Goal: Task Accomplishment & Management: Use online tool/utility

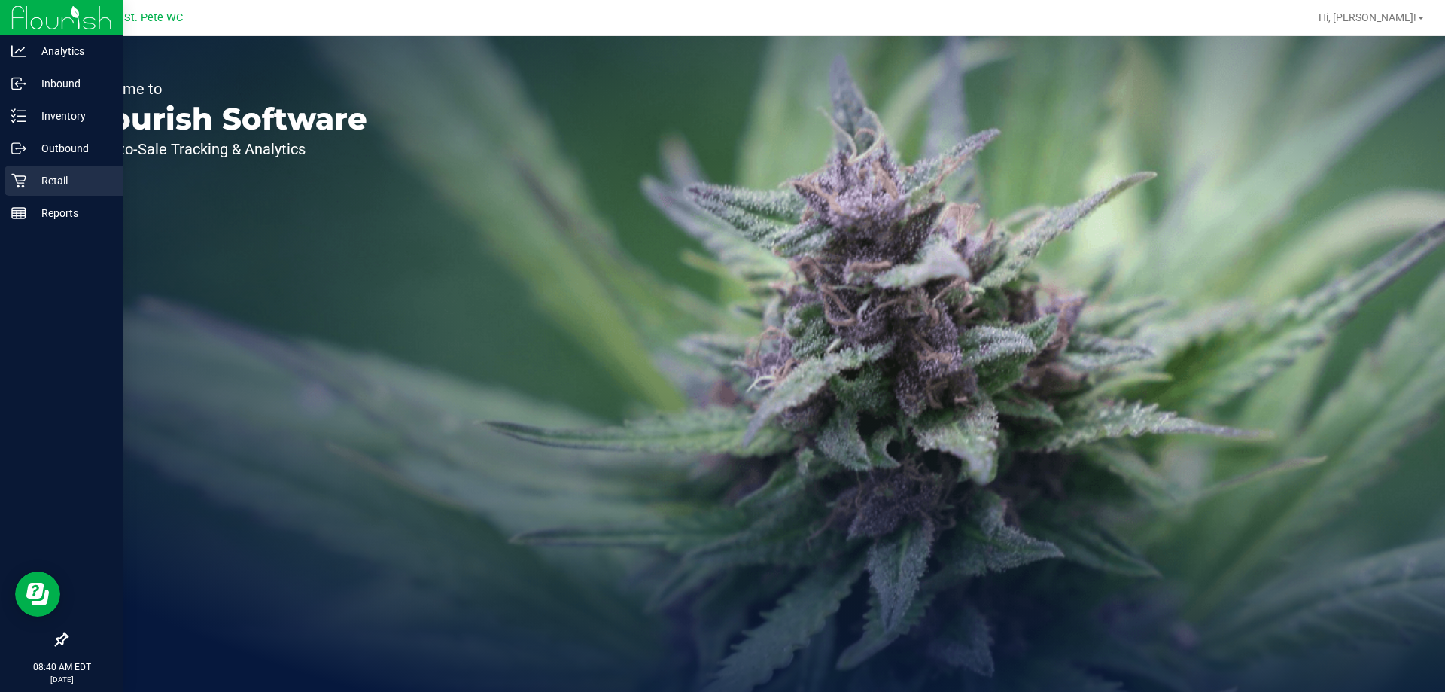
click at [33, 175] on p "Retail" at bounding box center [71, 181] width 90 height 18
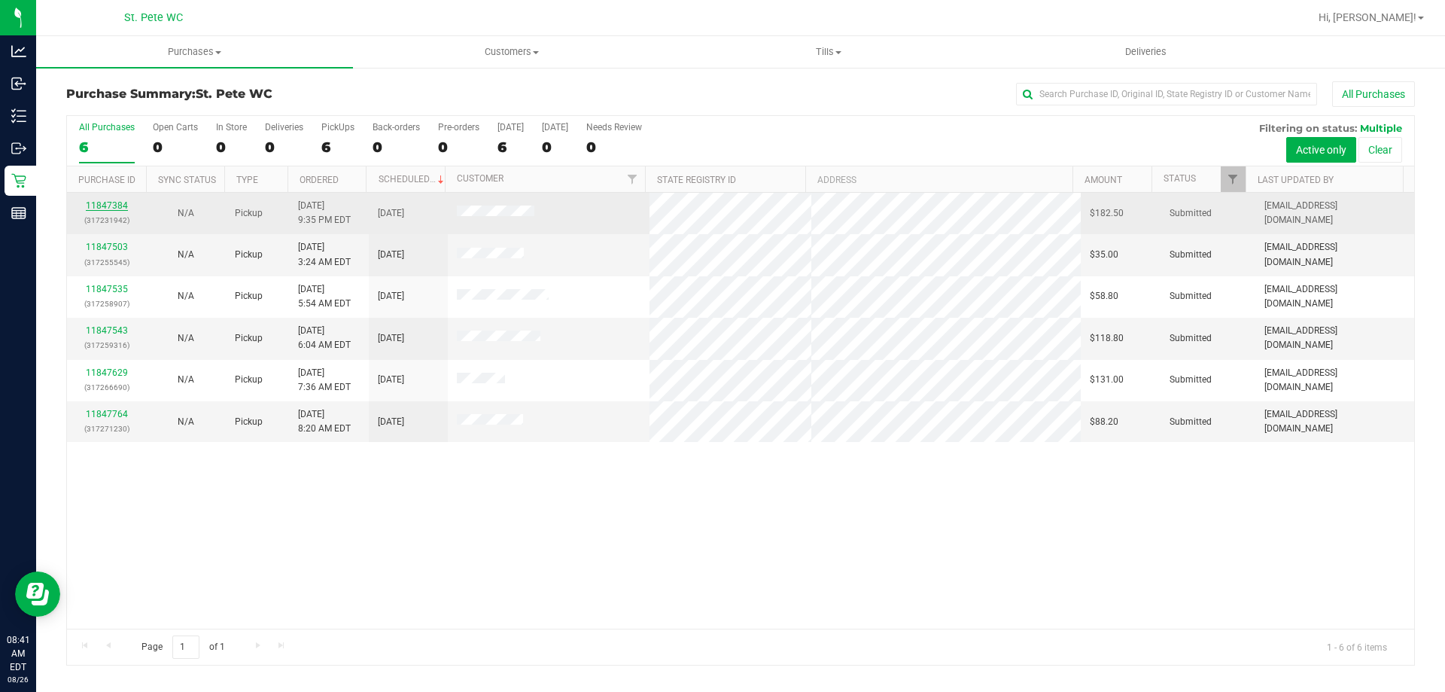
click at [108, 202] on link "11847384" at bounding box center [107, 205] width 42 height 11
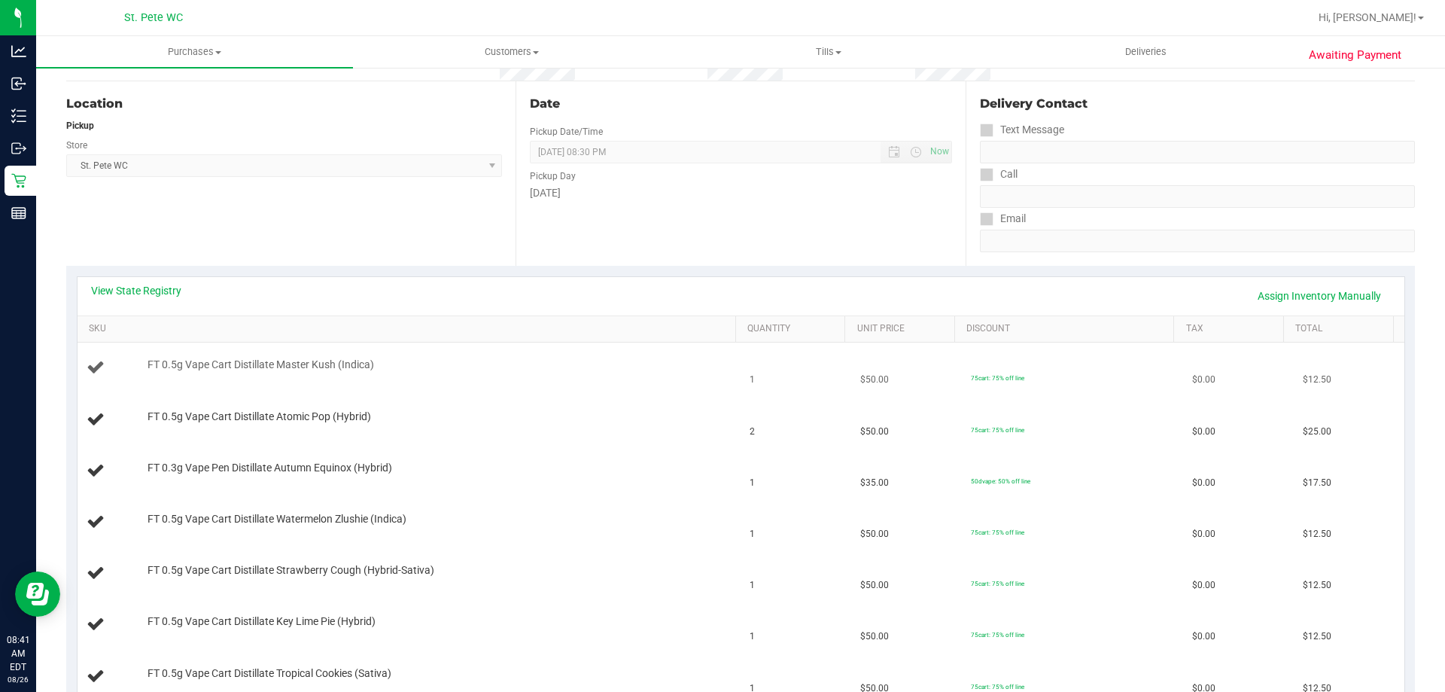
scroll to position [151, 0]
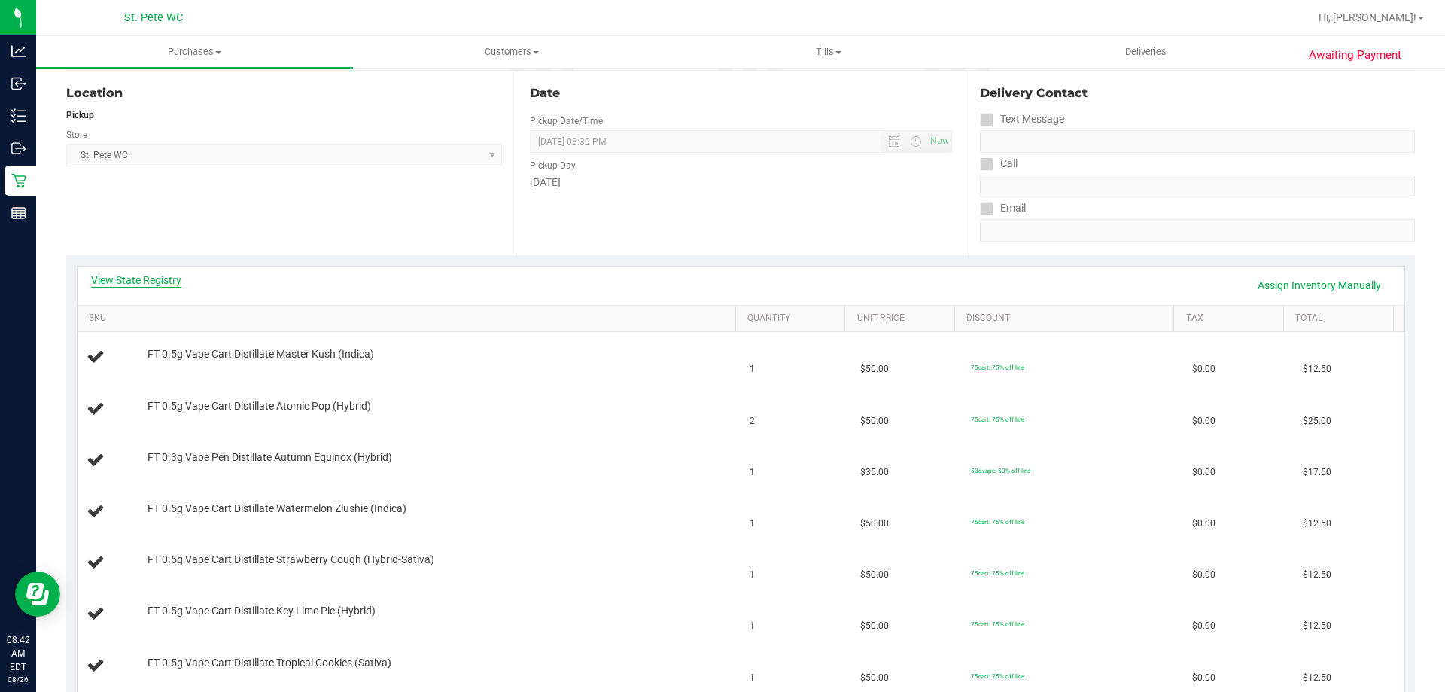
click at [168, 278] on link "View State Registry" at bounding box center [136, 279] width 90 height 15
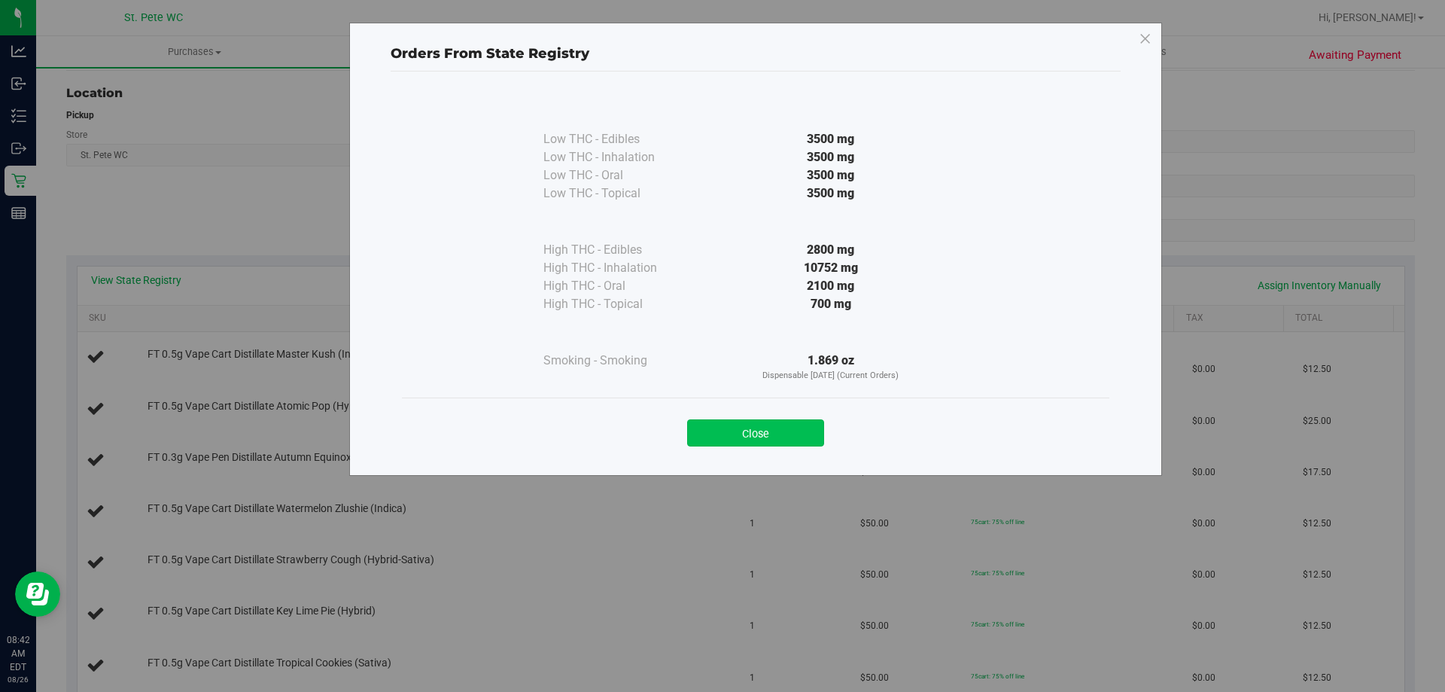
click at [753, 436] on button "Close" at bounding box center [755, 432] width 137 height 27
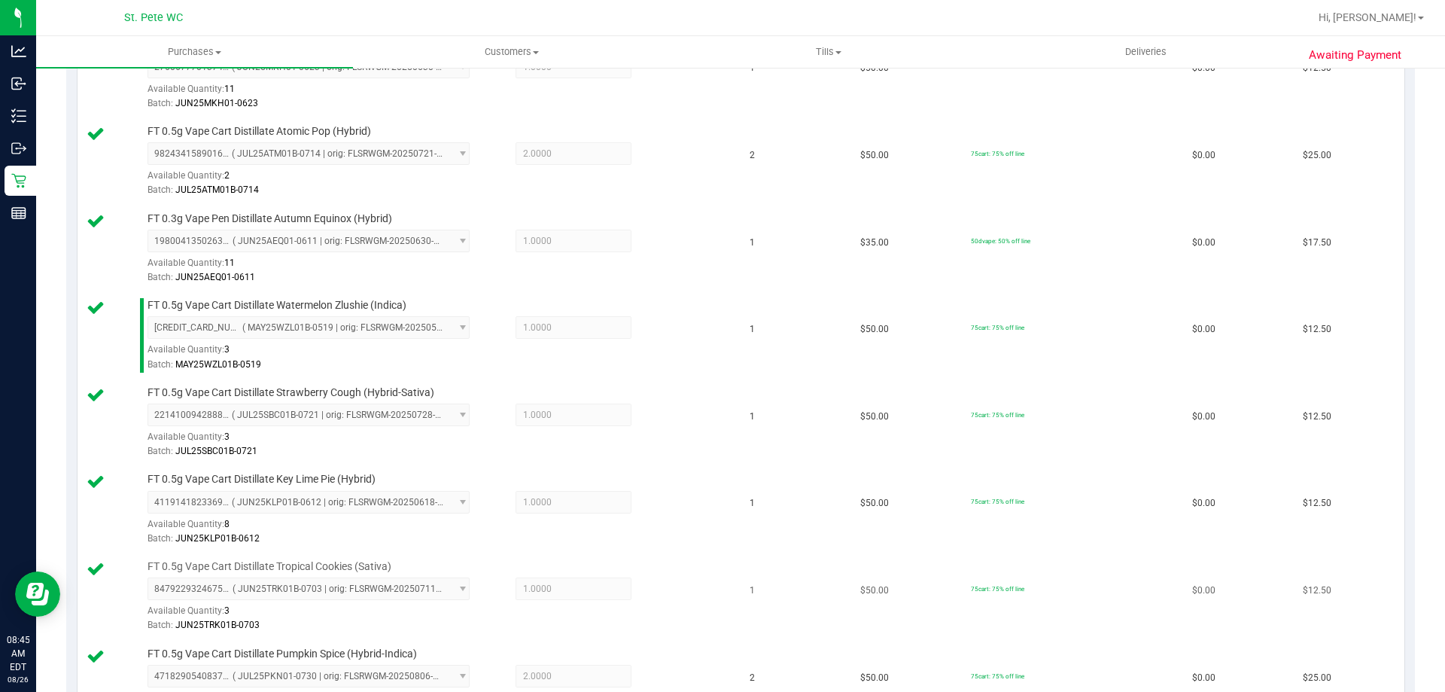
scroll to position [903, 0]
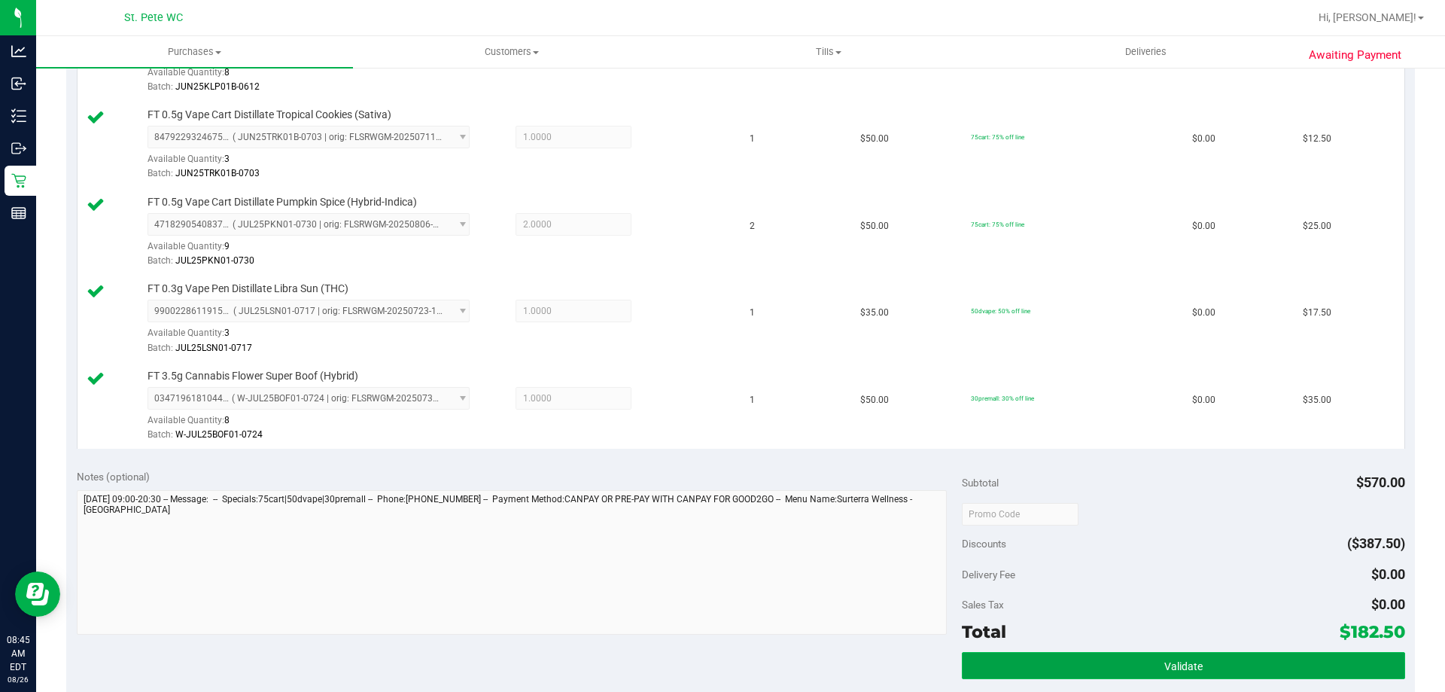
click at [1162, 659] on button "Validate" at bounding box center [1183, 665] width 443 height 27
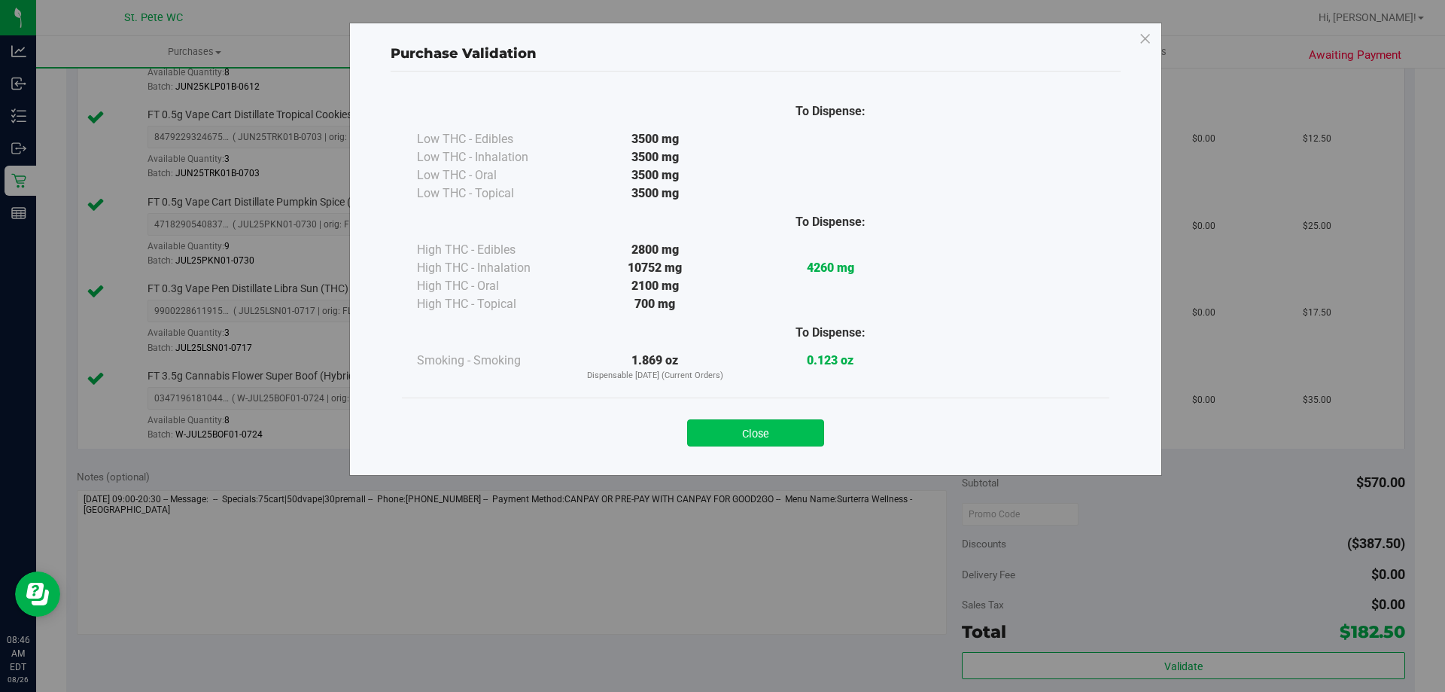
click at [737, 429] on button "Close" at bounding box center [755, 432] width 137 height 27
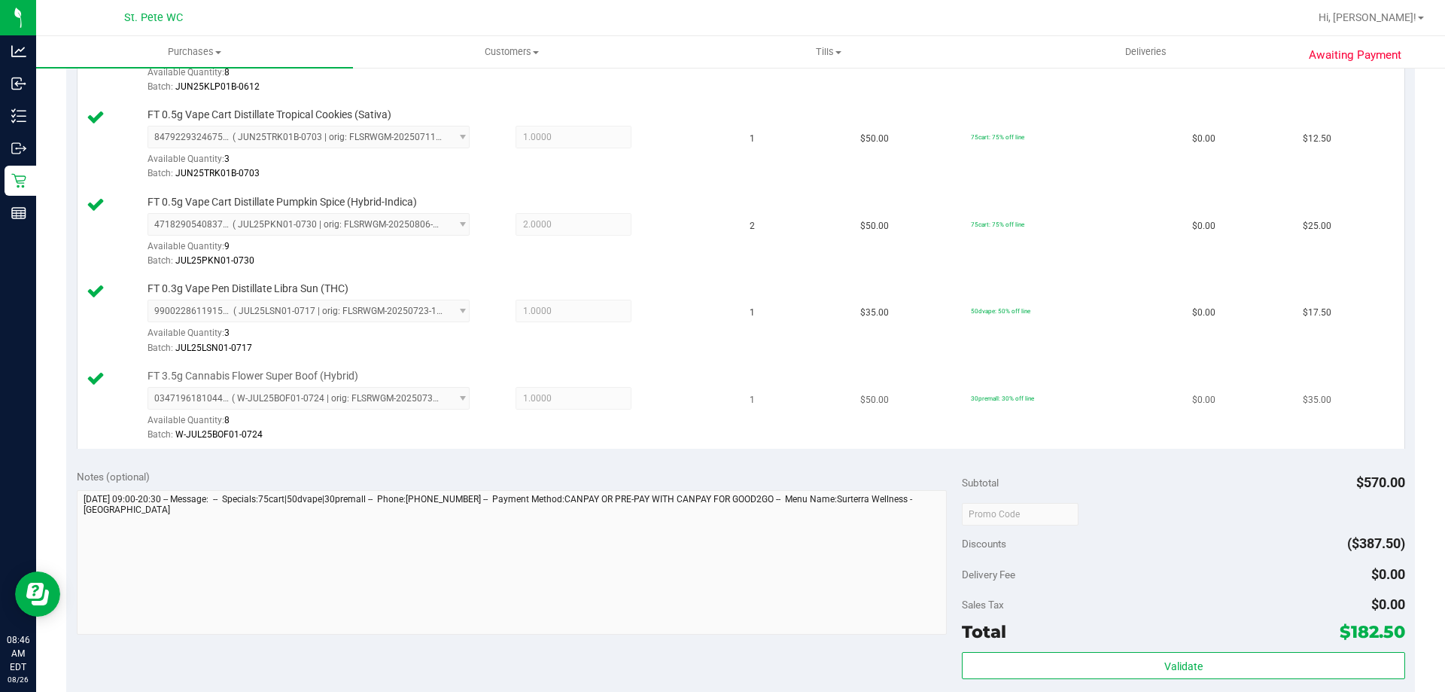
scroll to position [1204, 0]
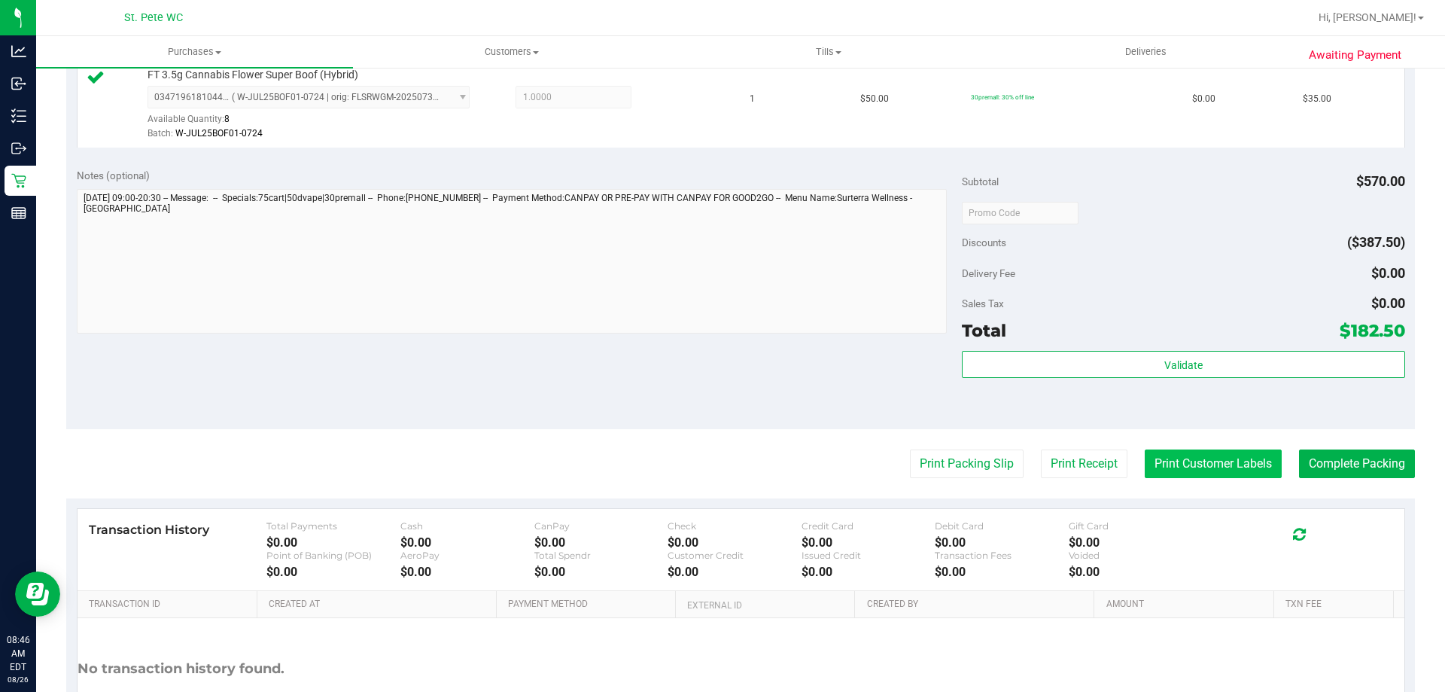
click at [1201, 470] on button "Print Customer Labels" at bounding box center [1213, 463] width 137 height 29
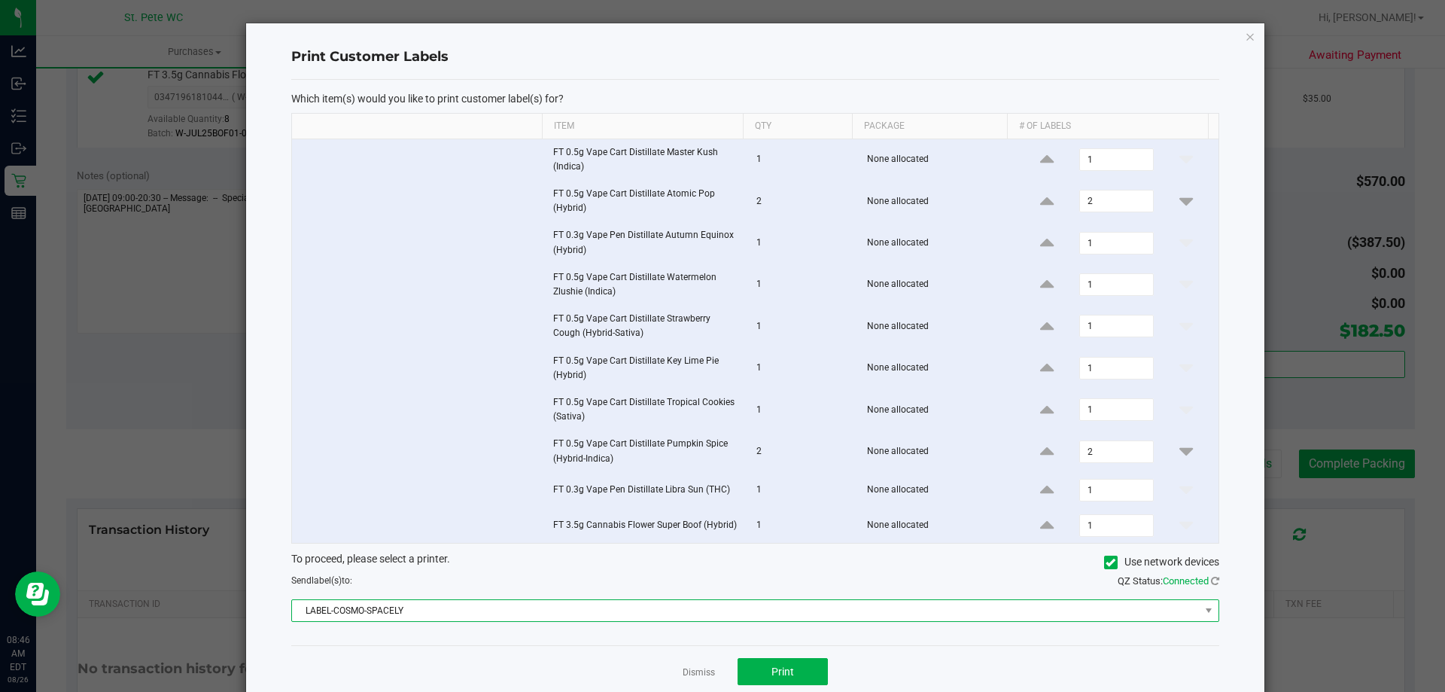
click at [707, 613] on span "LABEL-COSMO-SPACELY" at bounding box center [746, 610] width 908 height 21
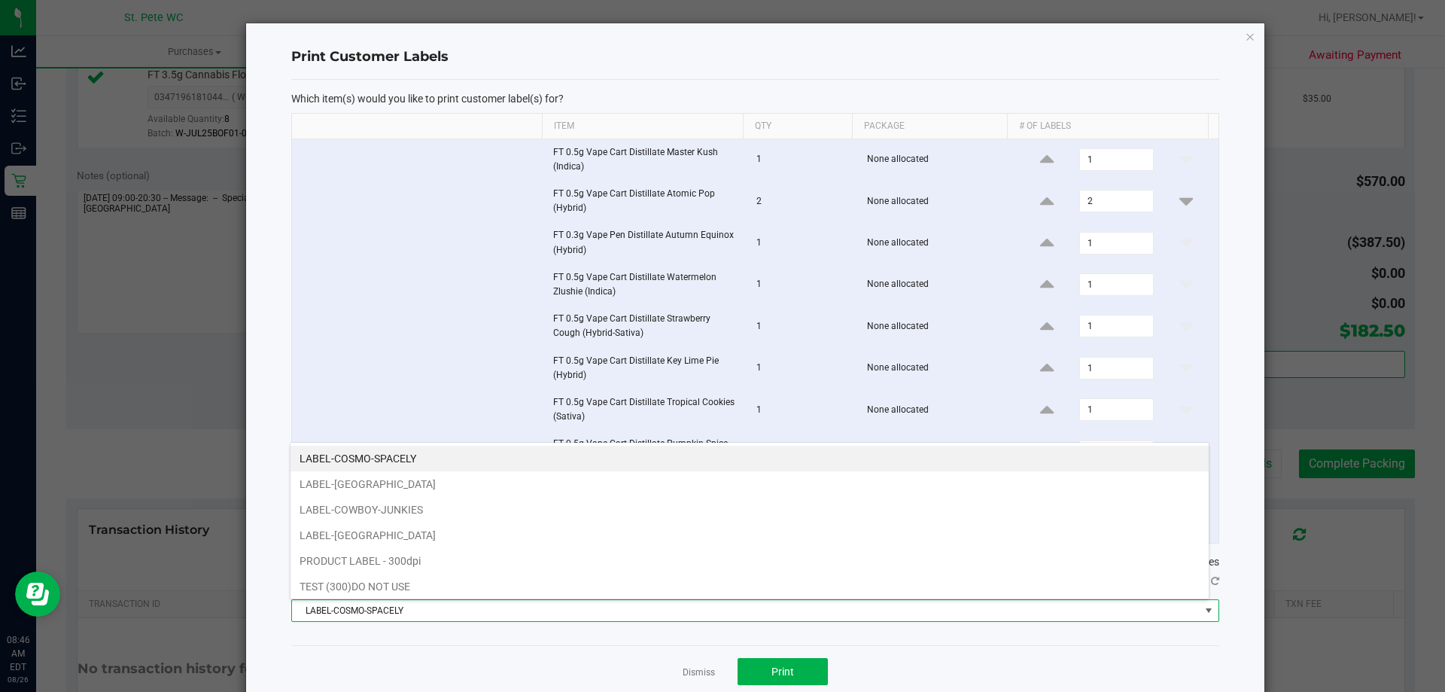
scroll to position [23, 920]
click at [690, 528] on li "LABEL-[GEOGRAPHIC_DATA]" at bounding box center [750, 535] width 918 height 26
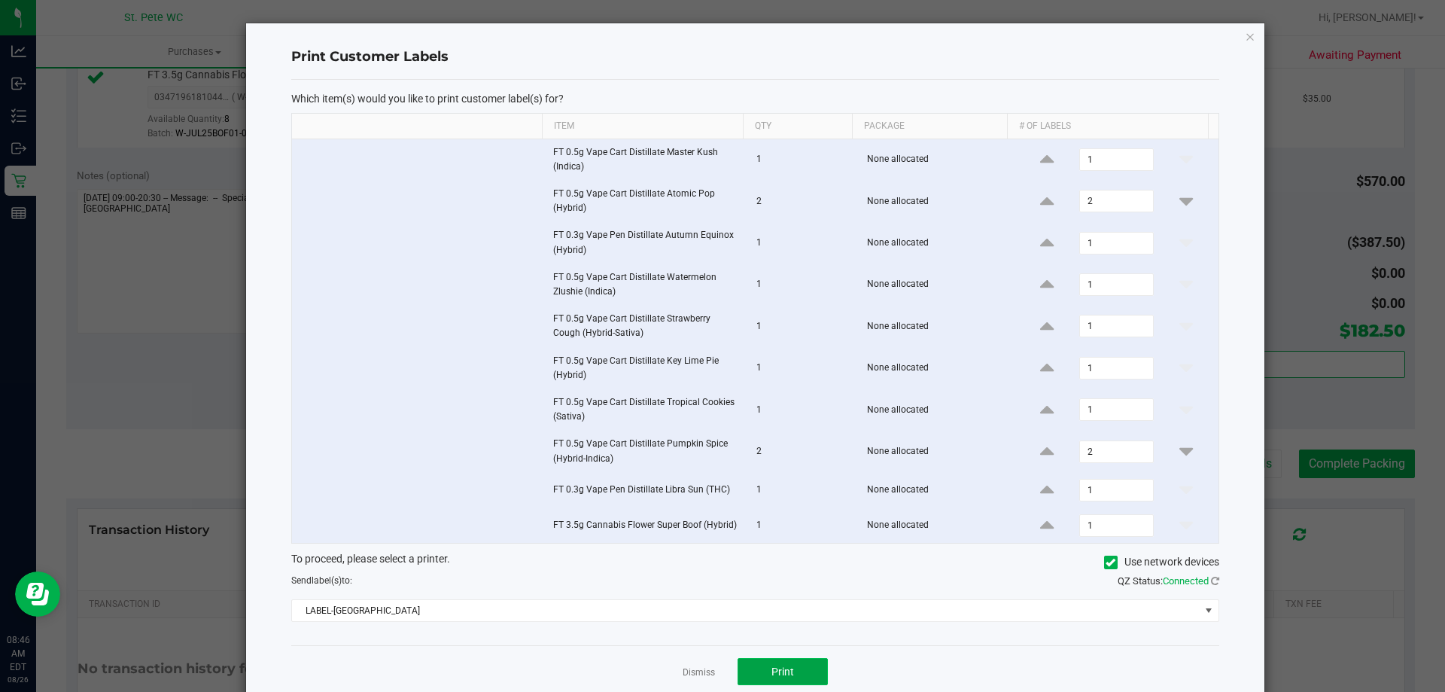
click at [778, 678] on button "Print" at bounding box center [783, 671] width 90 height 27
click at [683, 674] on link "Dismiss" at bounding box center [699, 672] width 32 height 13
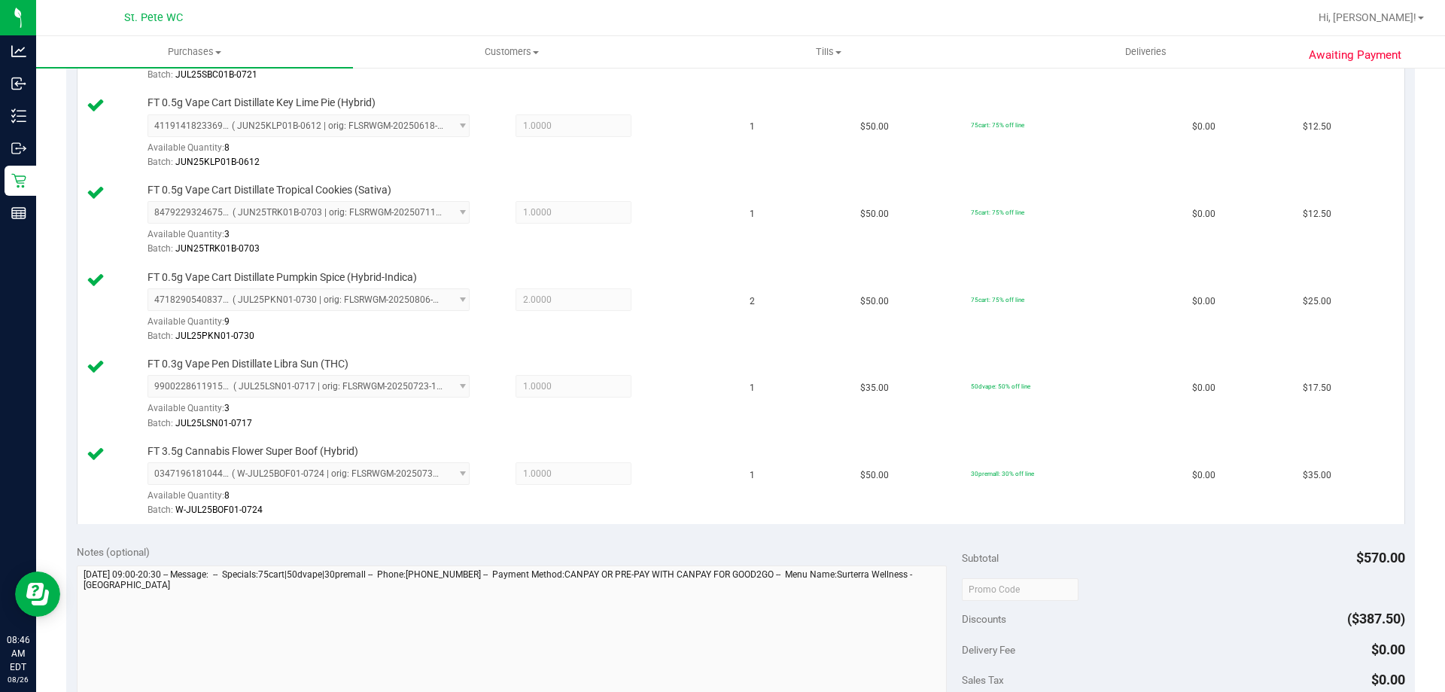
scroll to position [1204, 0]
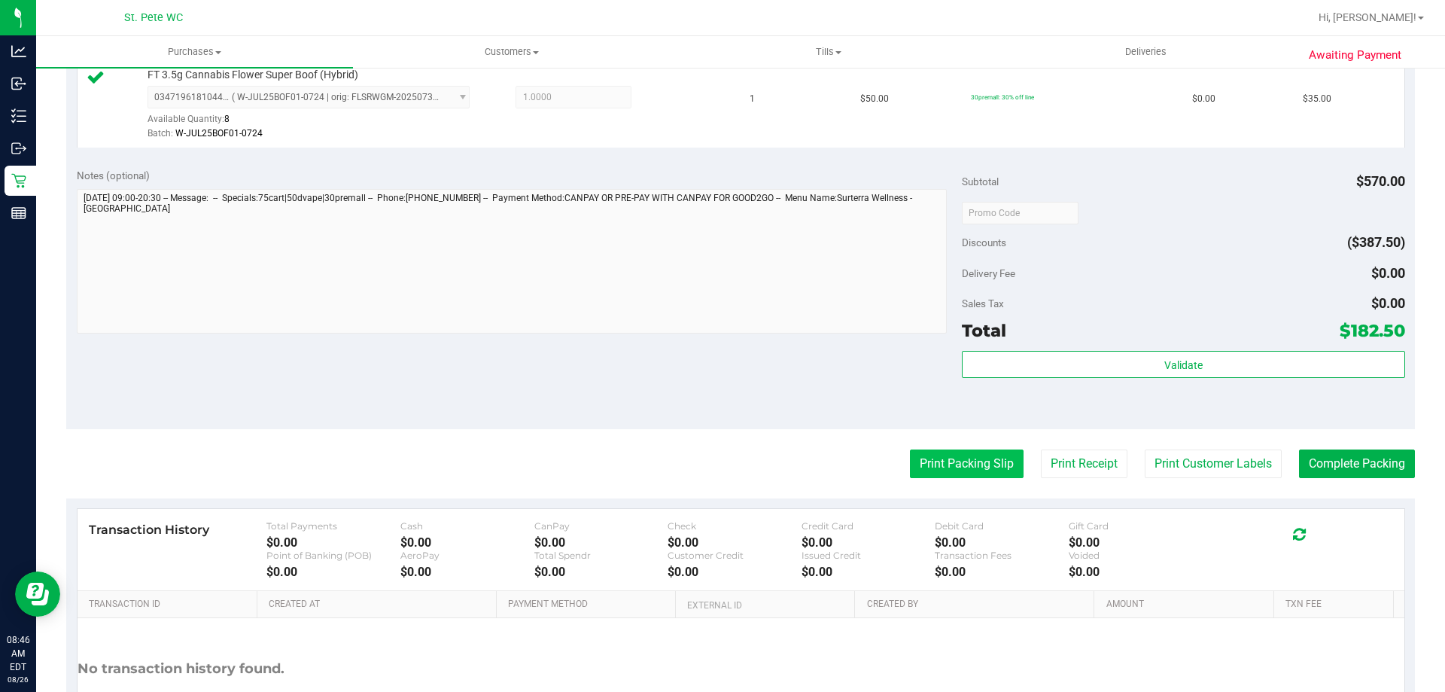
click at [970, 464] on button "Print Packing Slip" at bounding box center [967, 463] width 114 height 29
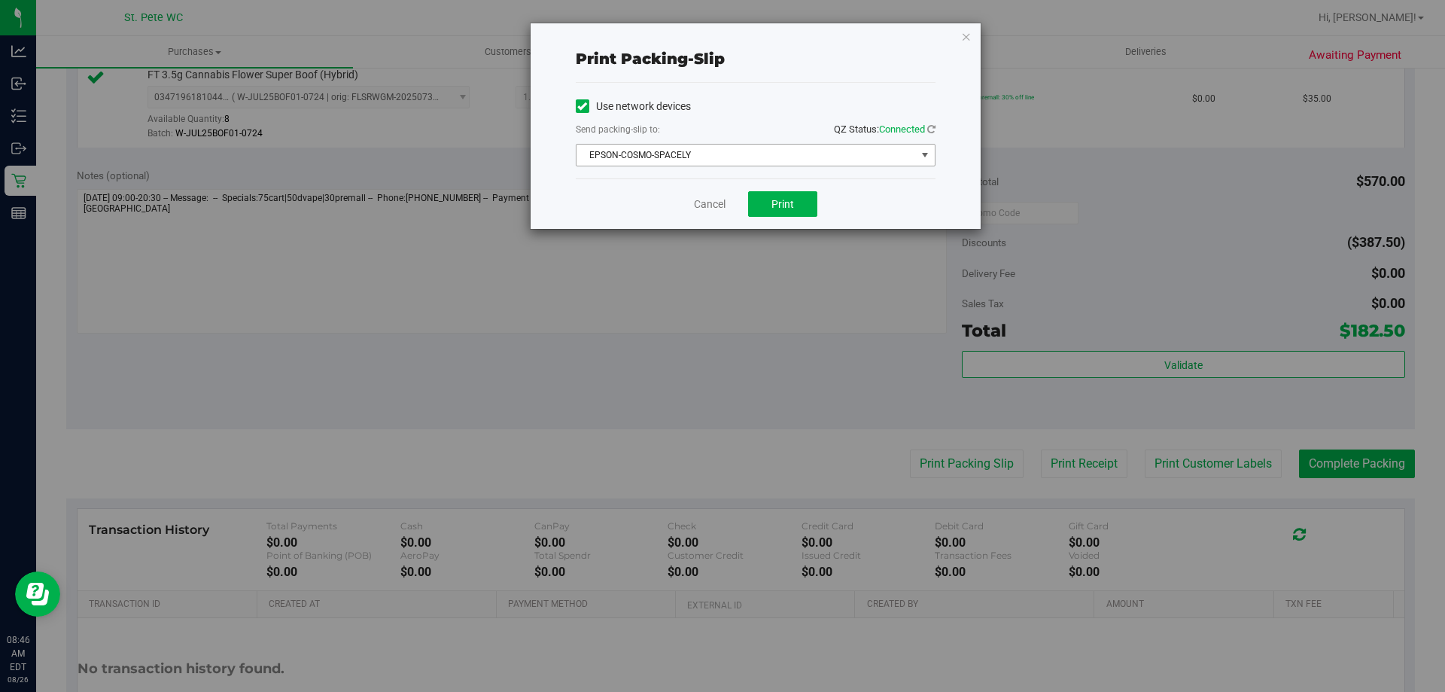
click at [759, 154] on span "EPSON-COSMO-SPACELY" at bounding box center [746, 155] width 339 height 21
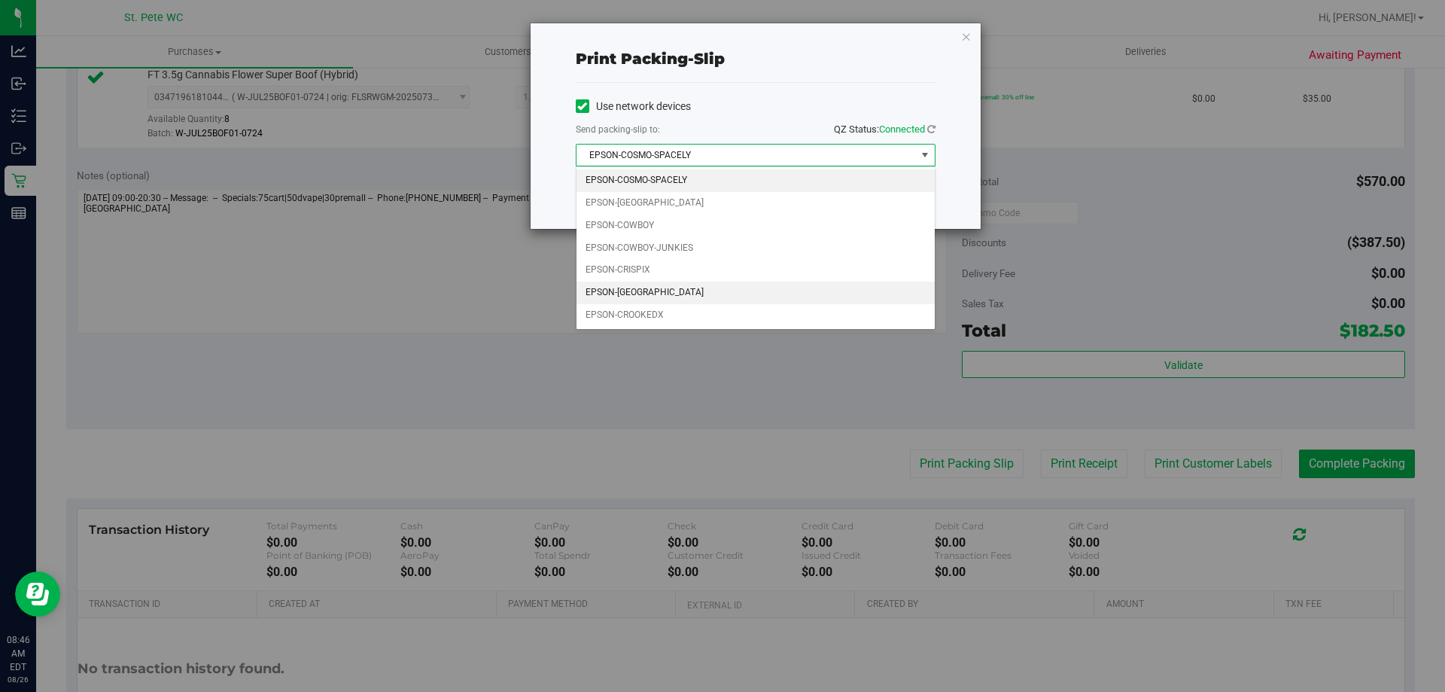
click at [724, 289] on li "EPSON-[GEOGRAPHIC_DATA]" at bounding box center [756, 293] width 358 height 23
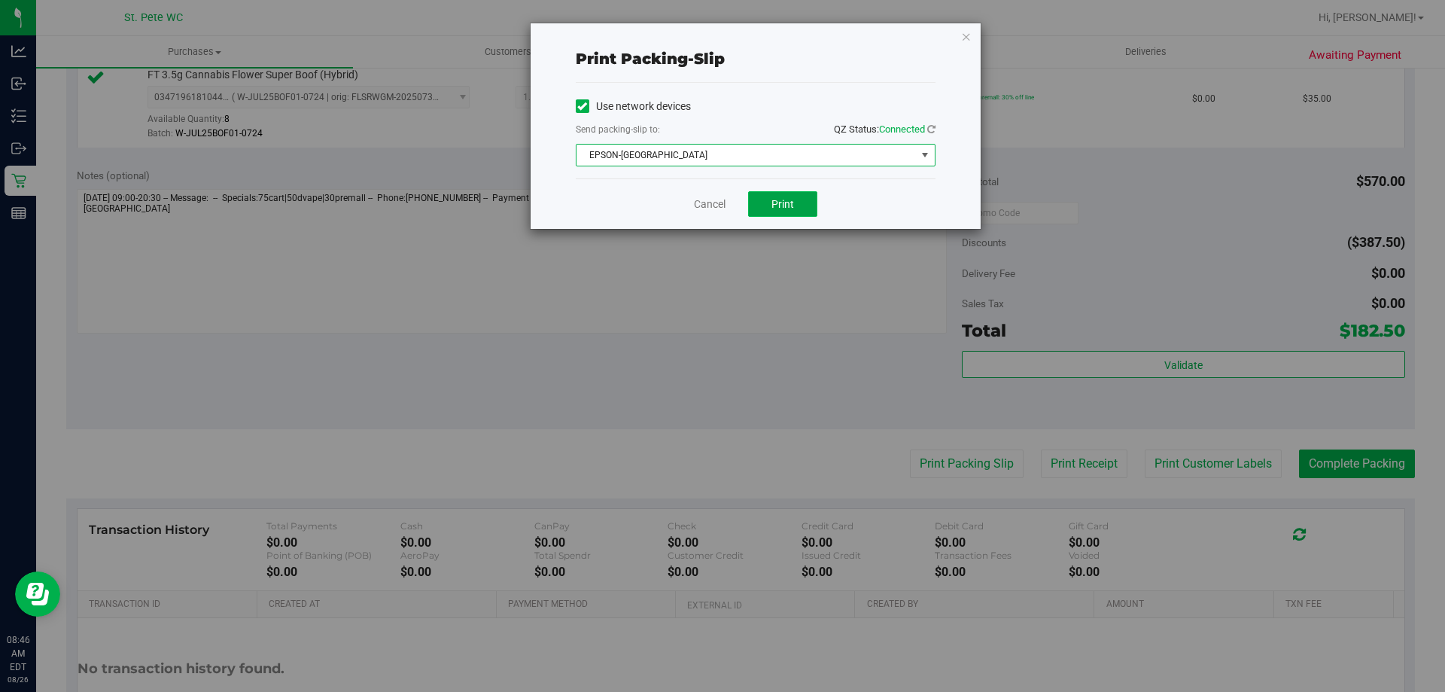
click at [786, 212] on button "Print" at bounding box center [782, 204] width 69 height 26
click at [716, 206] on link "Cancel" at bounding box center [710, 204] width 32 height 16
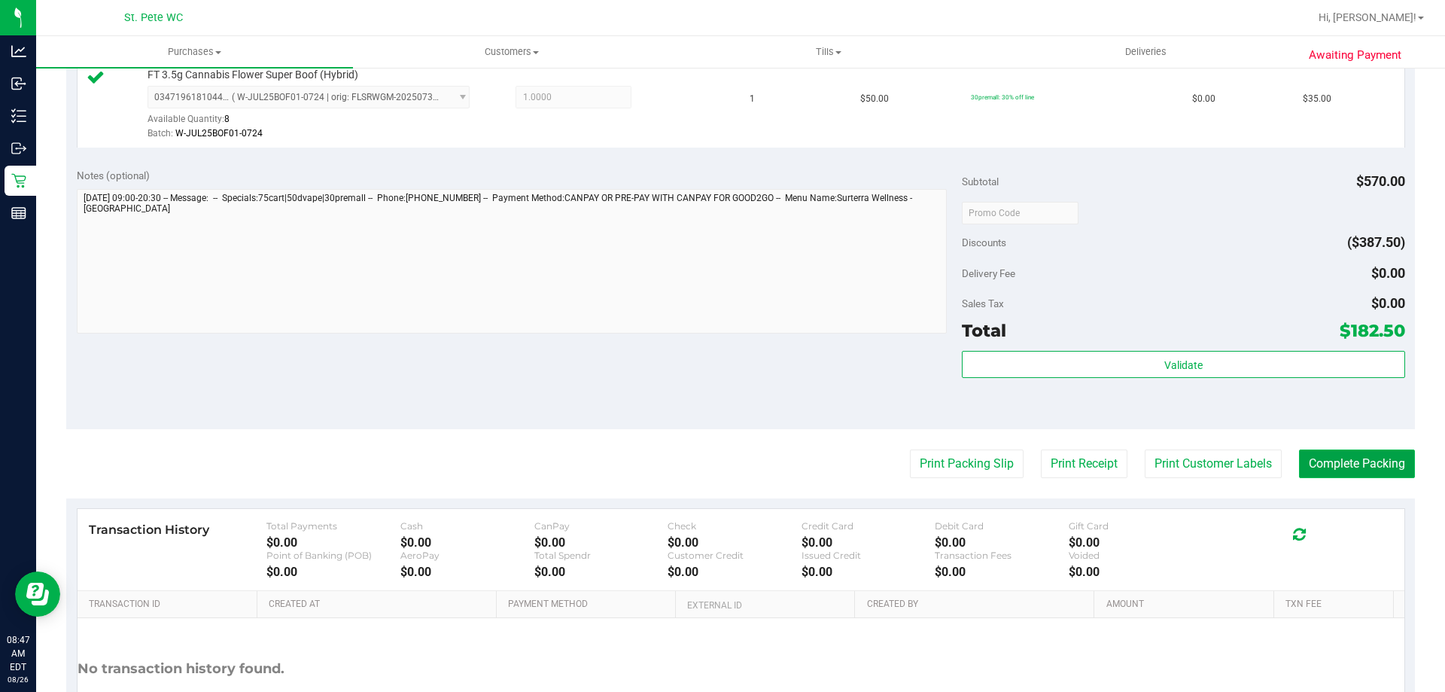
click at [1347, 462] on button "Complete Packing" at bounding box center [1357, 463] width 116 height 29
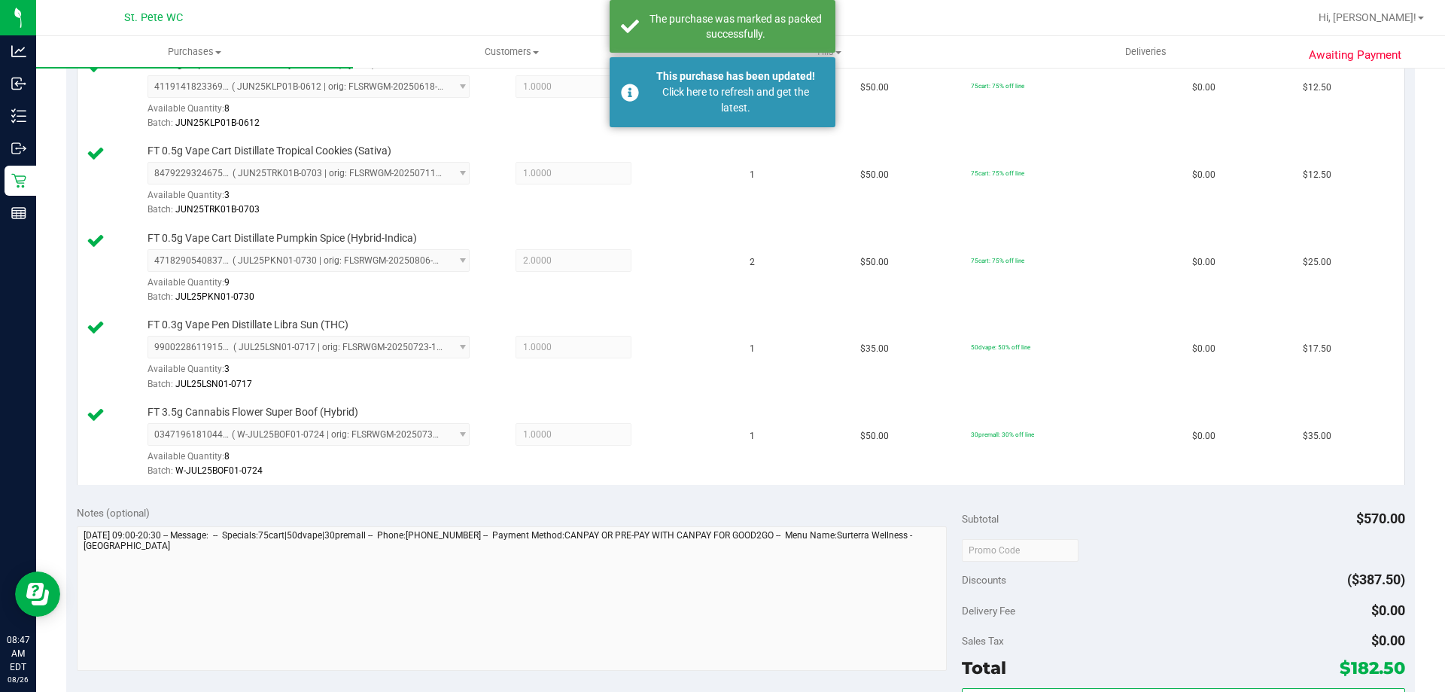
scroll to position [677, 0]
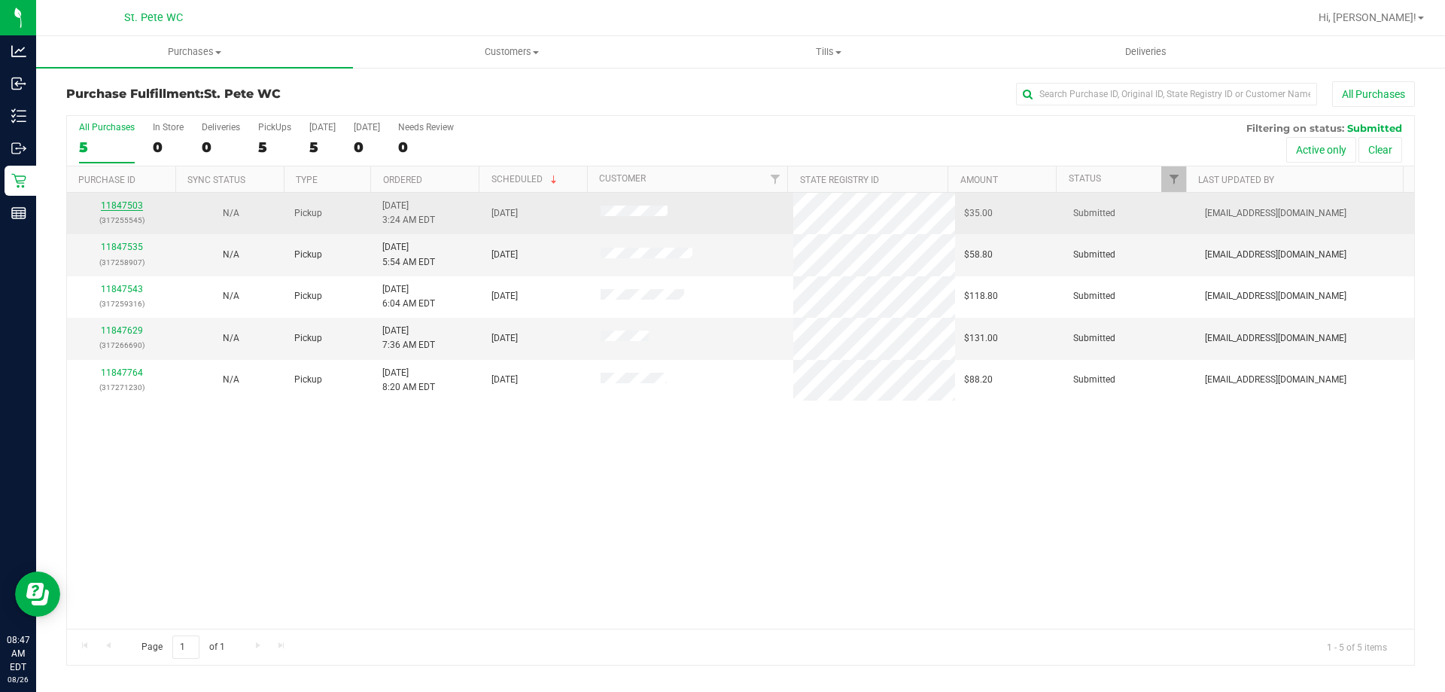
click at [128, 206] on link "11847503" at bounding box center [122, 205] width 42 height 11
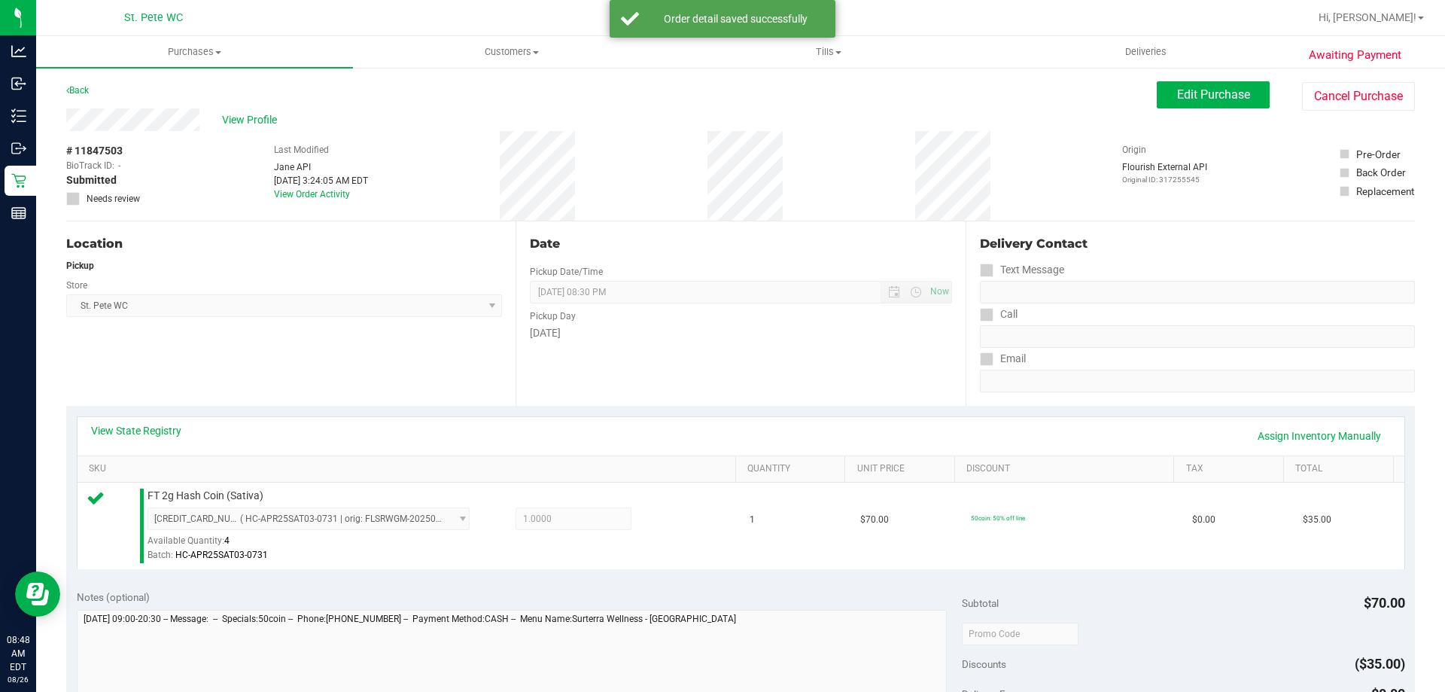
scroll to position [301, 0]
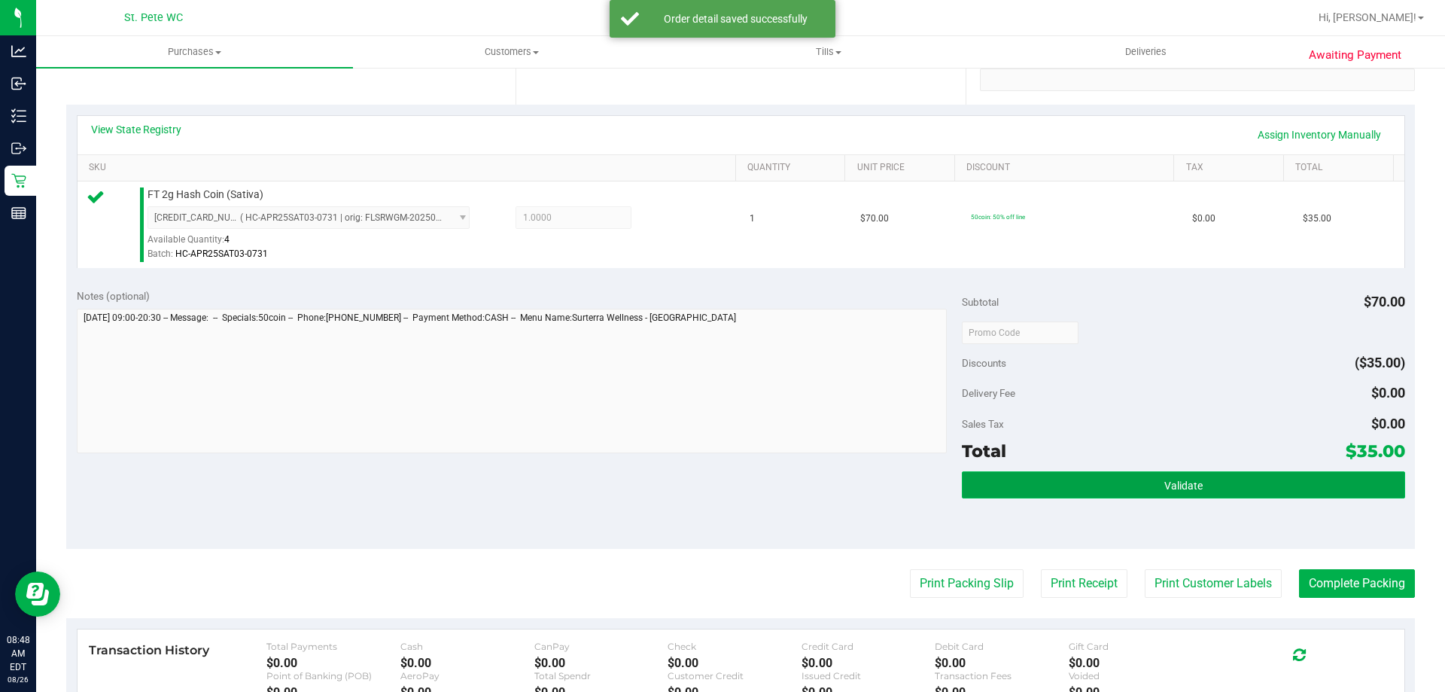
click at [1195, 489] on button "Validate" at bounding box center [1183, 484] width 443 height 27
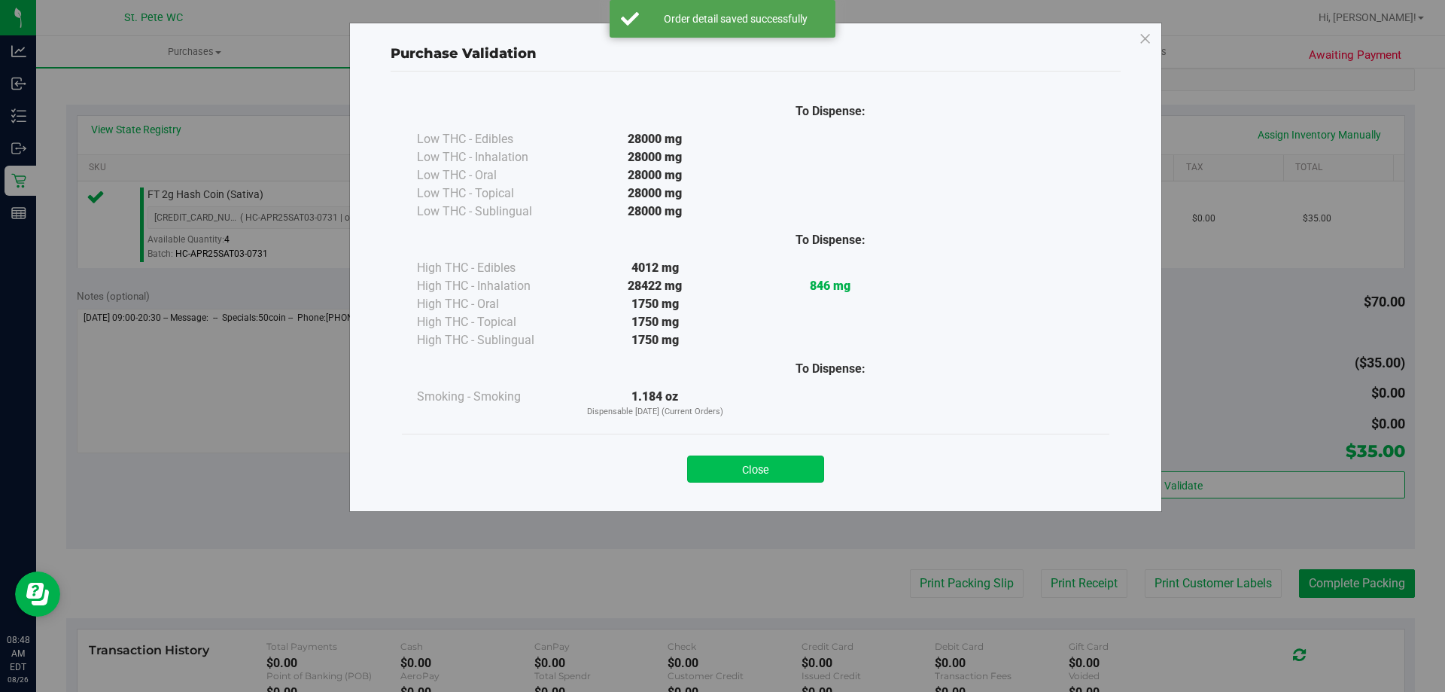
click at [747, 473] on button "Close" at bounding box center [755, 468] width 137 height 27
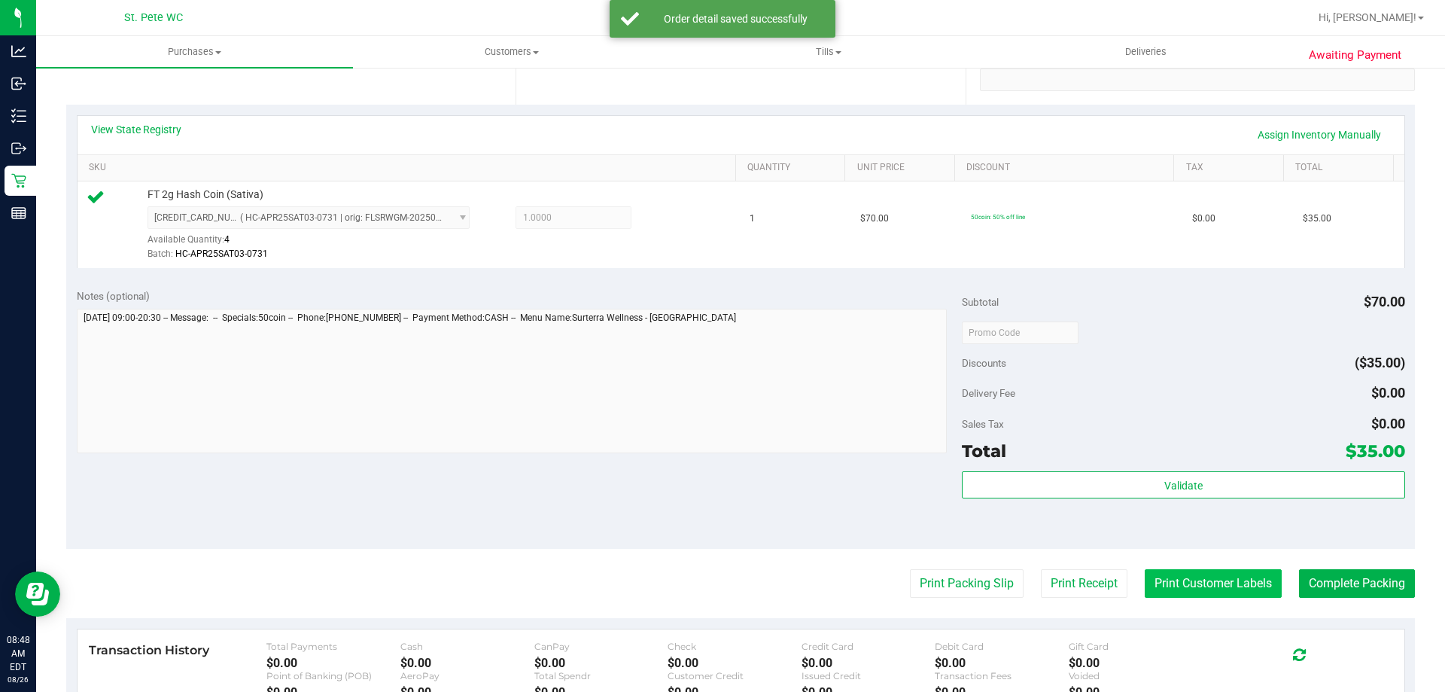
click at [1225, 583] on button "Print Customer Labels" at bounding box center [1213, 583] width 137 height 29
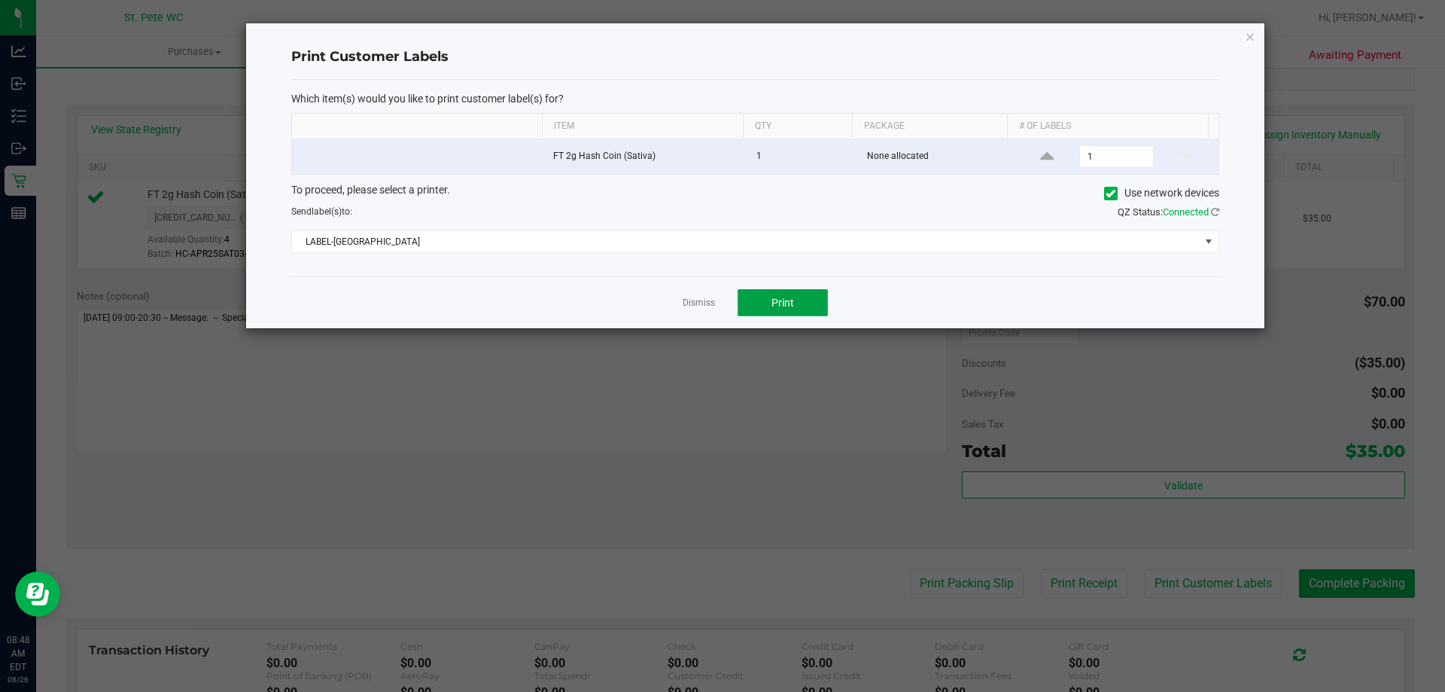
click at [789, 306] on span "Print" at bounding box center [783, 303] width 23 height 12
click at [702, 303] on link "Dismiss" at bounding box center [699, 303] width 32 height 13
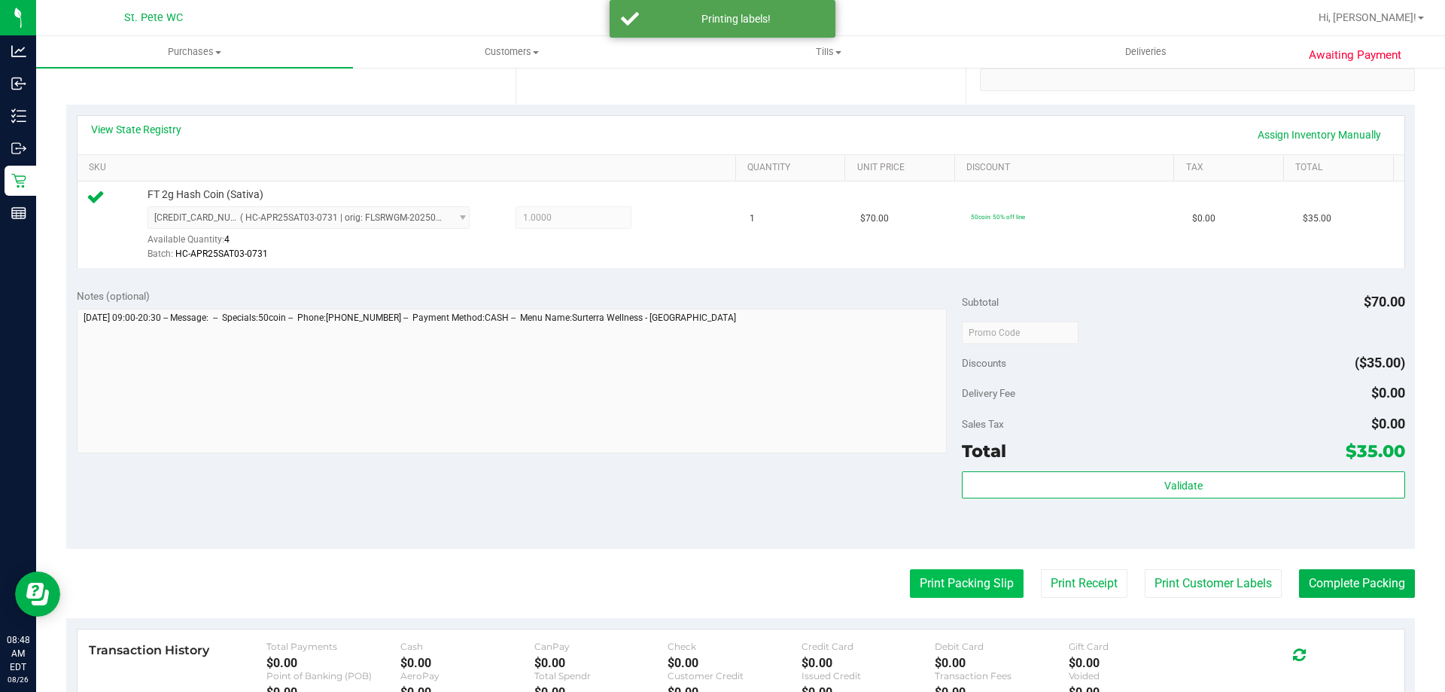
click at [933, 592] on button "Print Packing Slip" at bounding box center [967, 583] width 114 height 29
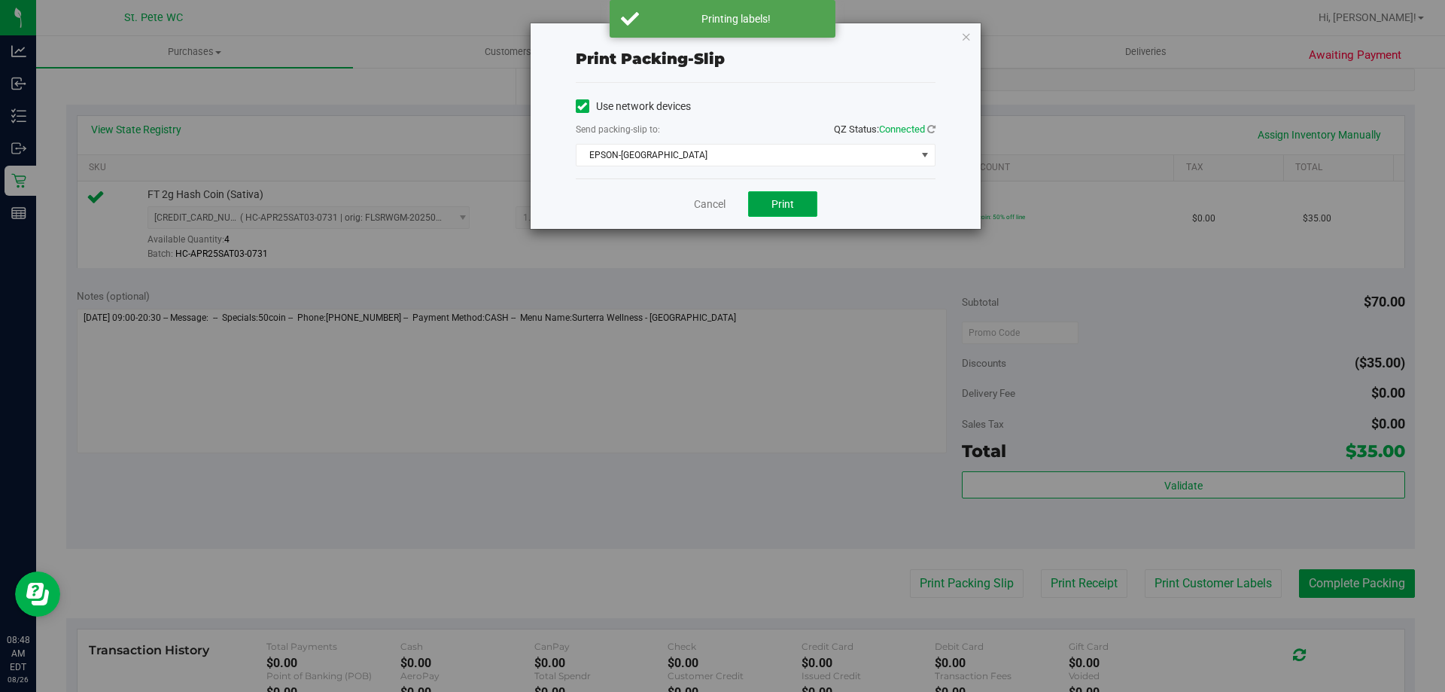
click at [805, 201] on button "Print" at bounding box center [782, 204] width 69 height 26
click at [708, 209] on link "Cancel" at bounding box center [710, 204] width 32 height 16
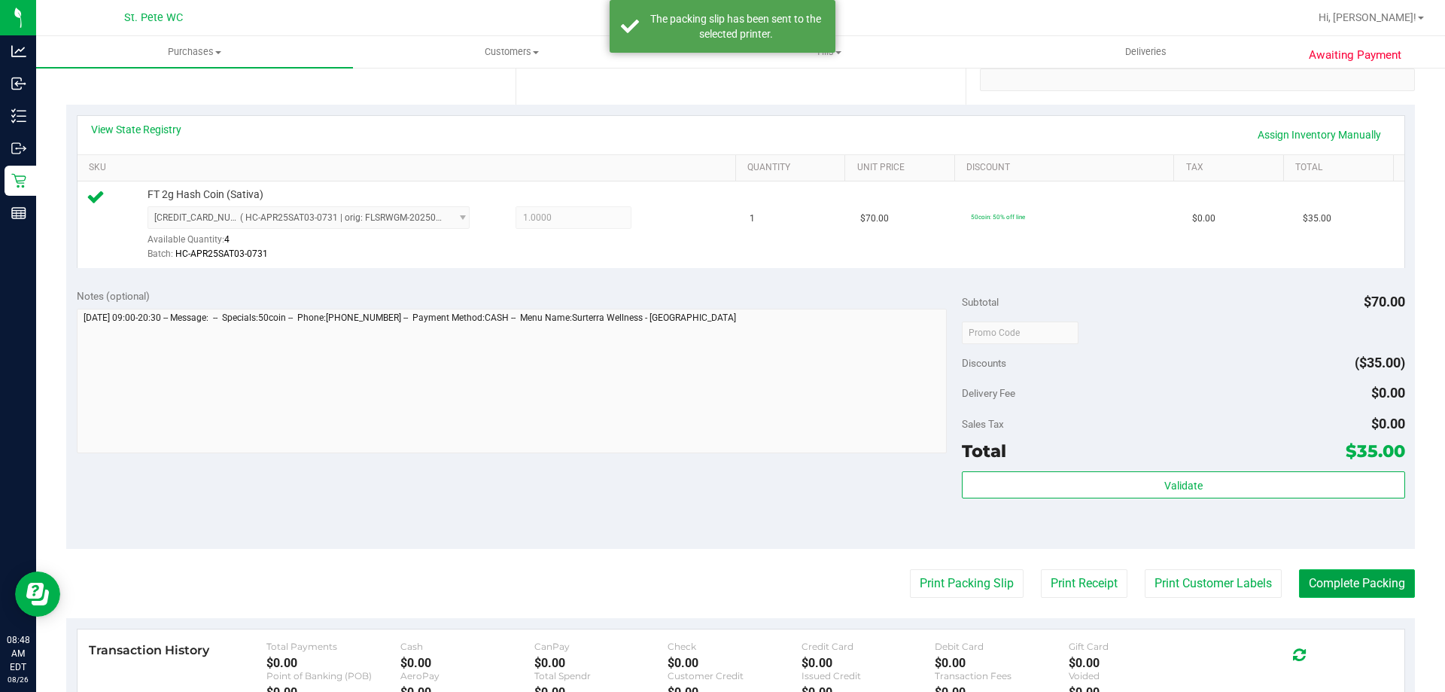
click at [1362, 583] on button "Complete Packing" at bounding box center [1357, 583] width 116 height 29
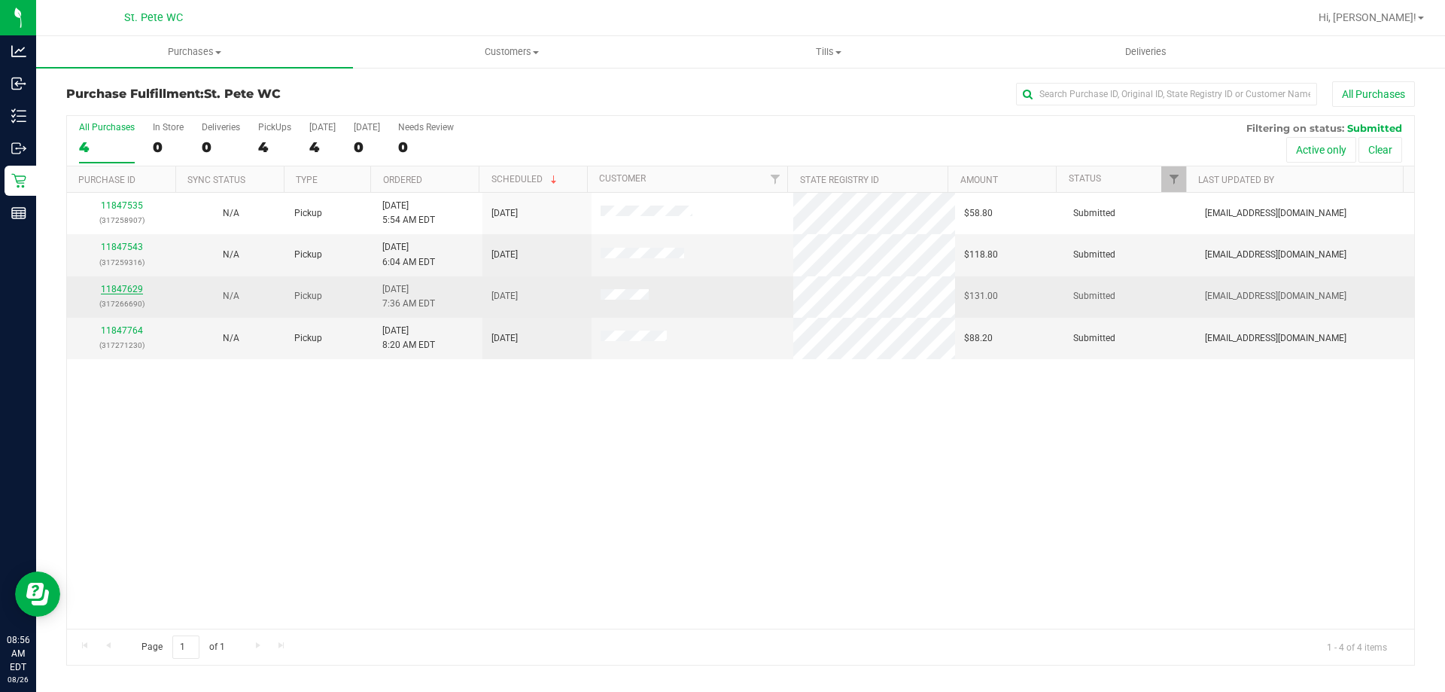
click at [108, 288] on link "11847629" at bounding box center [122, 289] width 42 height 11
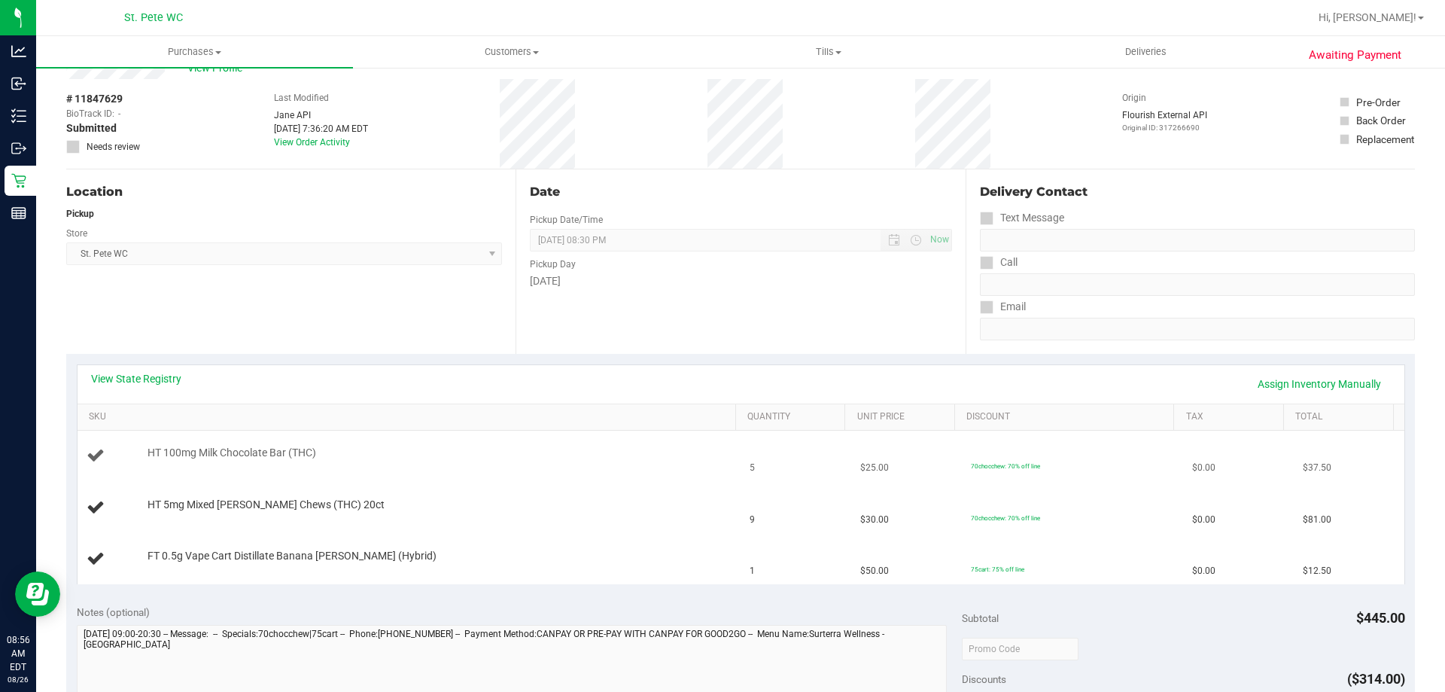
scroll to position [75, 0]
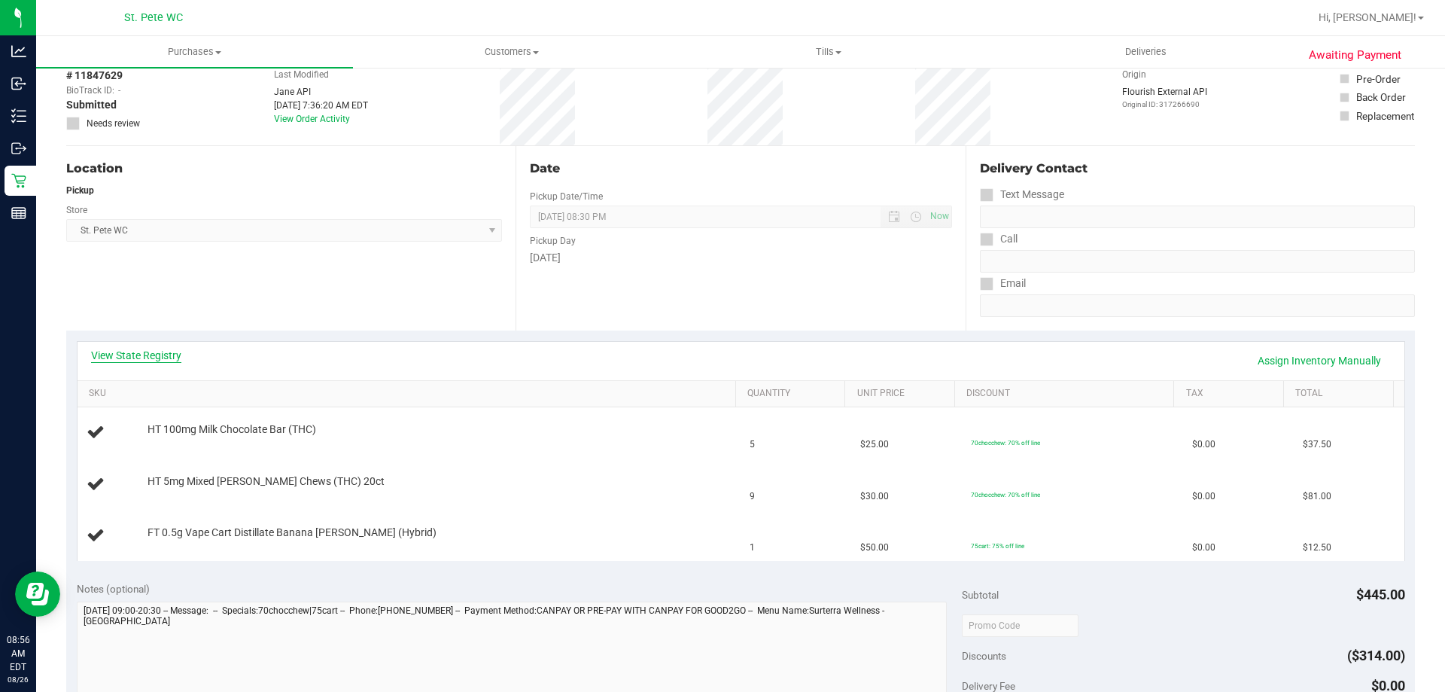
click at [157, 350] on link "View State Registry" at bounding box center [136, 355] width 90 height 15
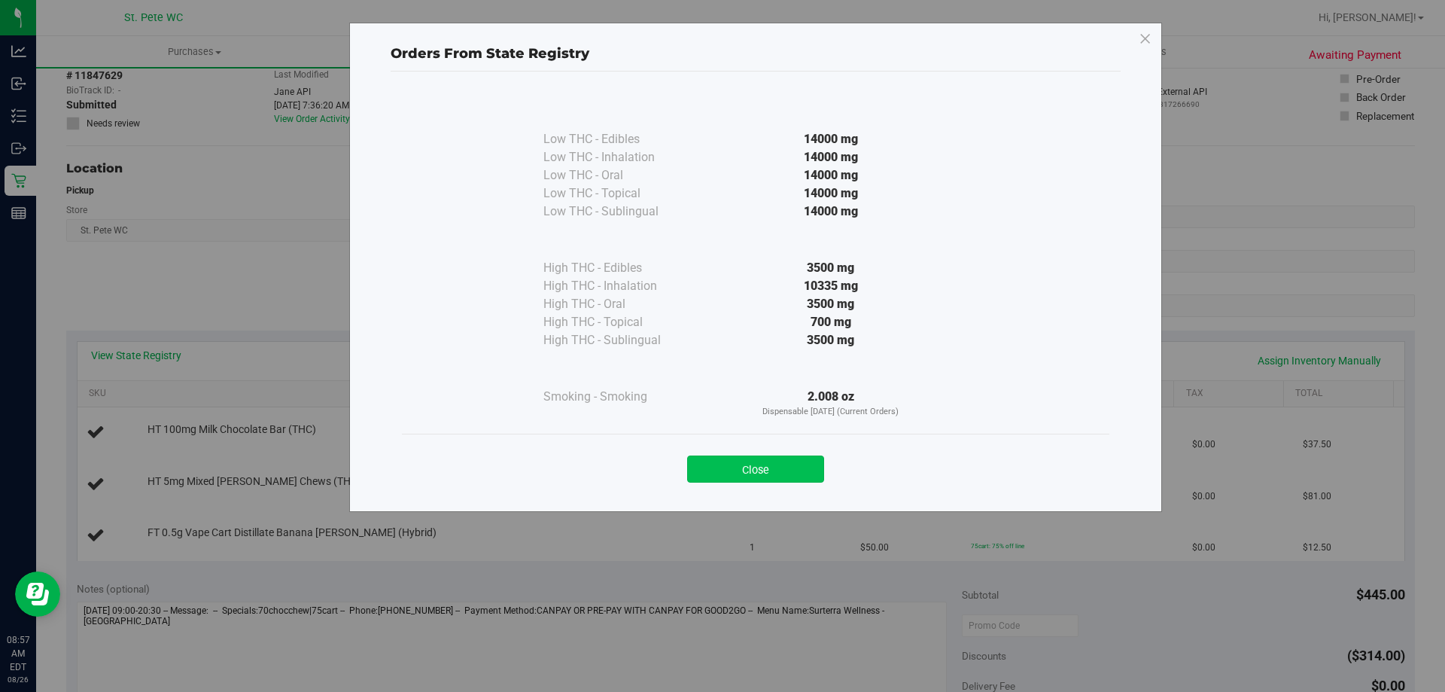
click at [716, 464] on button "Close" at bounding box center [755, 468] width 137 height 27
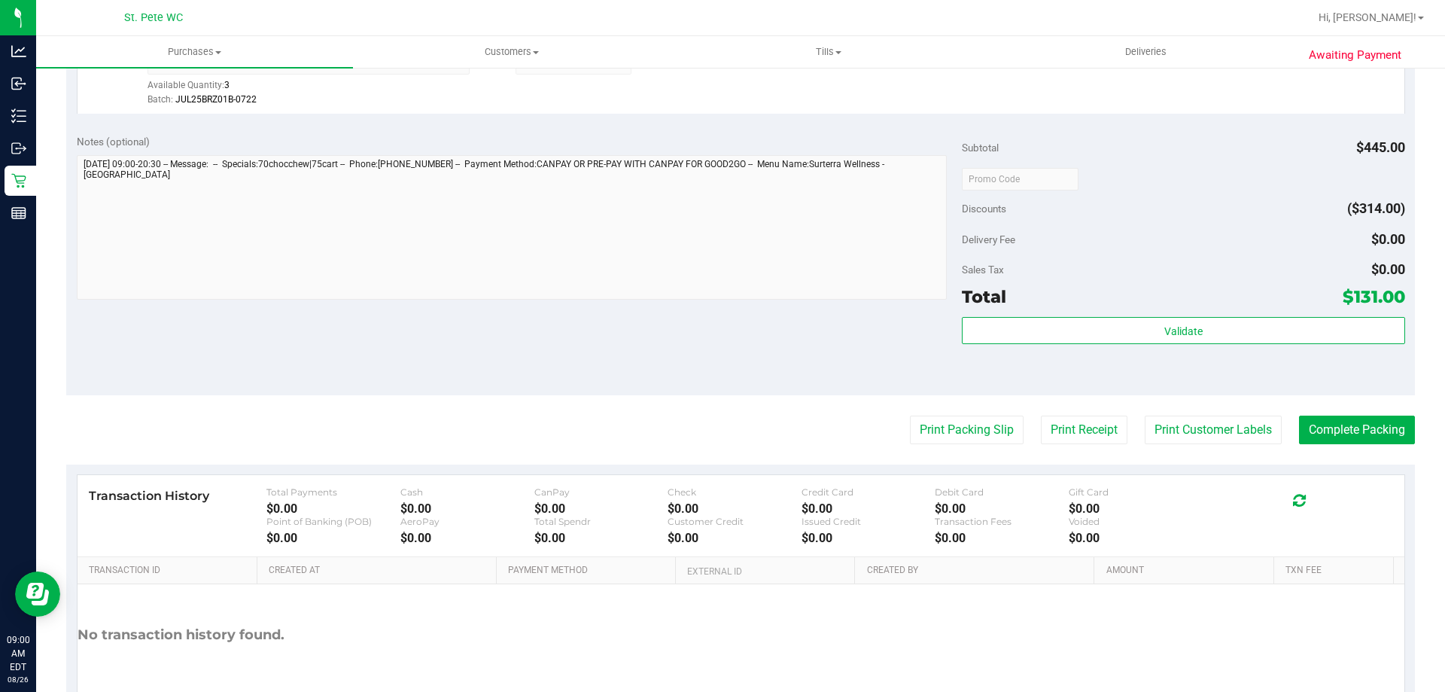
scroll to position [602, 0]
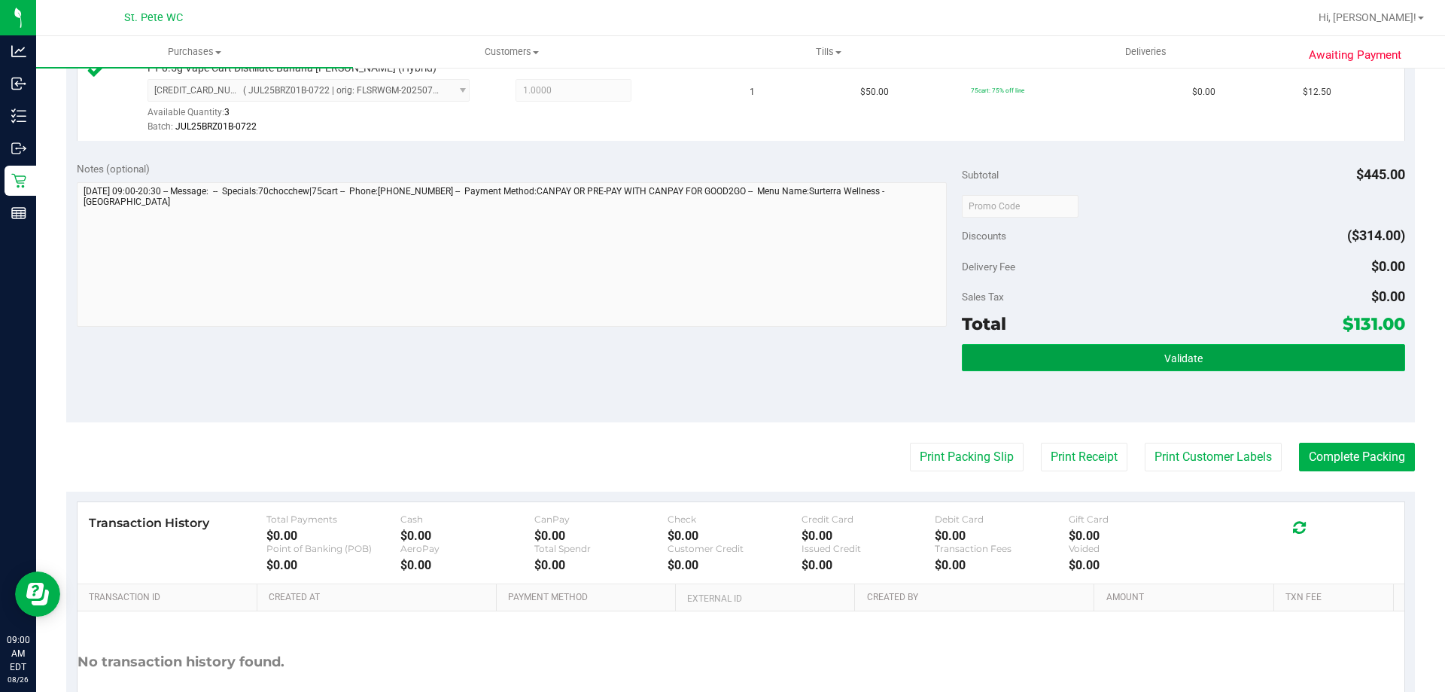
click at [1248, 348] on button "Validate" at bounding box center [1183, 357] width 443 height 27
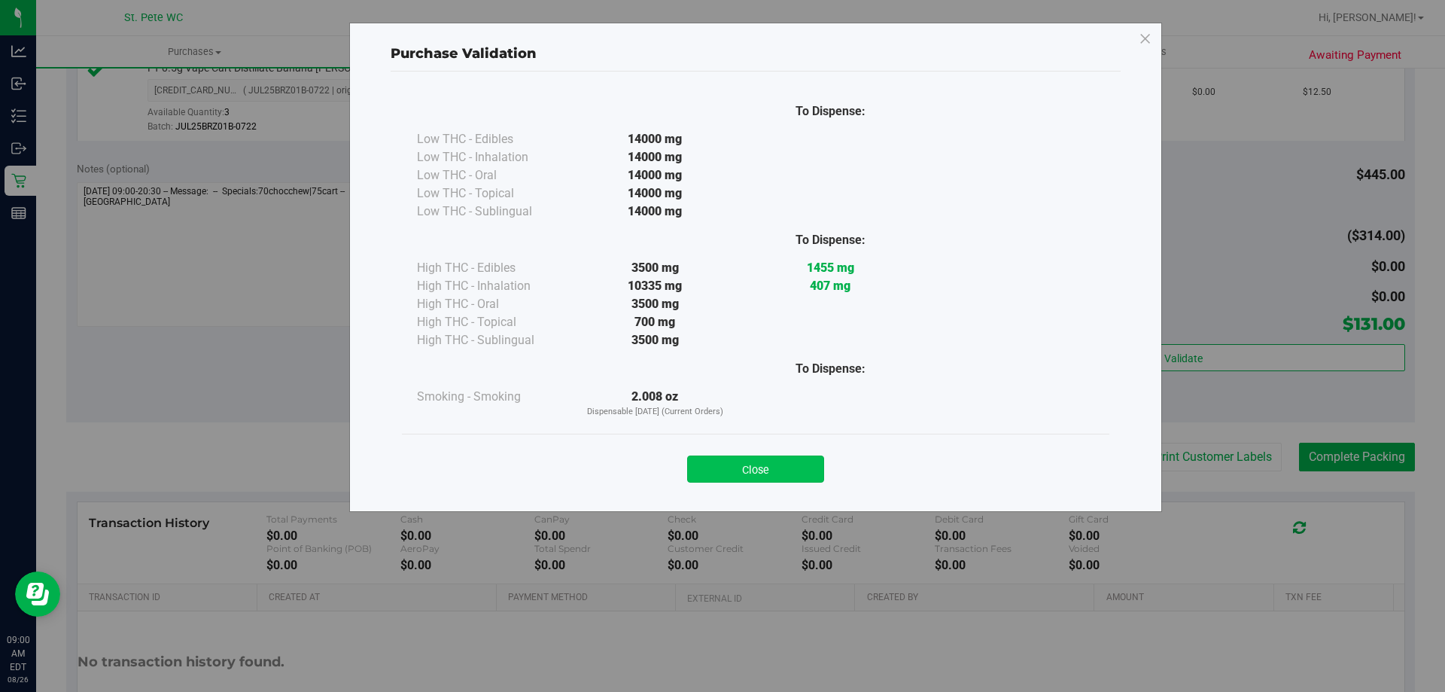
click at [775, 461] on button "Close" at bounding box center [755, 468] width 137 height 27
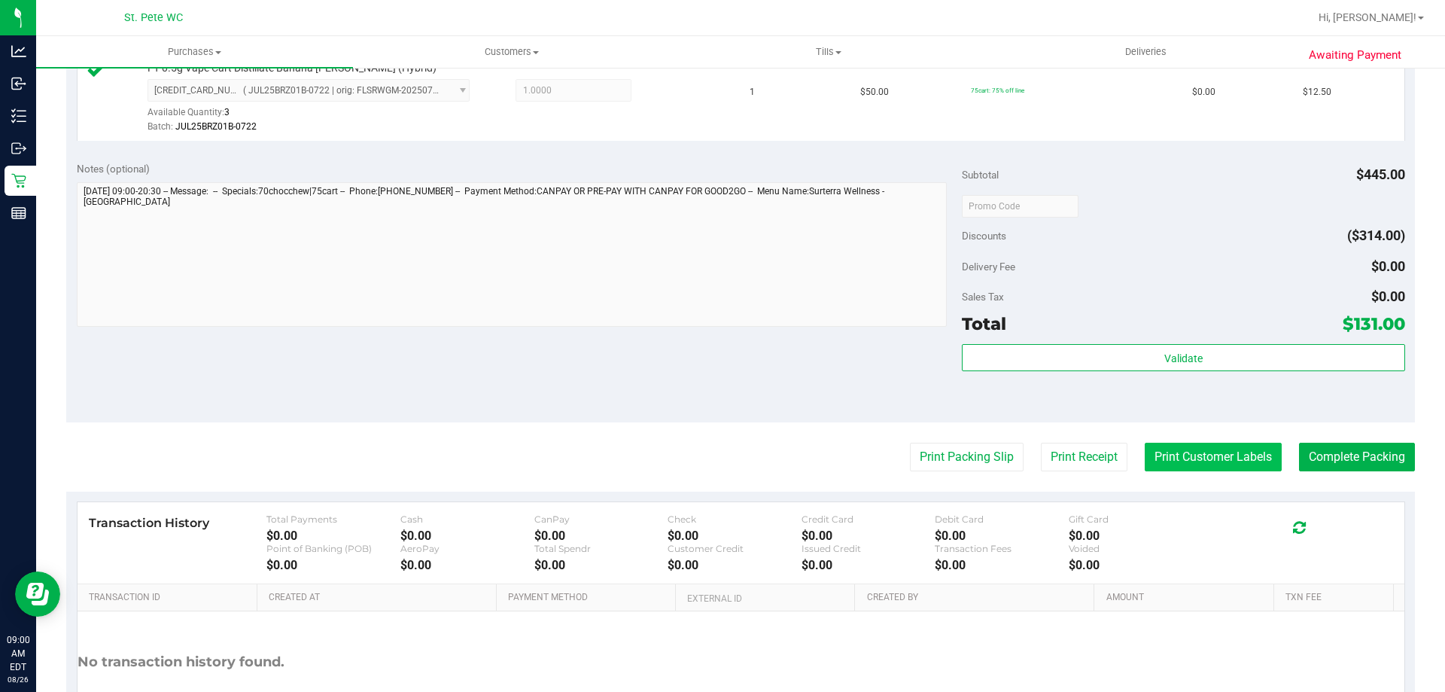
click at [1145, 452] on button "Print Customer Labels" at bounding box center [1213, 457] width 137 height 29
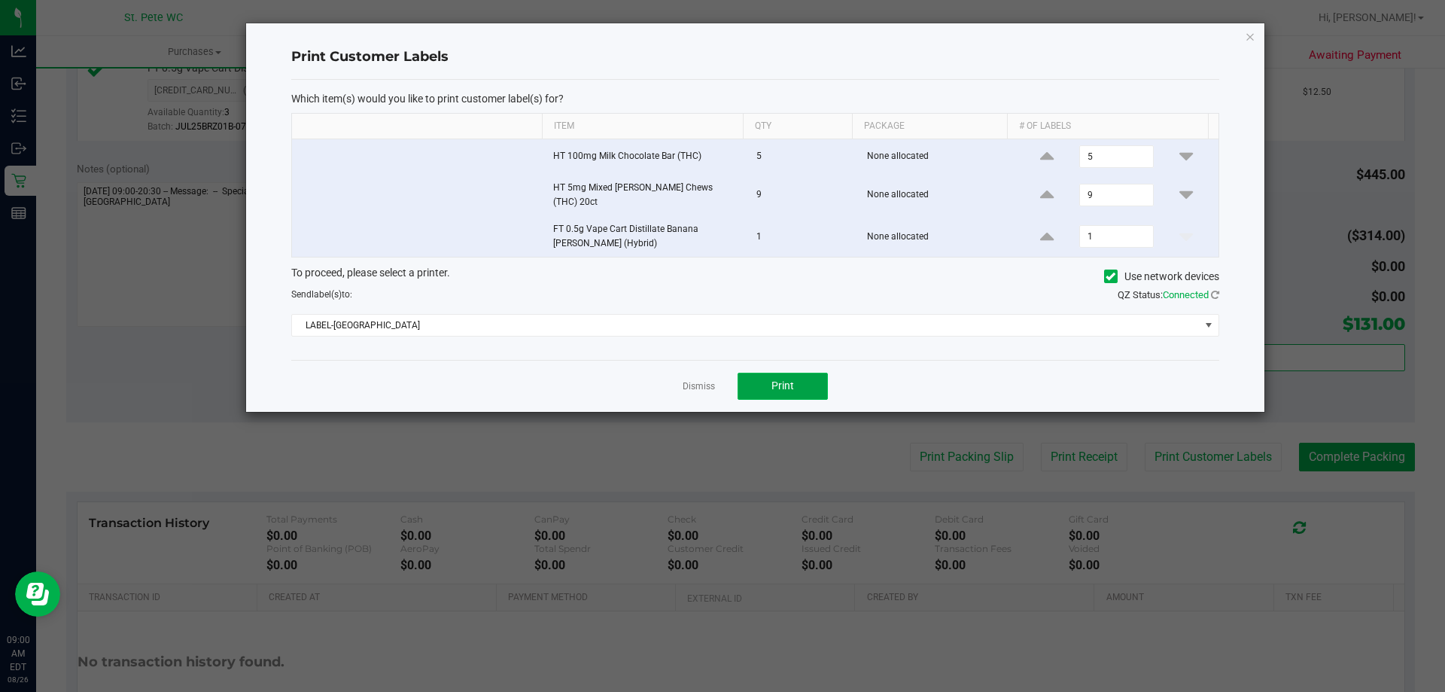
click at [742, 379] on button "Print" at bounding box center [783, 386] width 90 height 27
click at [691, 381] on link "Dismiss" at bounding box center [699, 386] width 32 height 13
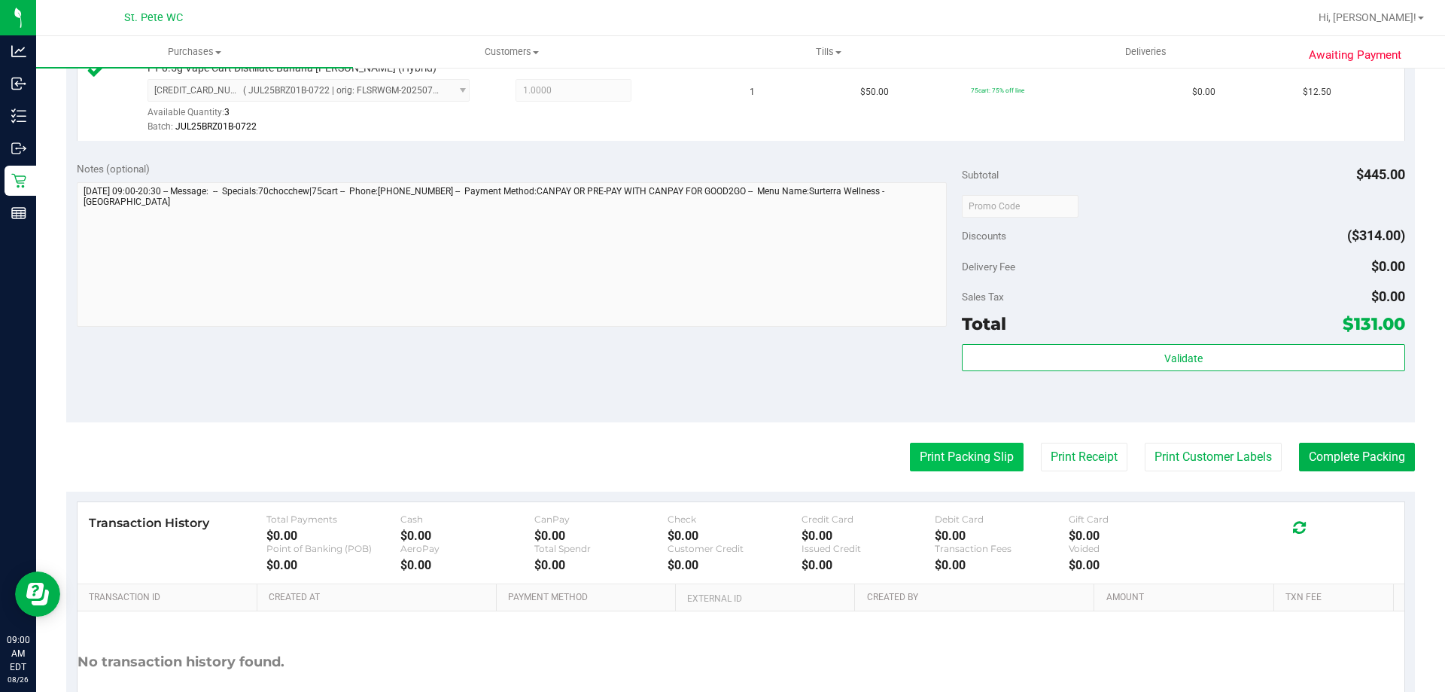
click at [917, 453] on button "Print Packing Slip" at bounding box center [967, 457] width 114 height 29
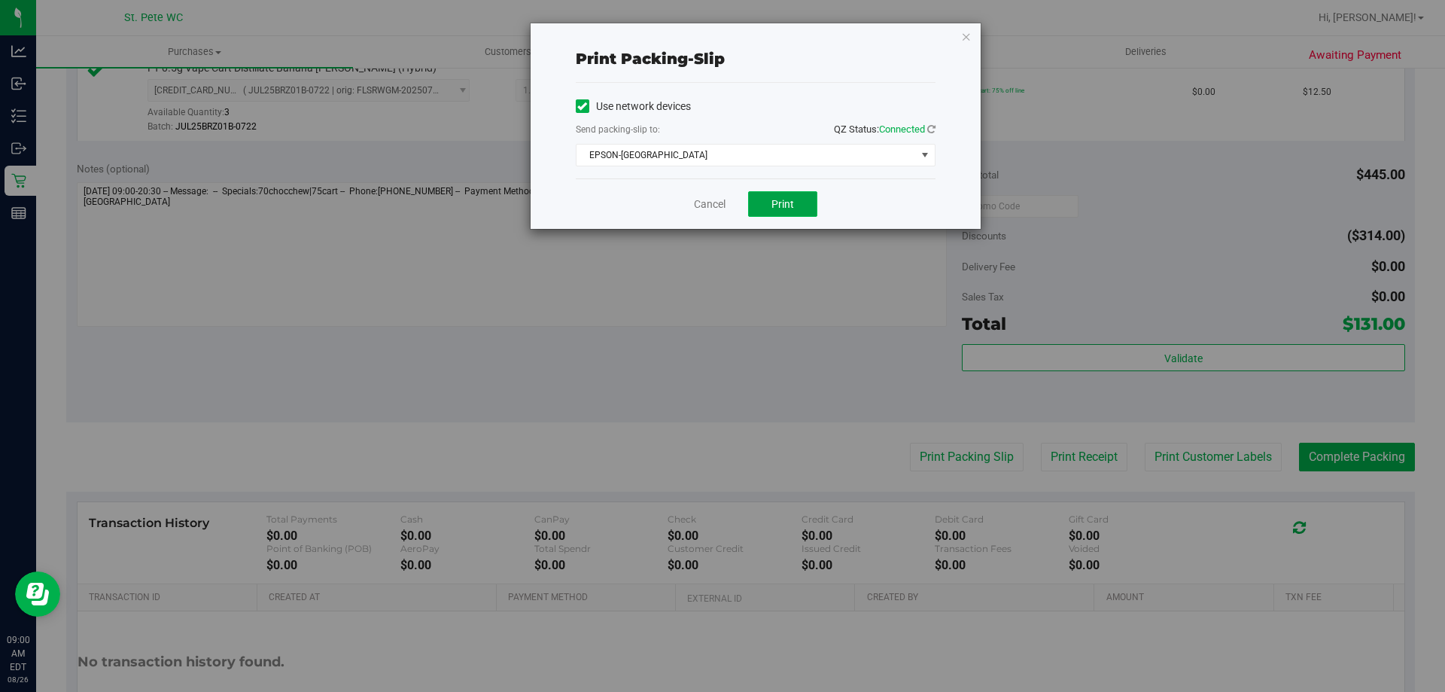
click at [770, 194] on button "Print" at bounding box center [782, 204] width 69 height 26
click at [788, 214] on button "Print" at bounding box center [782, 204] width 69 height 26
click at [703, 204] on link "Cancel" at bounding box center [710, 204] width 32 height 16
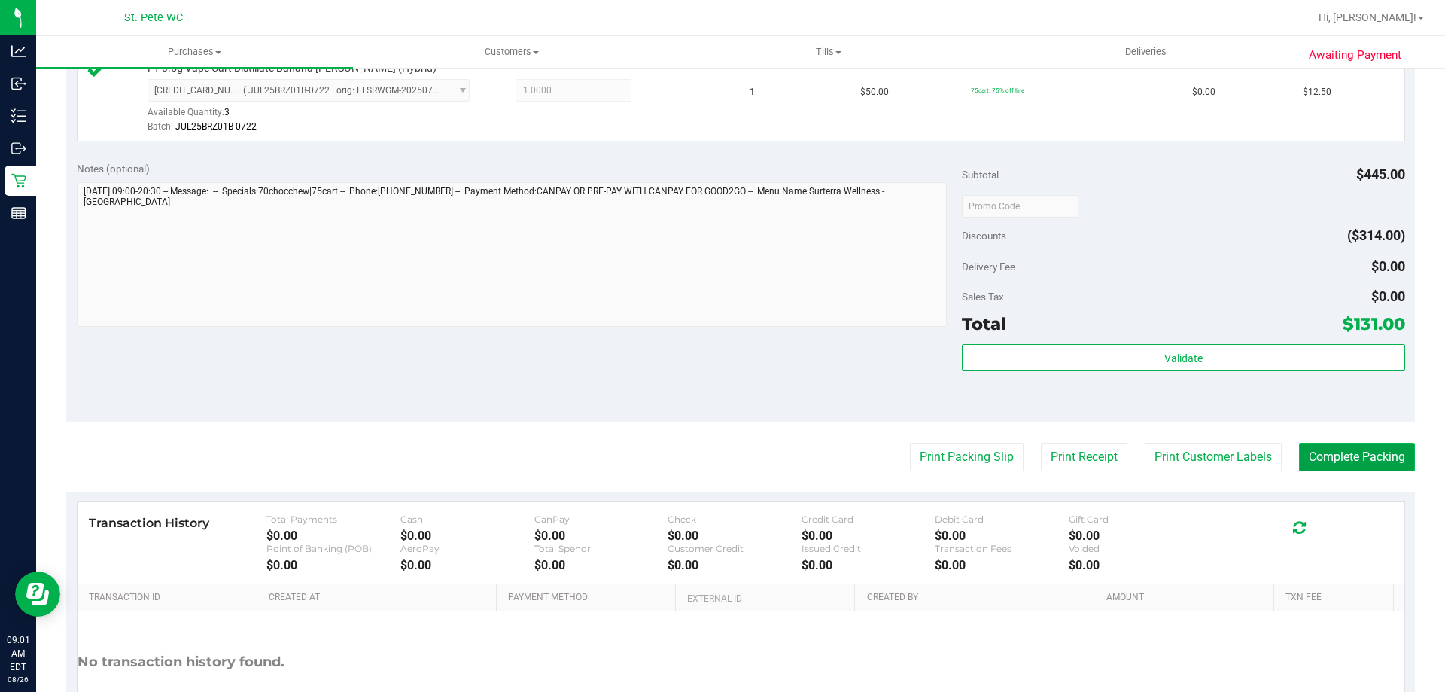
click at [1364, 459] on button "Complete Packing" at bounding box center [1357, 457] width 116 height 29
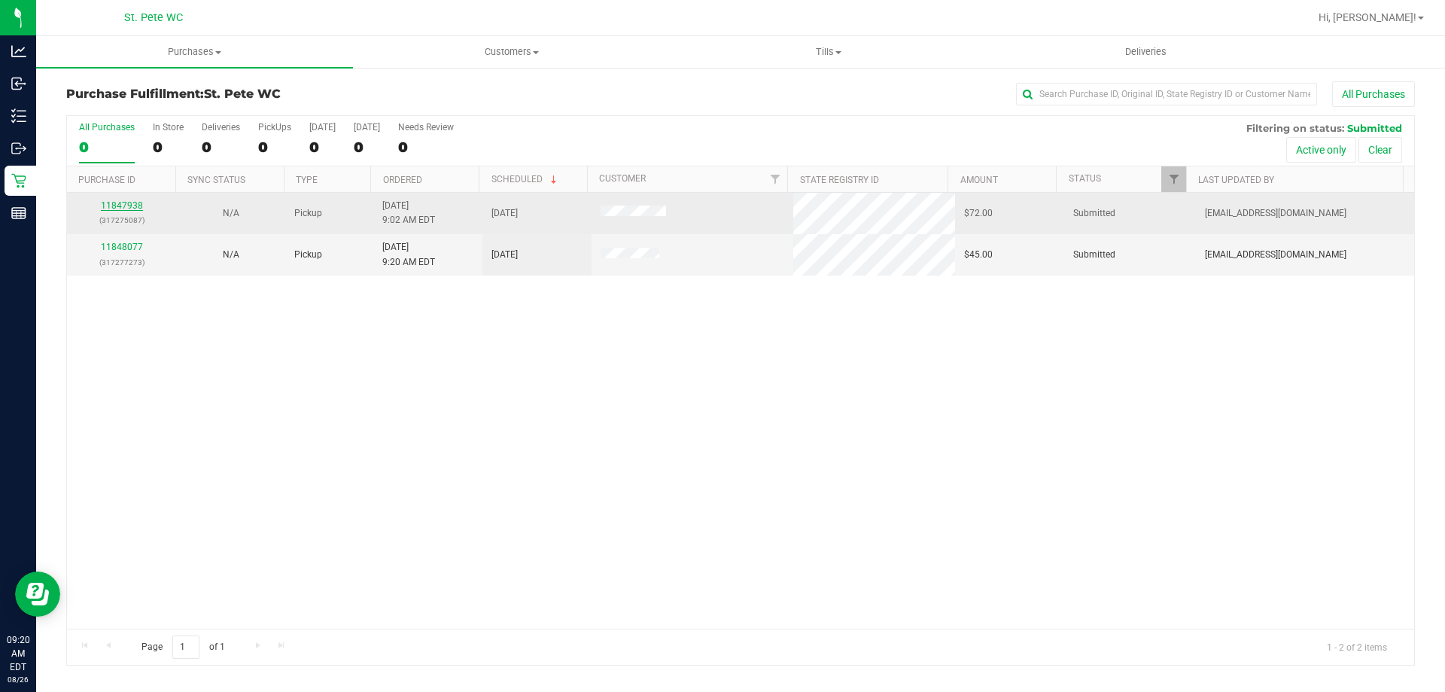
click at [119, 200] on link "11847938" at bounding box center [122, 205] width 42 height 11
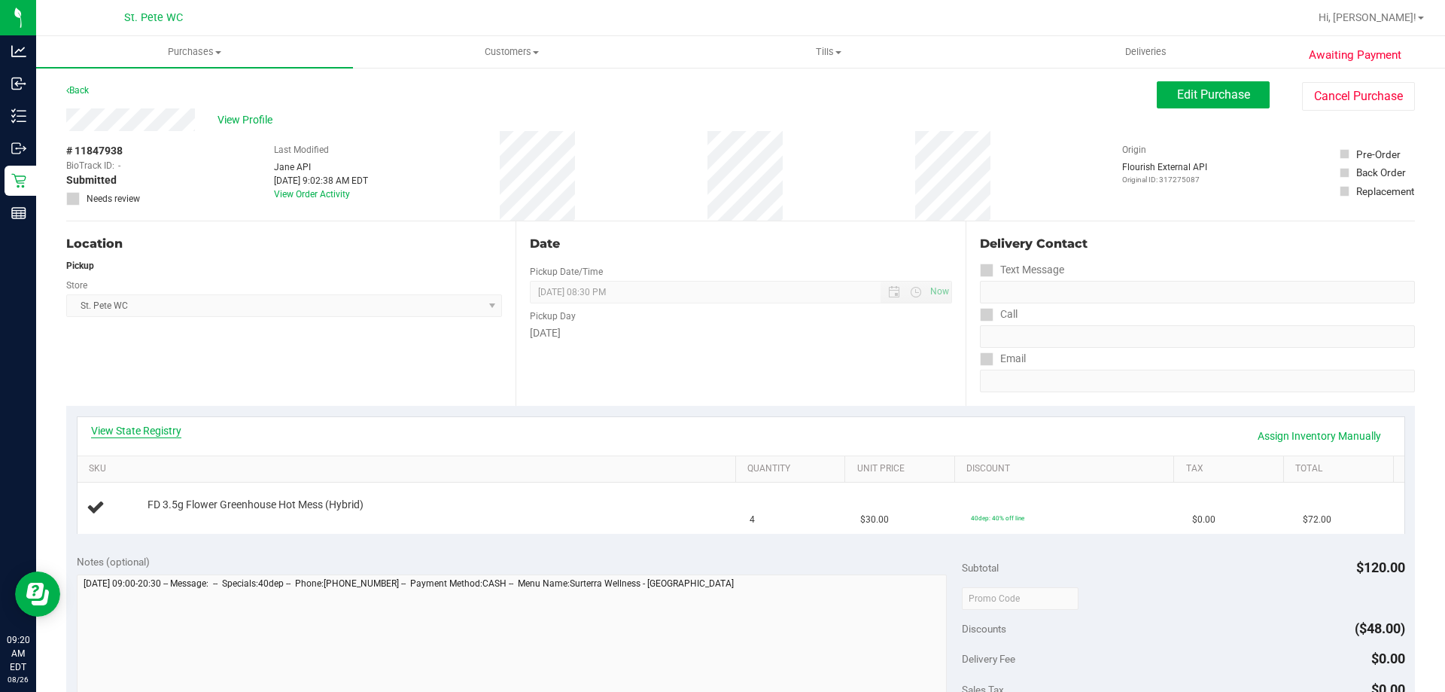
click at [163, 430] on link "View State Registry" at bounding box center [136, 430] width 90 height 15
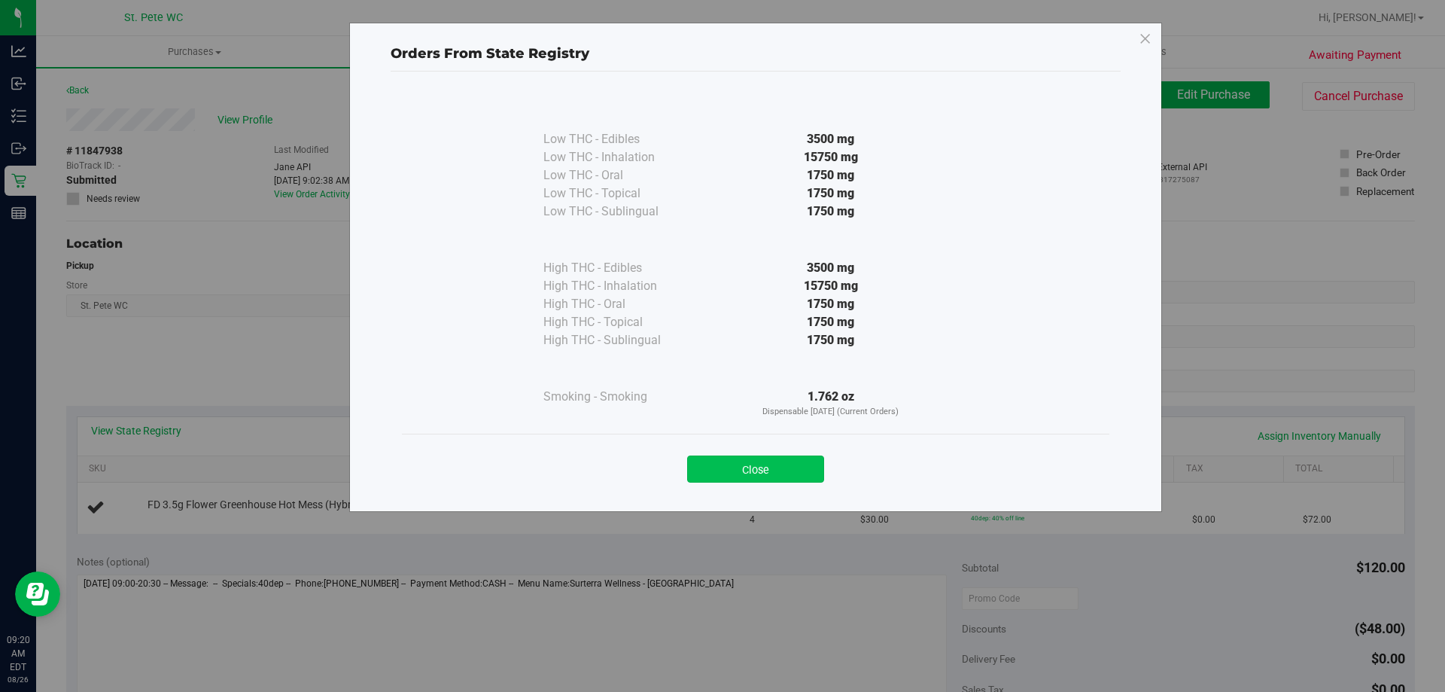
click at [698, 476] on button "Close" at bounding box center [755, 468] width 137 height 27
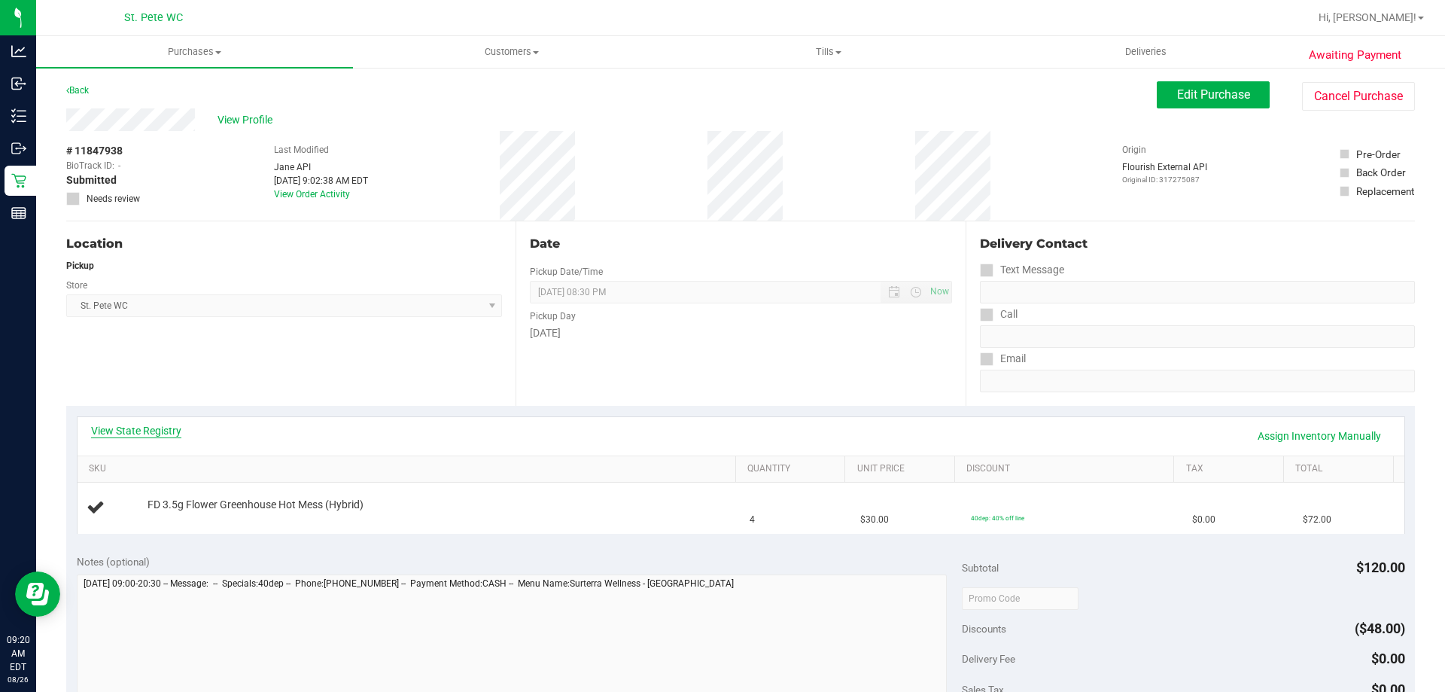
click at [165, 423] on link "View State Registry" at bounding box center [136, 430] width 90 height 15
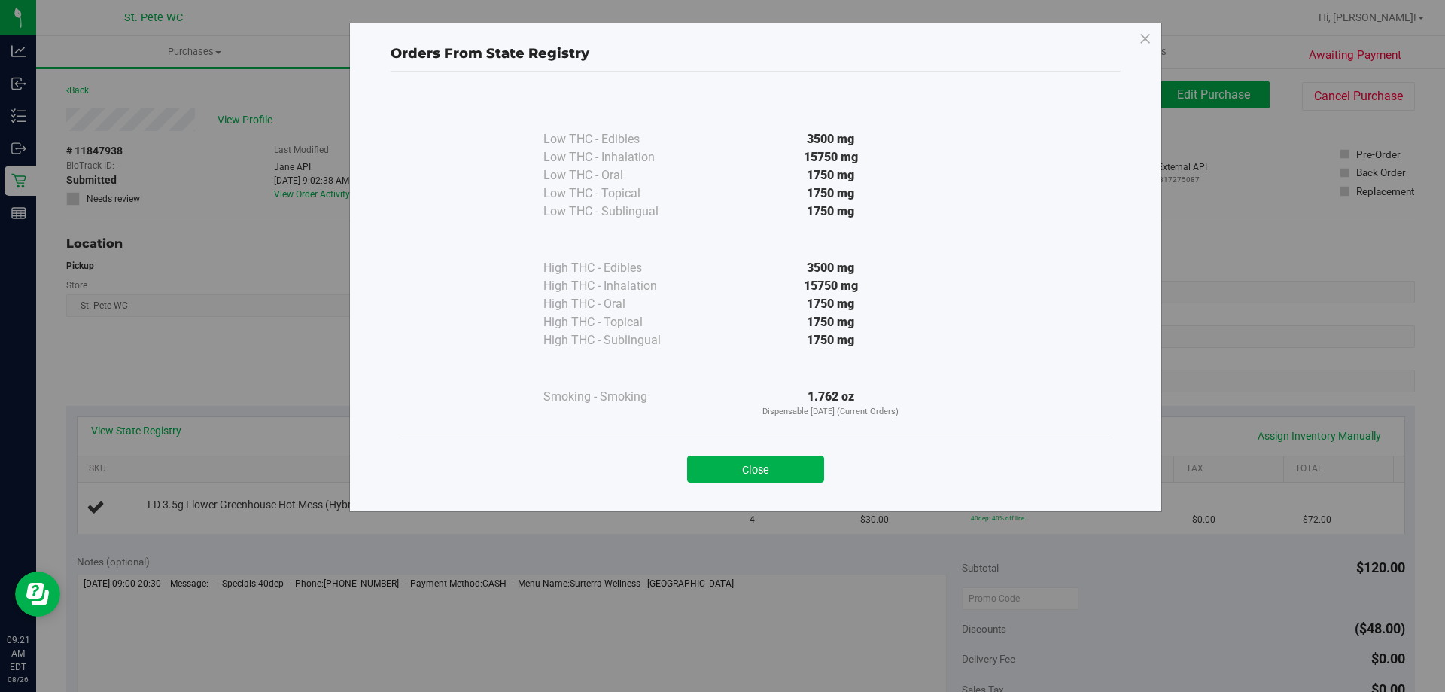
click at [737, 454] on div "Close" at bounding box center [755, 465] width 685 height 38
click at [741, 471] on button "Close" at bounding box center [755, 468] width 137 height 27
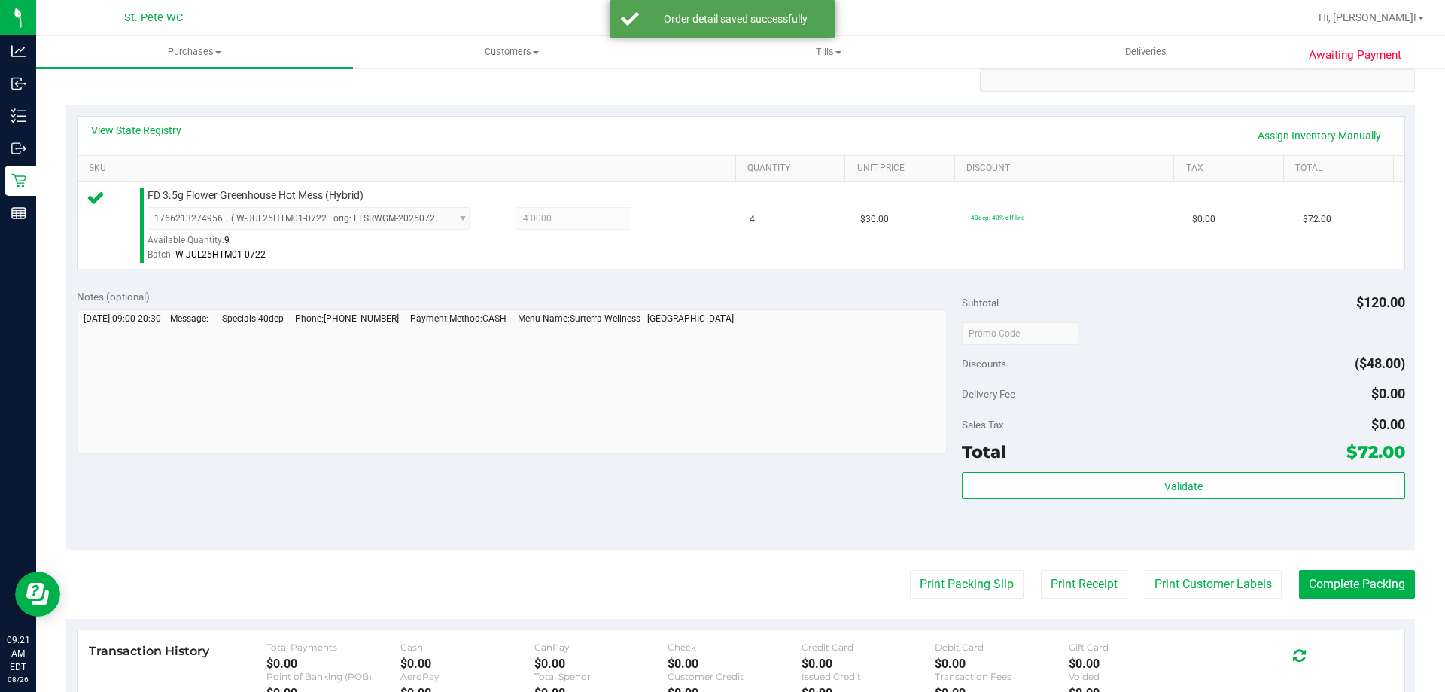
scroll to position [301, 0]
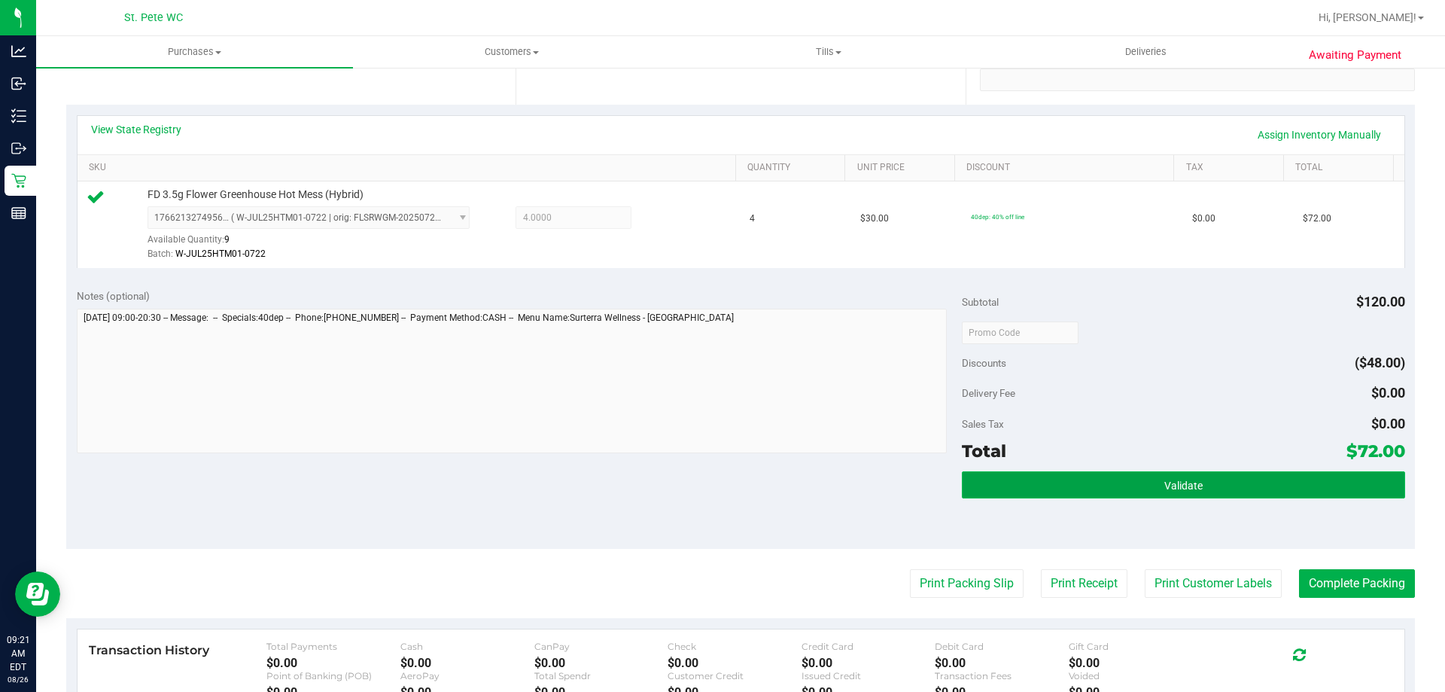
click at [1180, 474] on button "Validate" at bounding box center [1183, 484] width 443 height 27
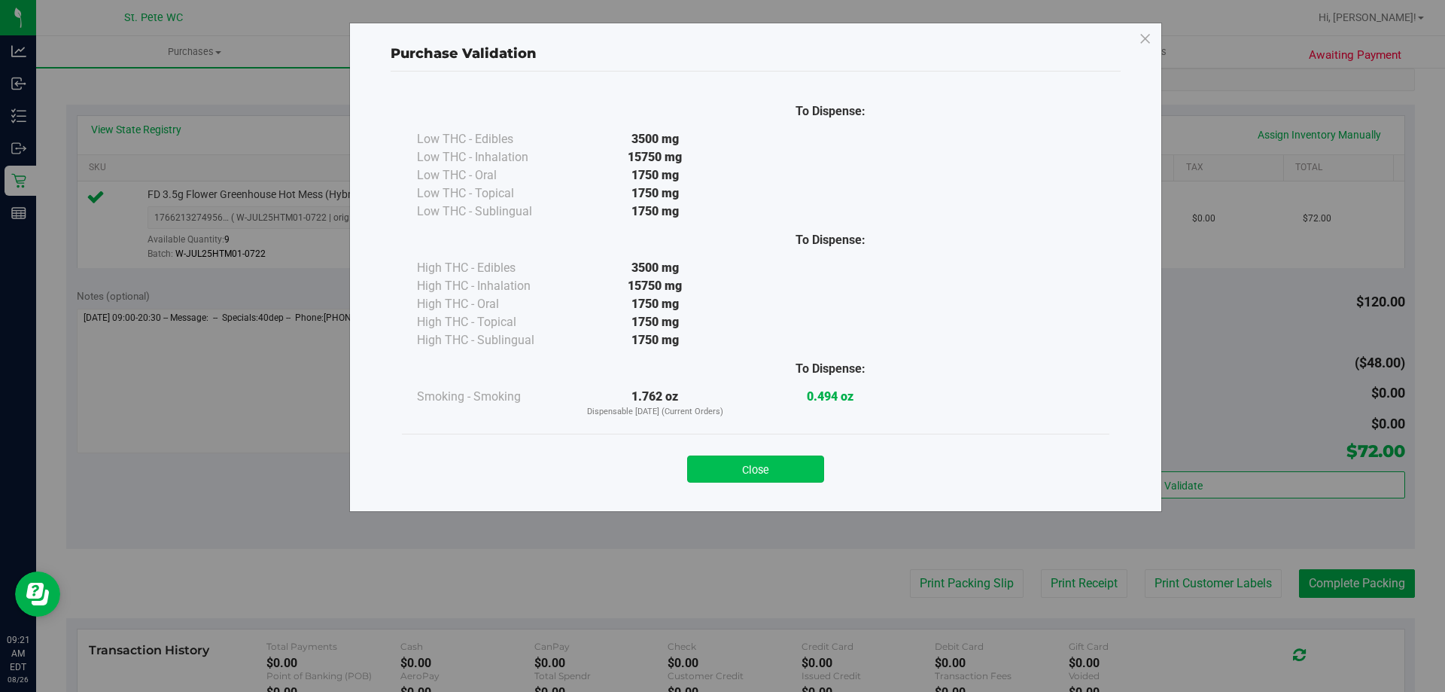
click at [761, 472] on button "Close" at bounding box center [755, 468] width 137 height 27
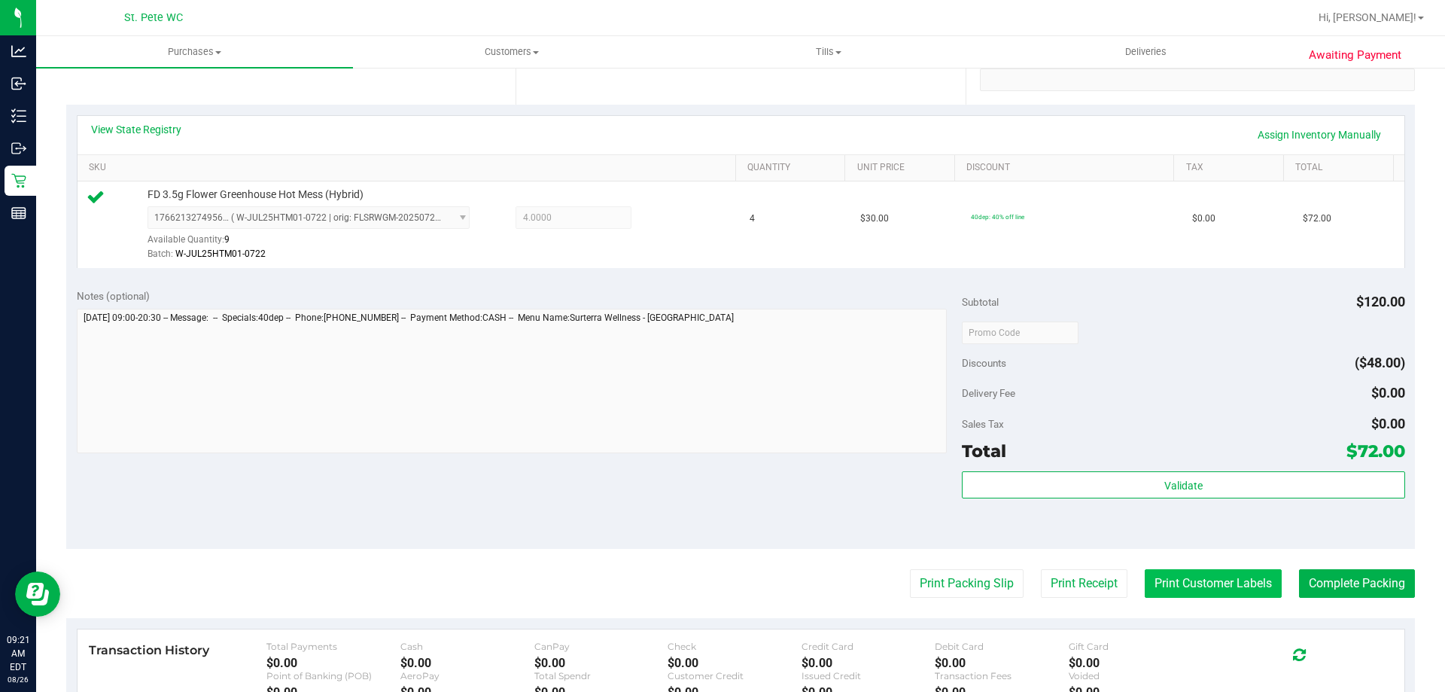
click at [1210, 586] on button "Print Customer Labels" at bounding box center [1213, 583] width 137 height 29
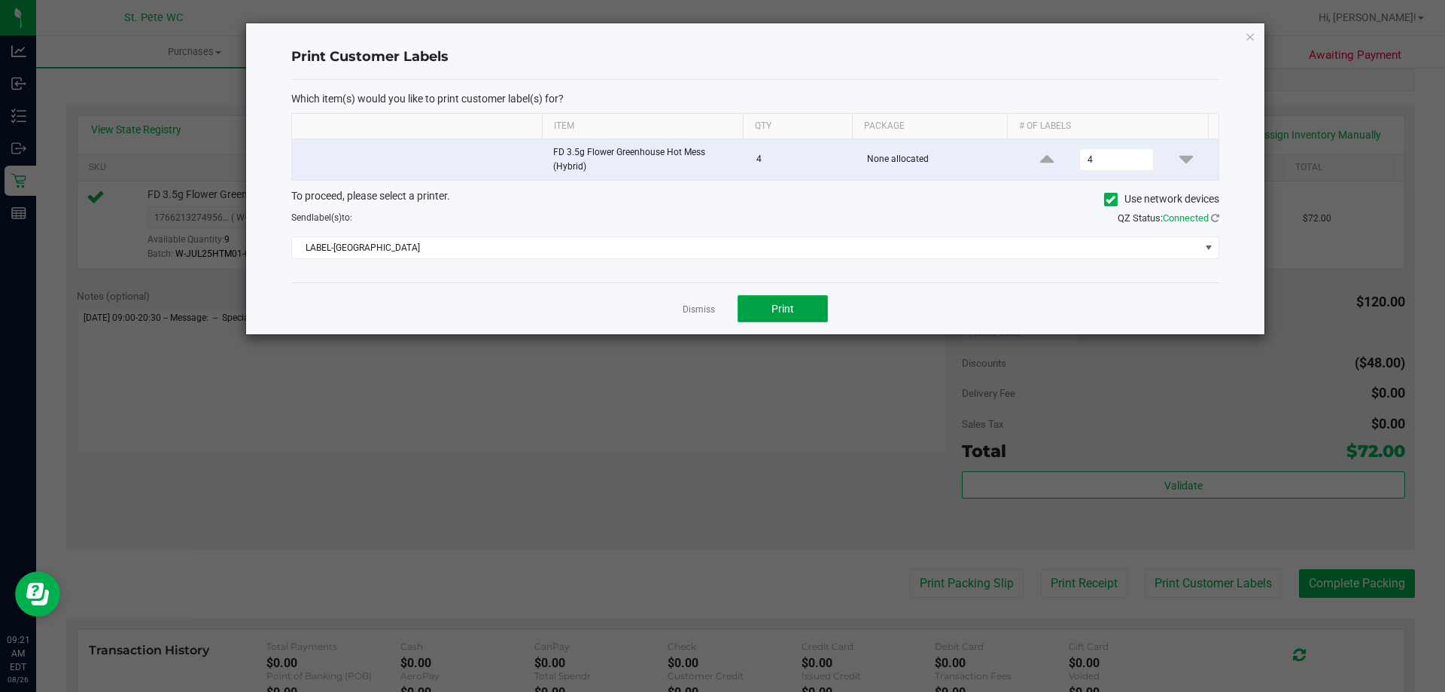
click at [793, 312] on span "Print" at bounding box center [783, 309] width 23 height 12
click at [701, 308] on link "Dismiss" at bounding box center [699, 309] width 32 height 13
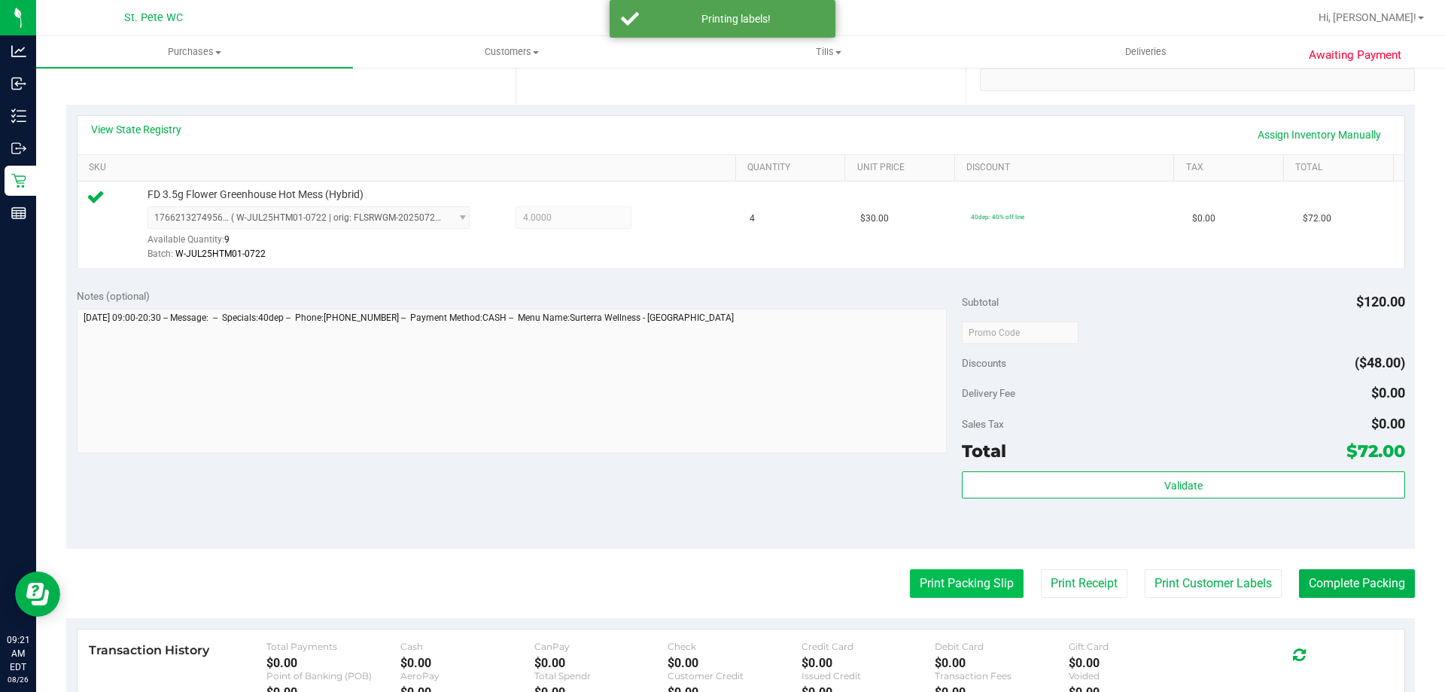
click at [913, 591] on button "Print Packing Slip" at bounding box center [967, 583] width 114 height 29
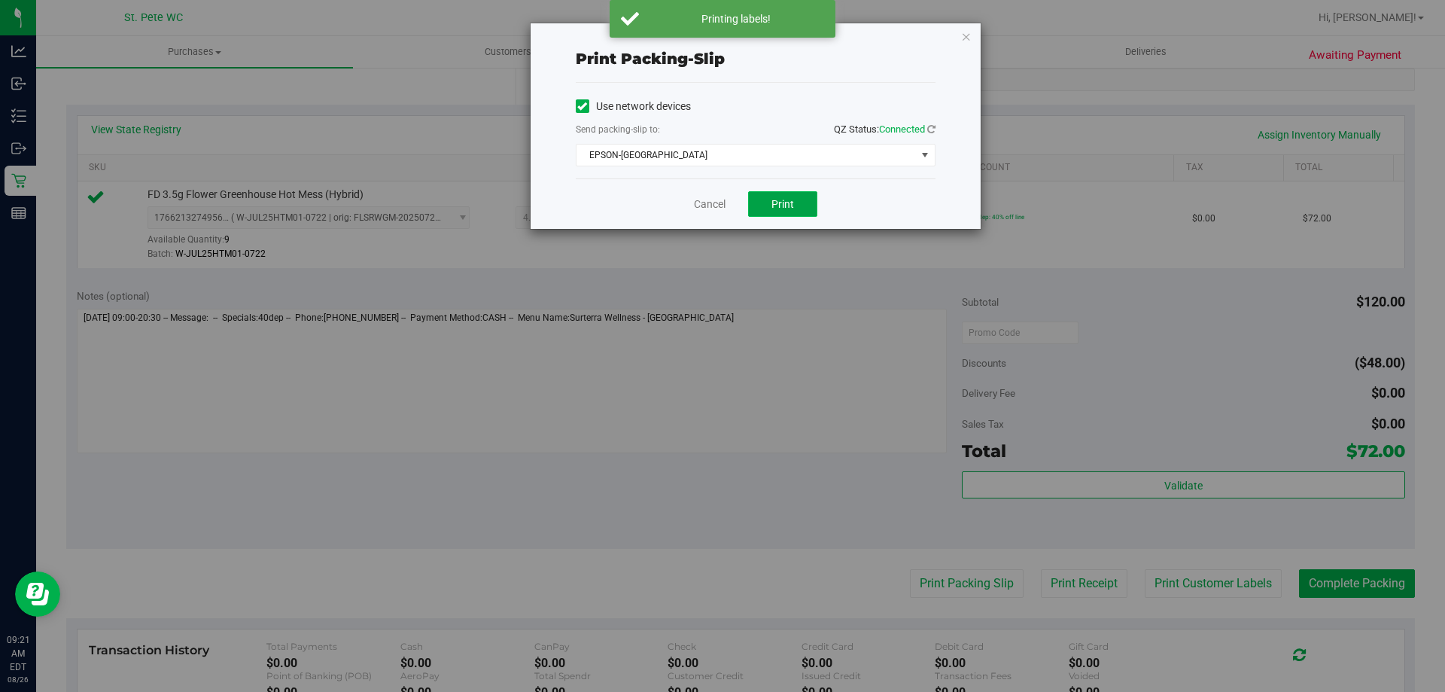
click at [761, 204] on button "Print" at bounding box center [782, 204] width 69 height 26
click at [715, 199] on link "Cancel" at bounding box center [710, 204] width 32 height 16
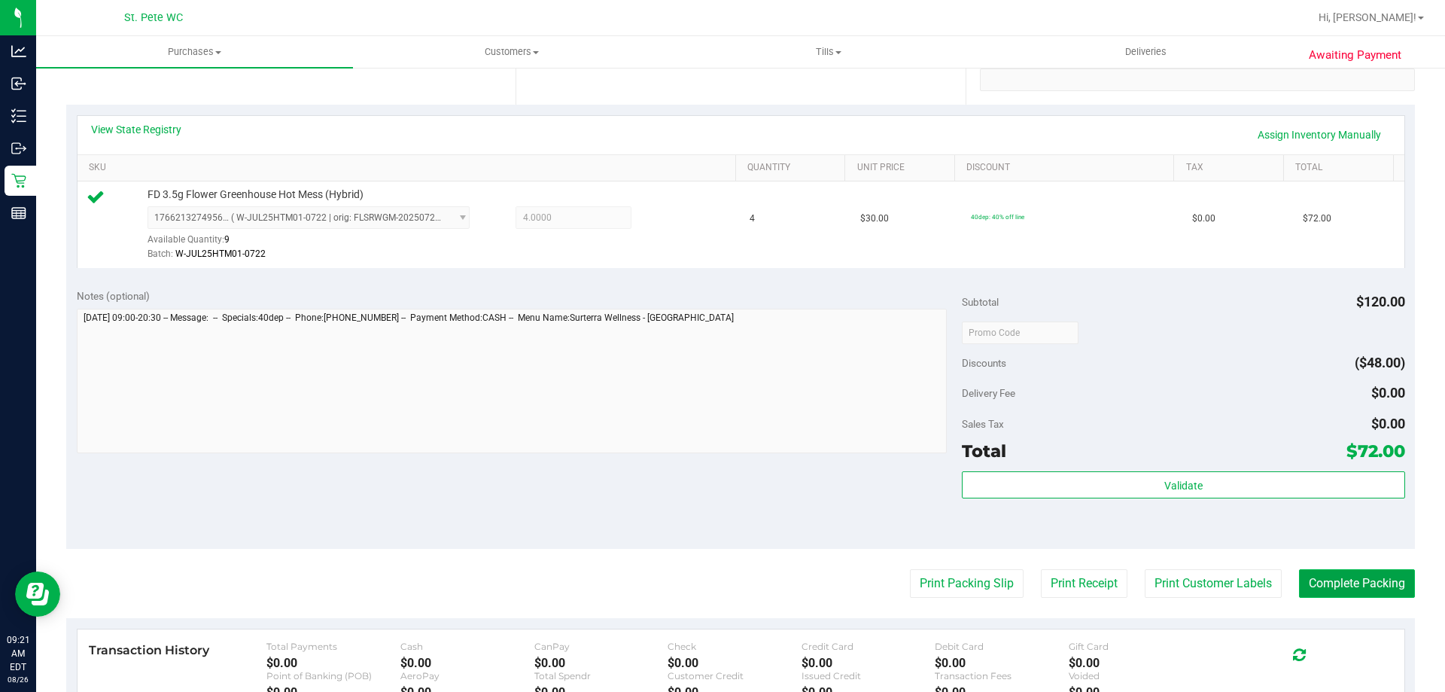
click at [1329, 592] on button "Complete Packing" at bounding box center [1357, 583] width 116 height 29
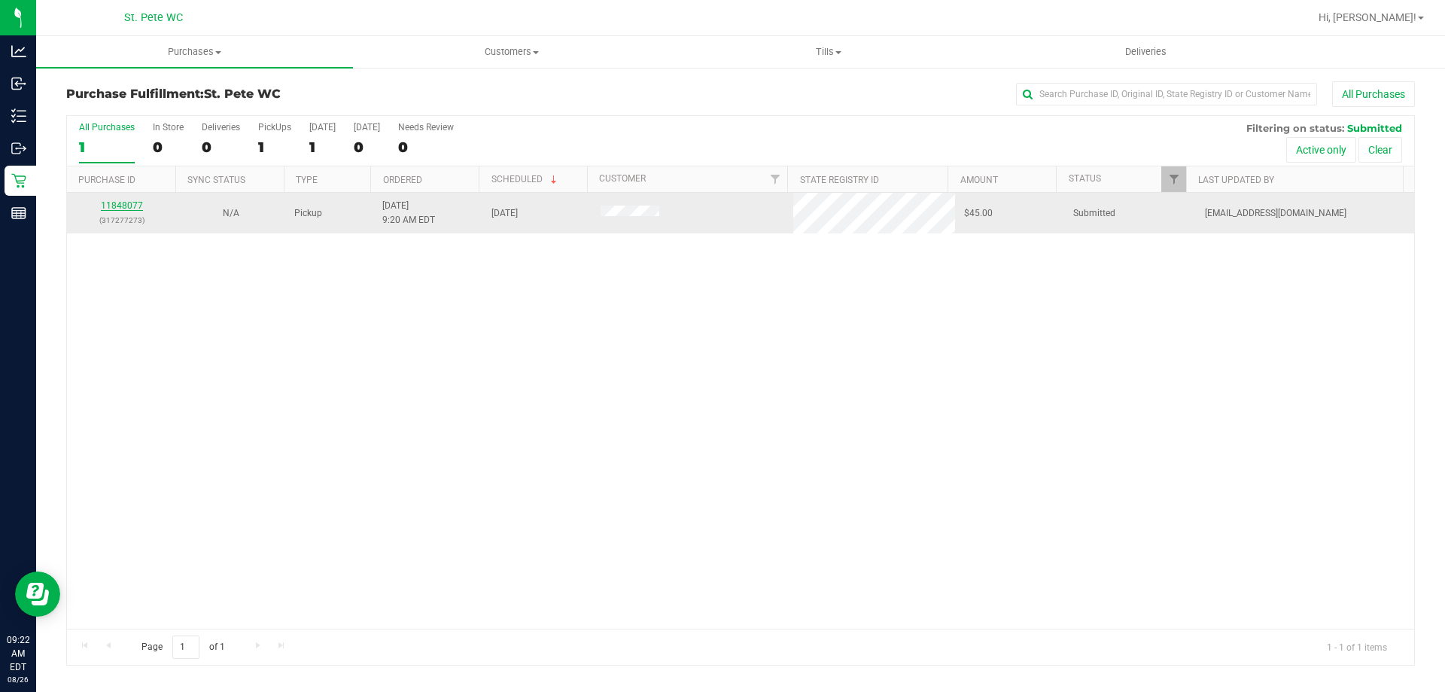
click at [126, 206] on link "11848077" at bounding box center [122, 205] width 42 height 11
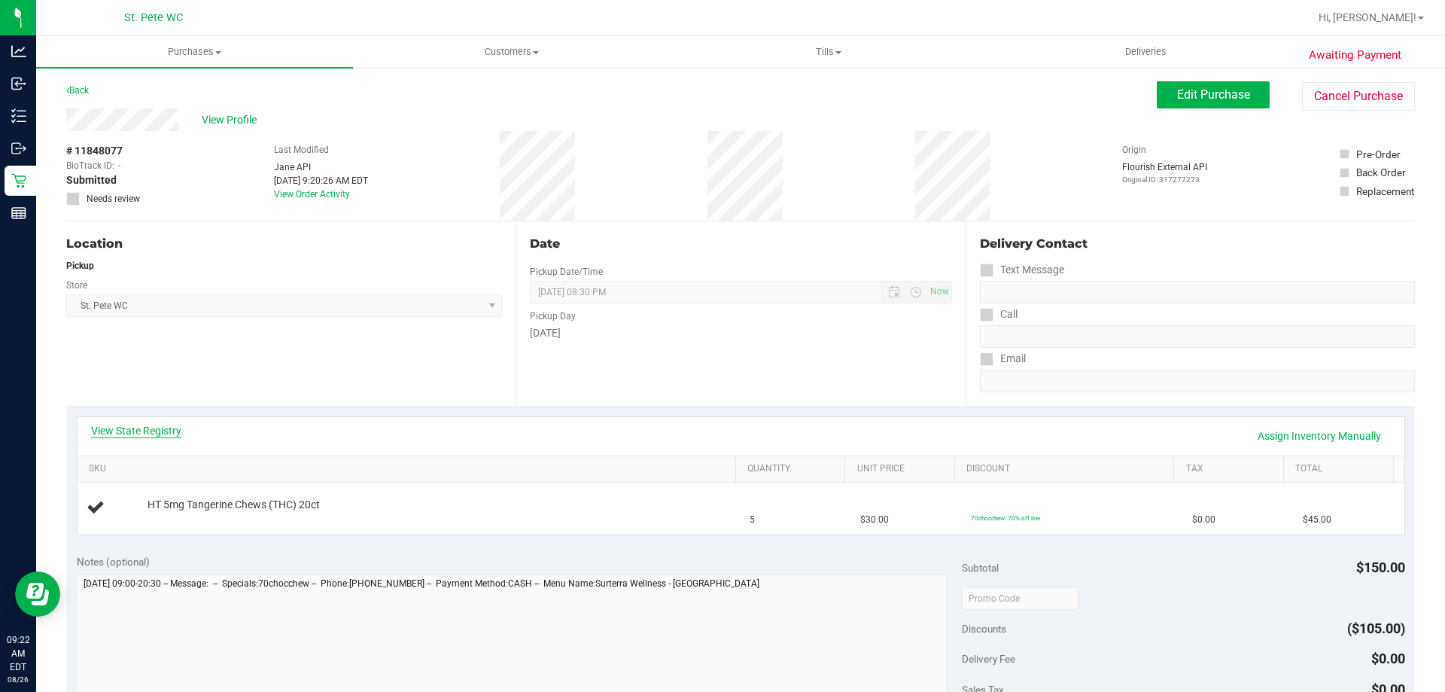
click at [122, 431] on link "View State Registry" at bounding box center [136, 430] width 90 height 15
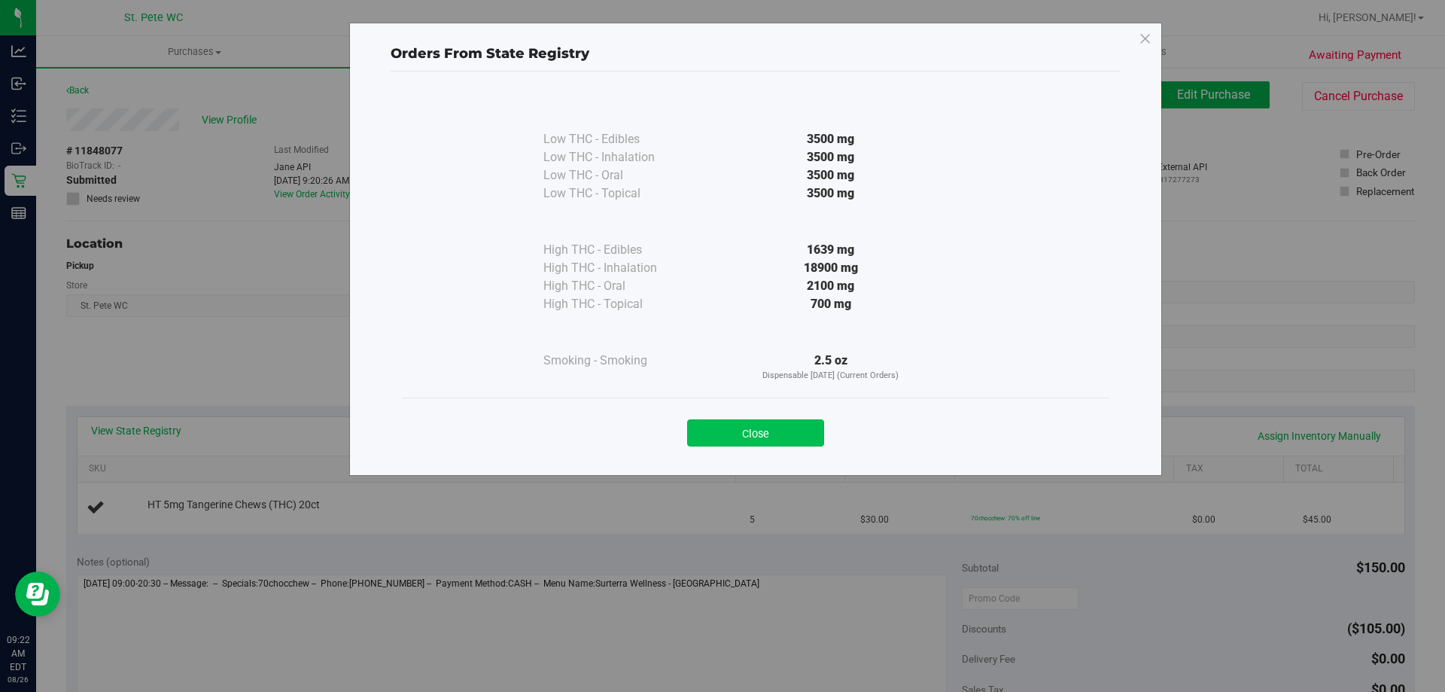
click at [759, 435] on button "Close" at bounding box center [755, 432] width 137 height 27
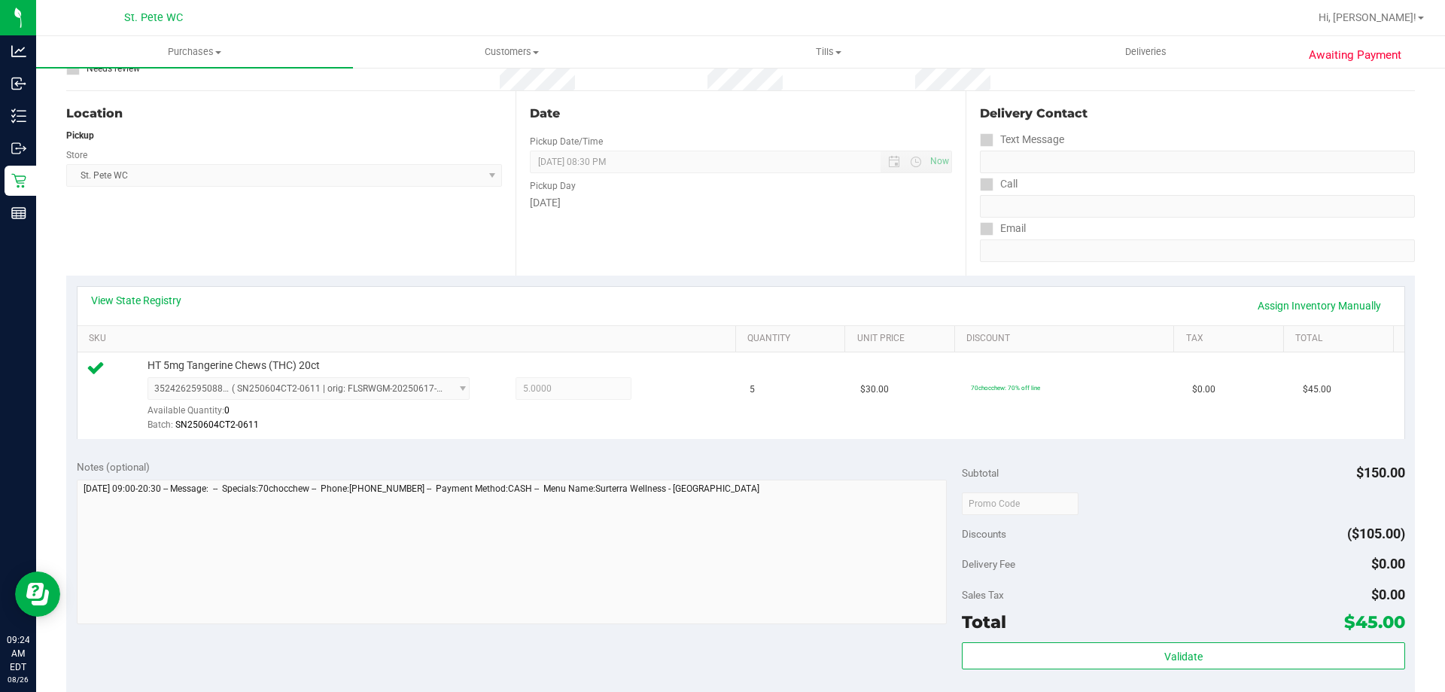
scroll to position [226, 0]
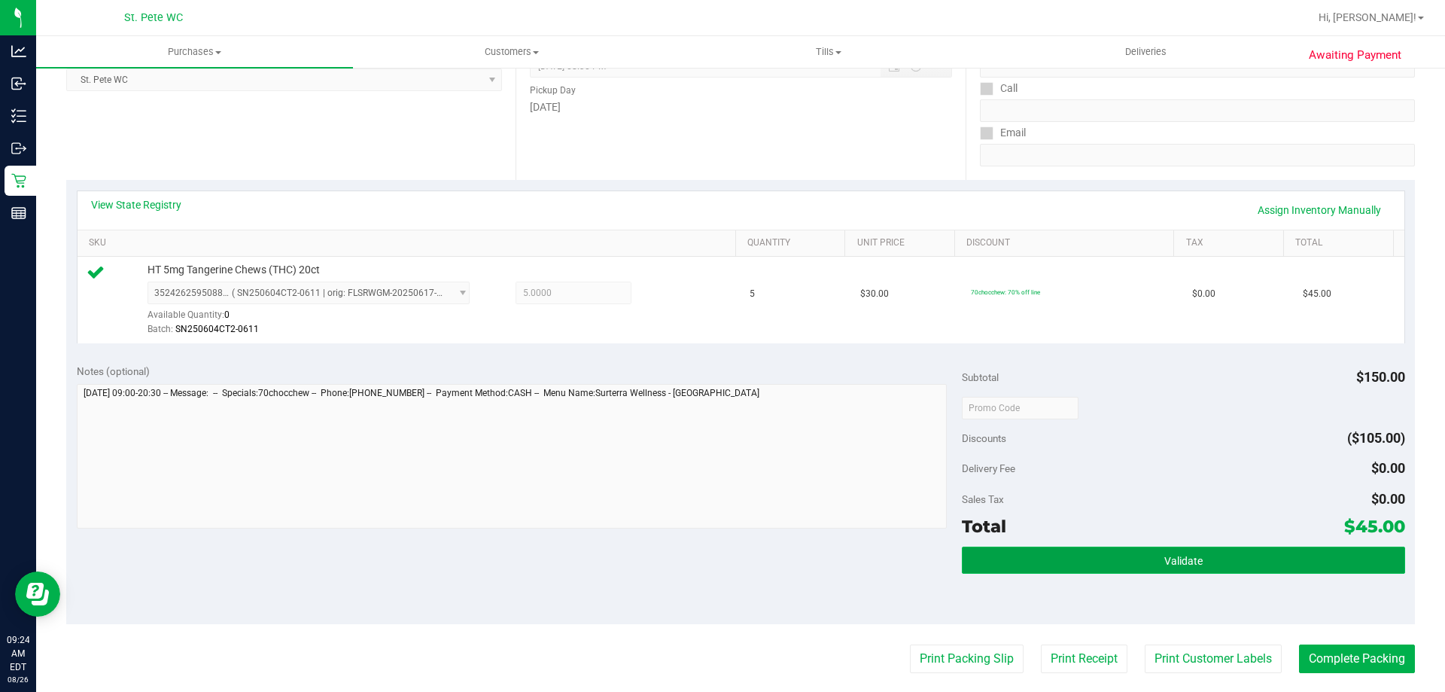
click at [1119, 563] on button "Validate" at bounding box center [1183, 559] width 443 height 27
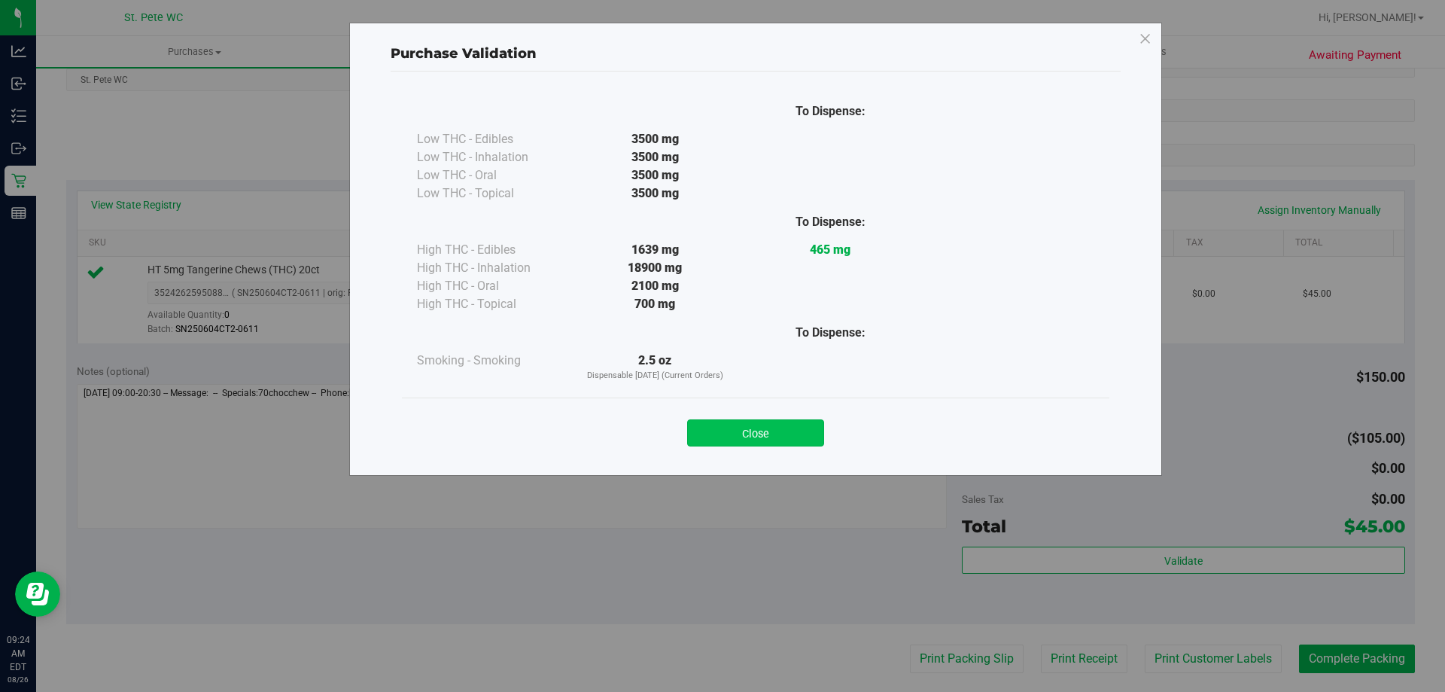
click at [769, 431] on button "Close" at bounding box center [755, 432] width 137 height 27
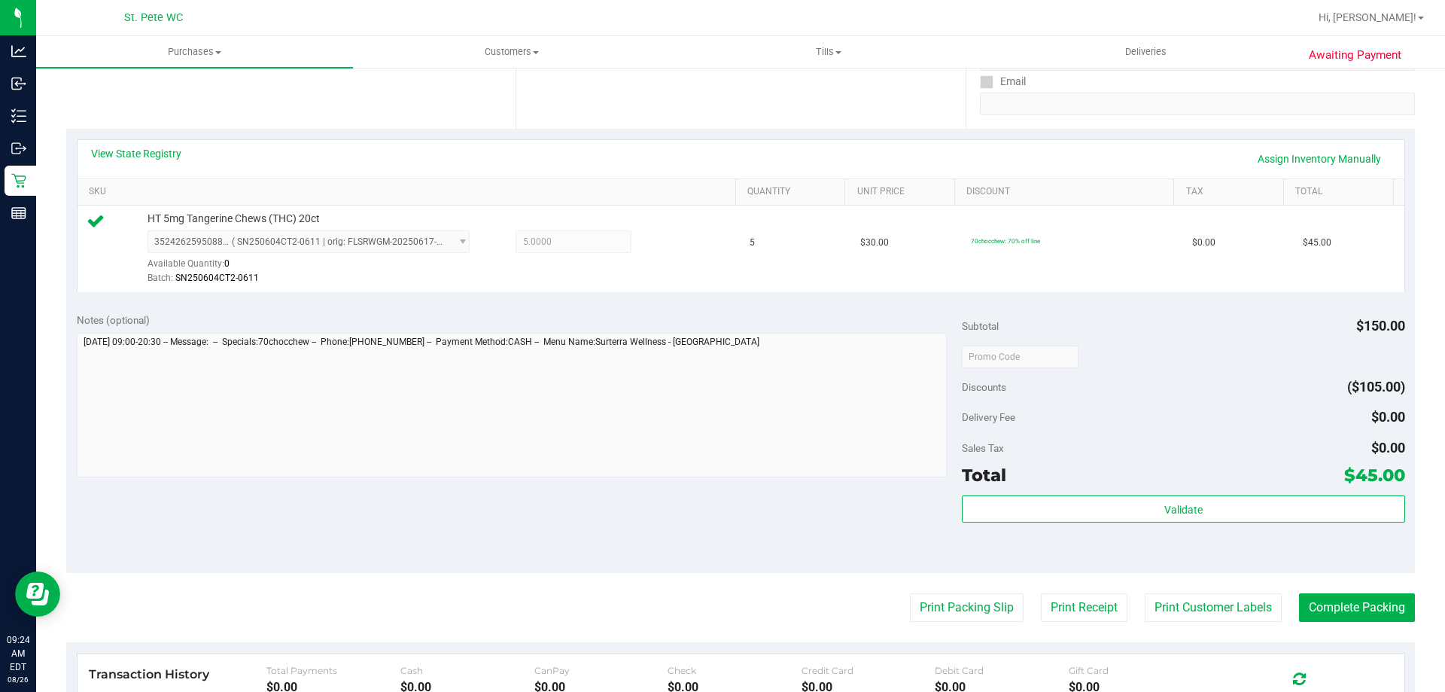
scroll to position [452, 0]
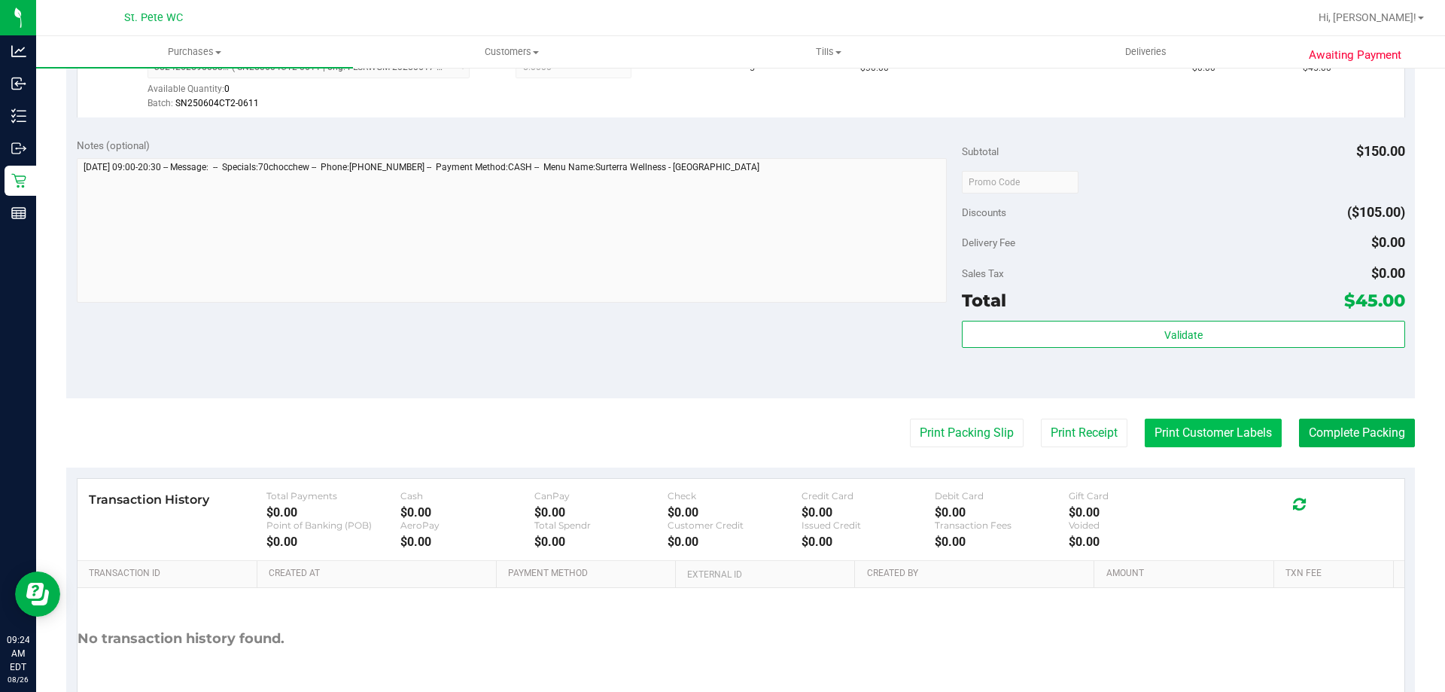
click at [1196, 430] on button "Print Customer Labels" at bounding box center [1213, 433] width 137 height 29
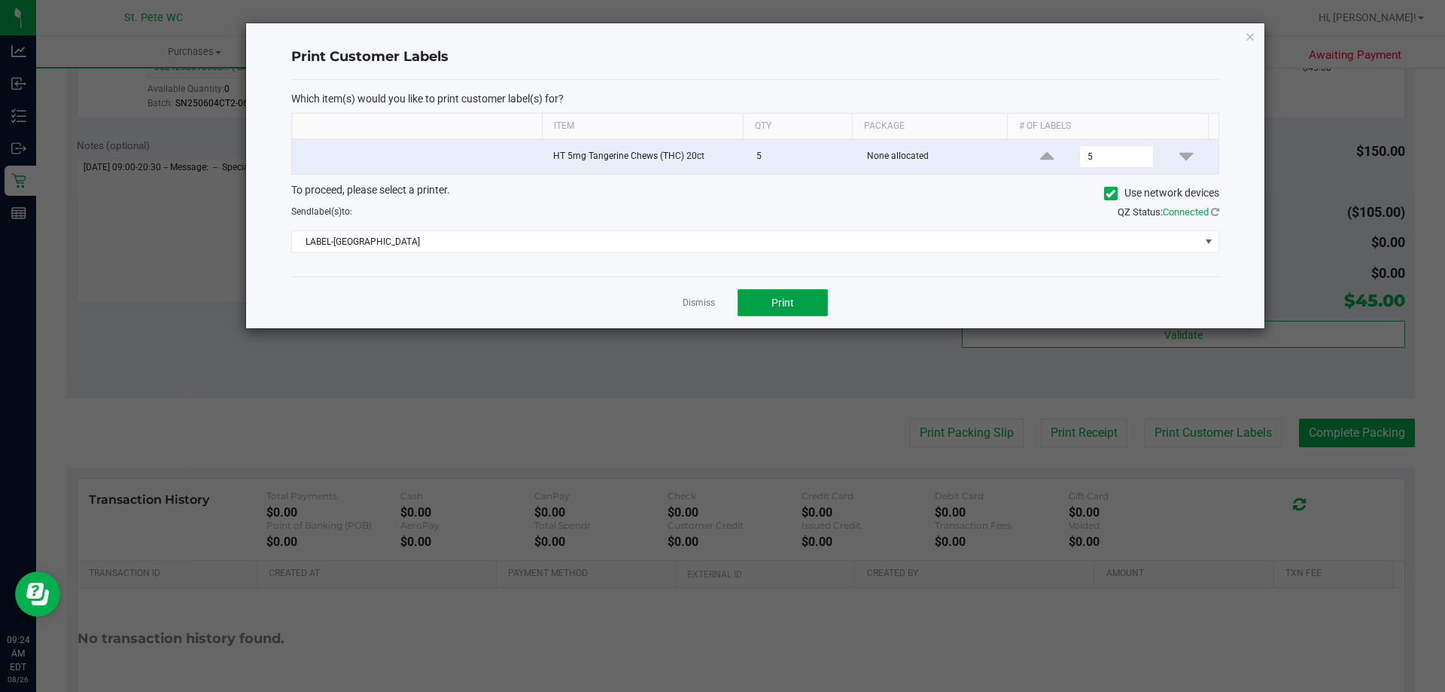
click at [775, 306] on span "Print" at bounding box center [783, 303] width 23 height 12
click at [698, 305] on link "Dismiss" at bounding box center [699, 303] width 32 height 13
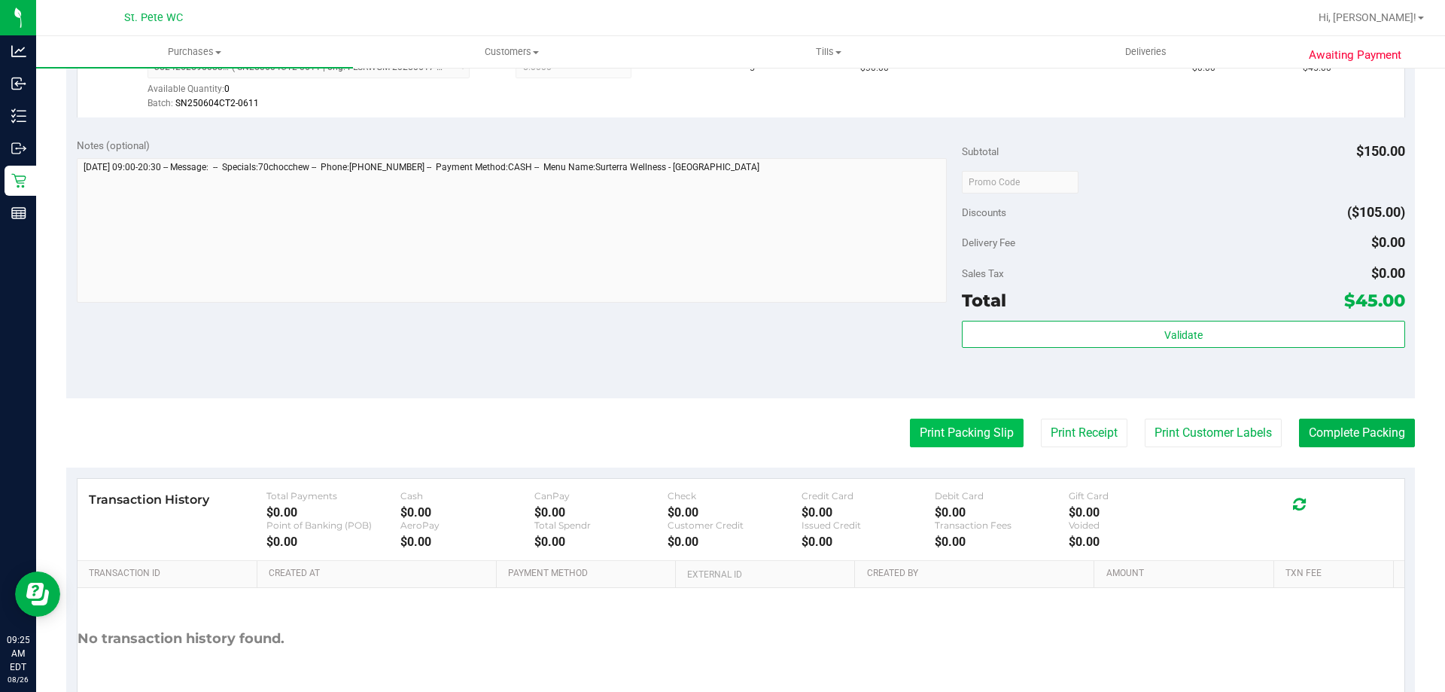
click at [956, 428] on button "Print Packing Slip" at bounding box center [967, 433] width 114 height 29
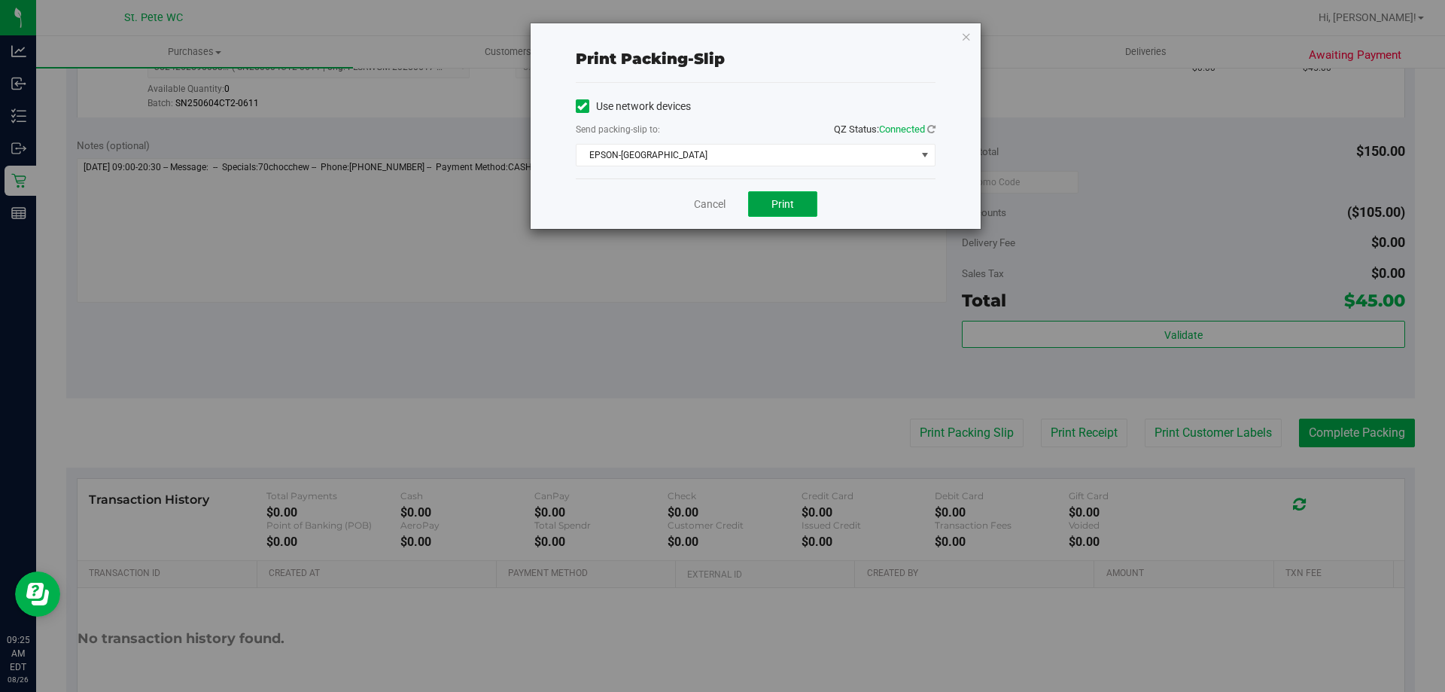
click at [767, 202] on button "Print" at bounding box center [782, 204] width 69 height 26
click at [706, 205] on link "Cancel" at bounding box center [710, 204] width 32 height 16
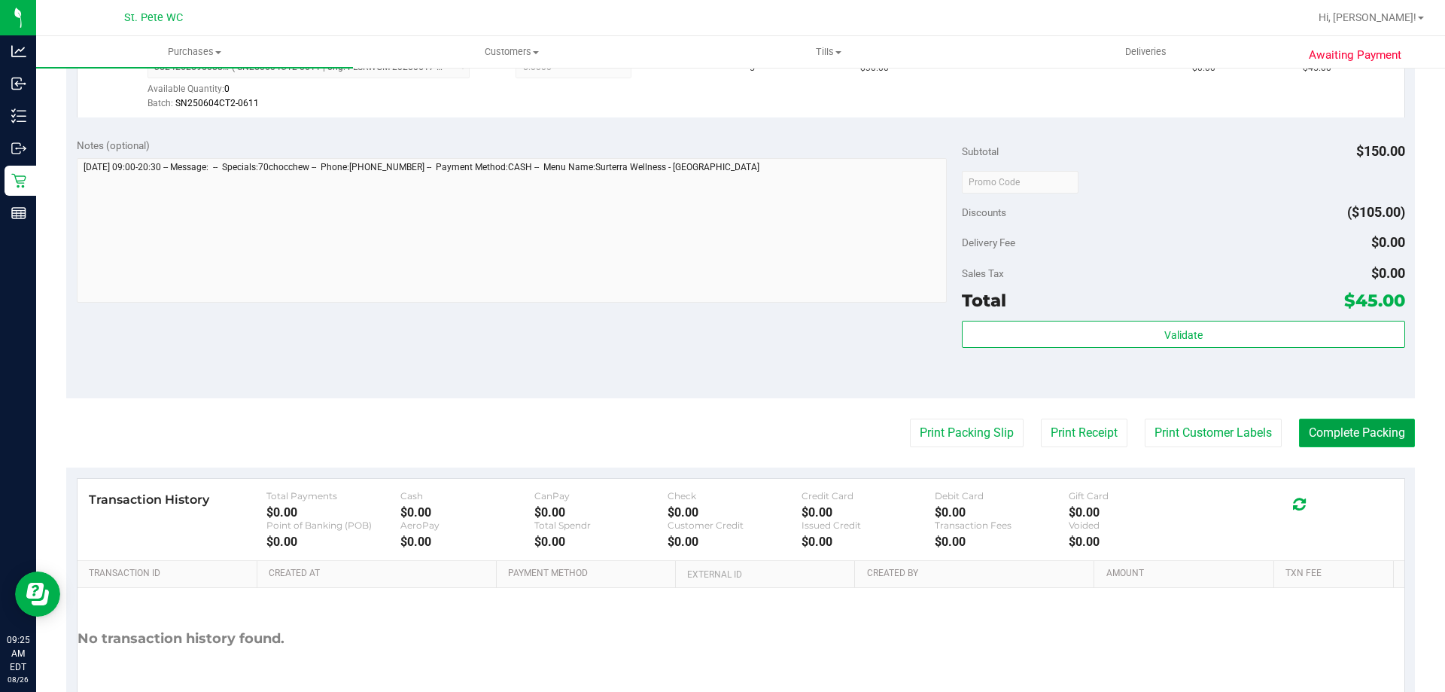
click at [1334, 444] on button "Complete Packing" at bounding box center [1357, 433] width 116 height 29
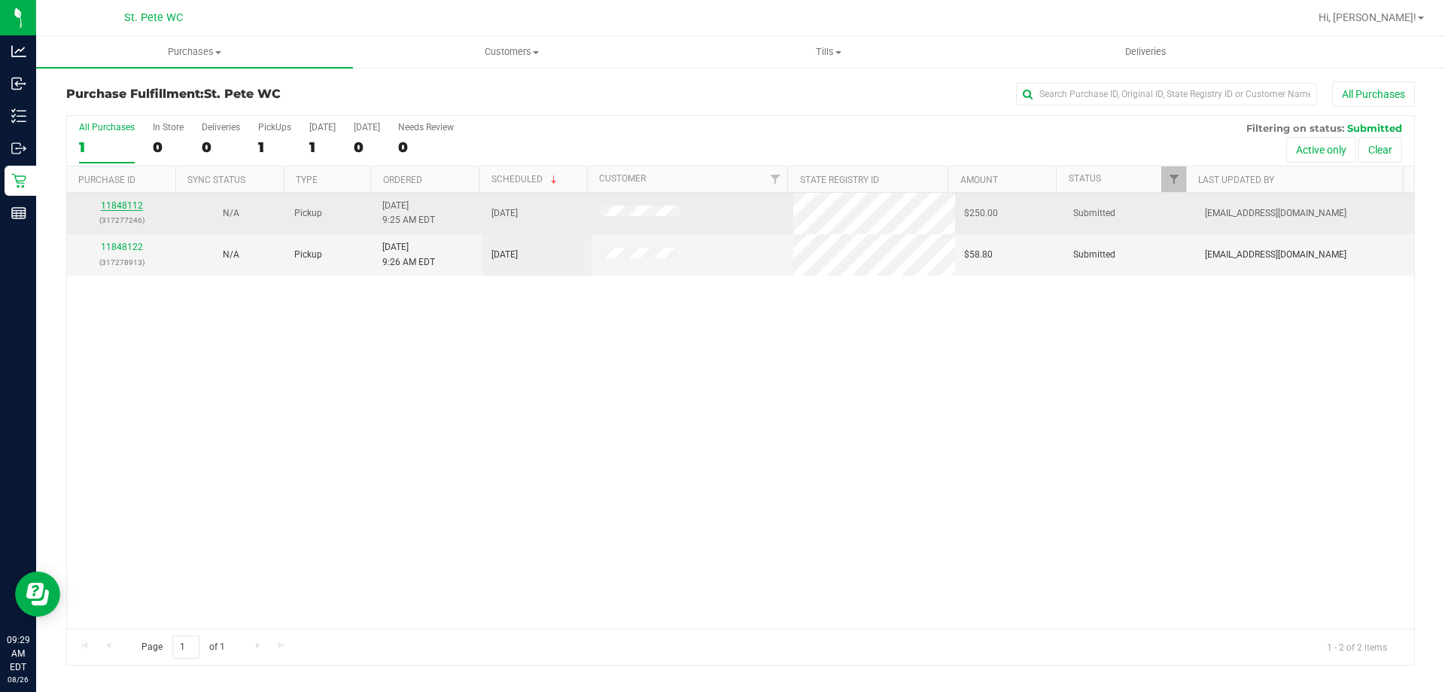
click at [127, 203] on link "11848112" at bounding box center [122, 205] width 42 height 11
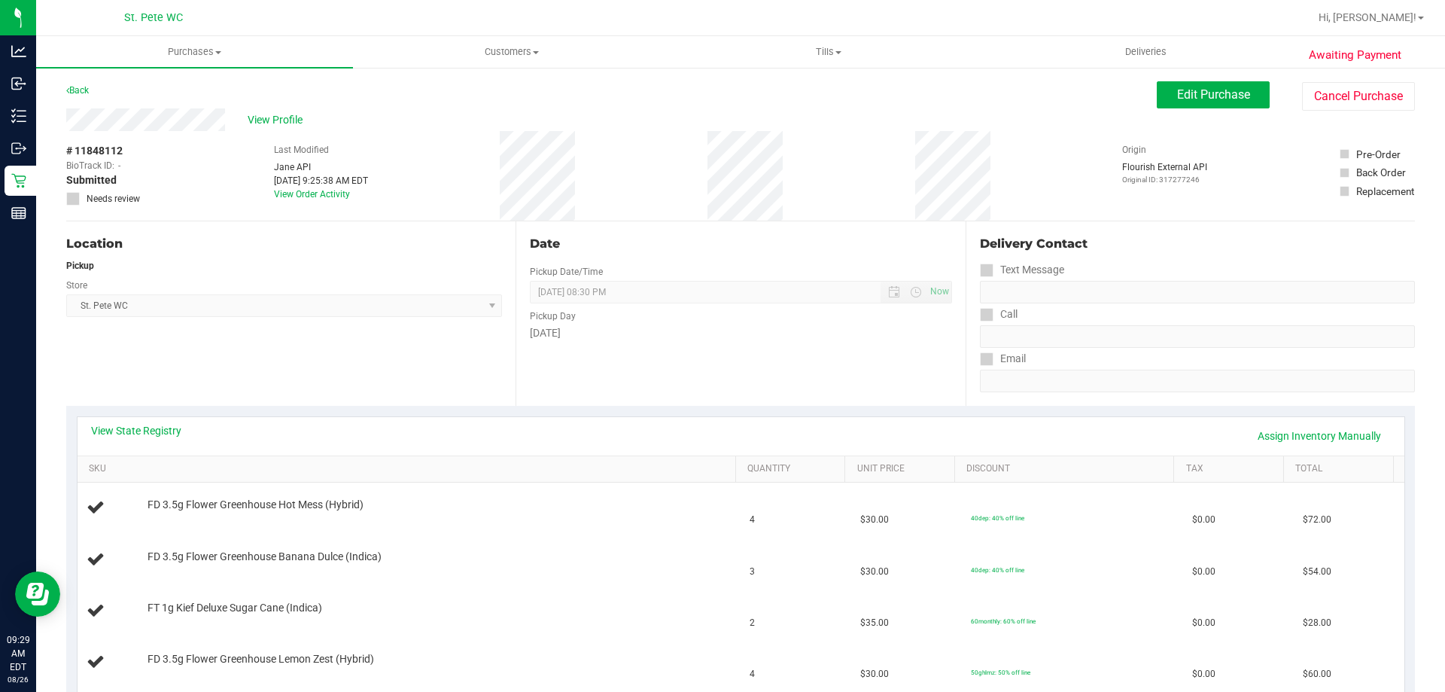
scroll to position [151, 0]
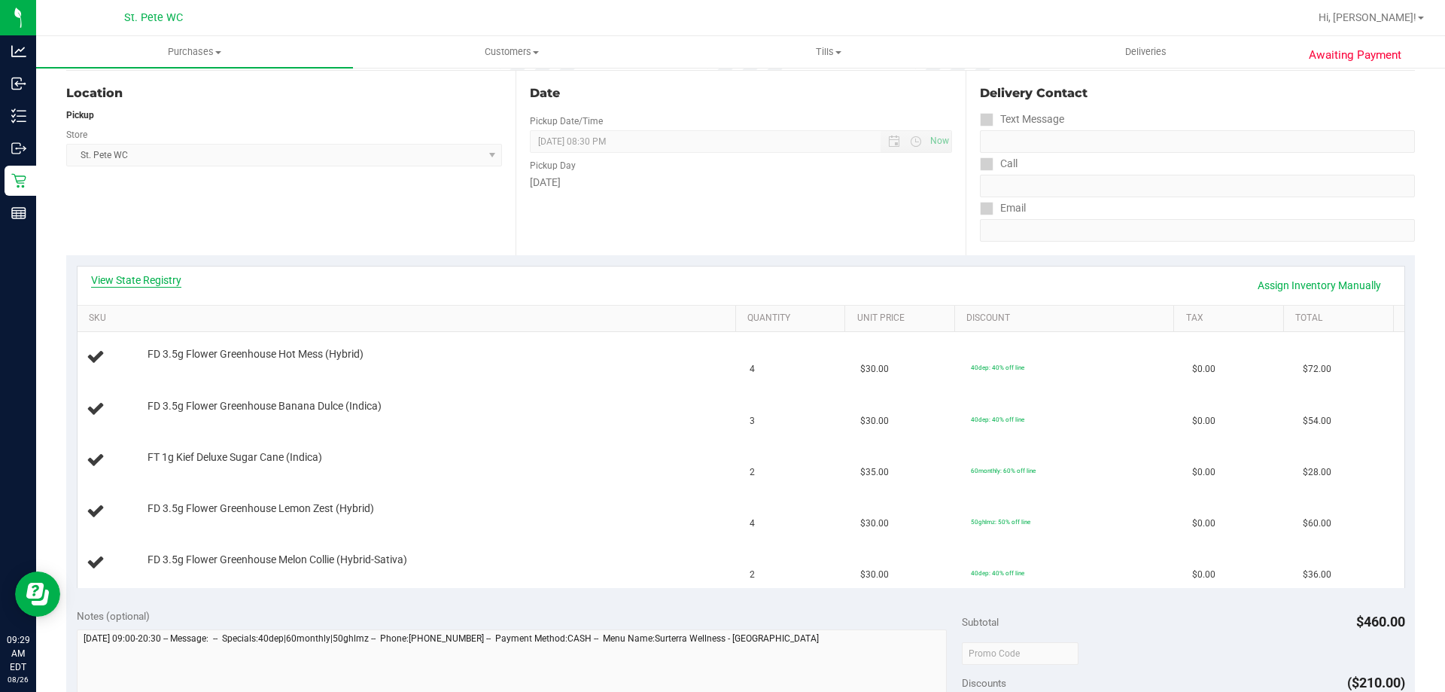
click at [172, 277] on link "View State Registry" at bounding box center [136, 279] width 90 height 15
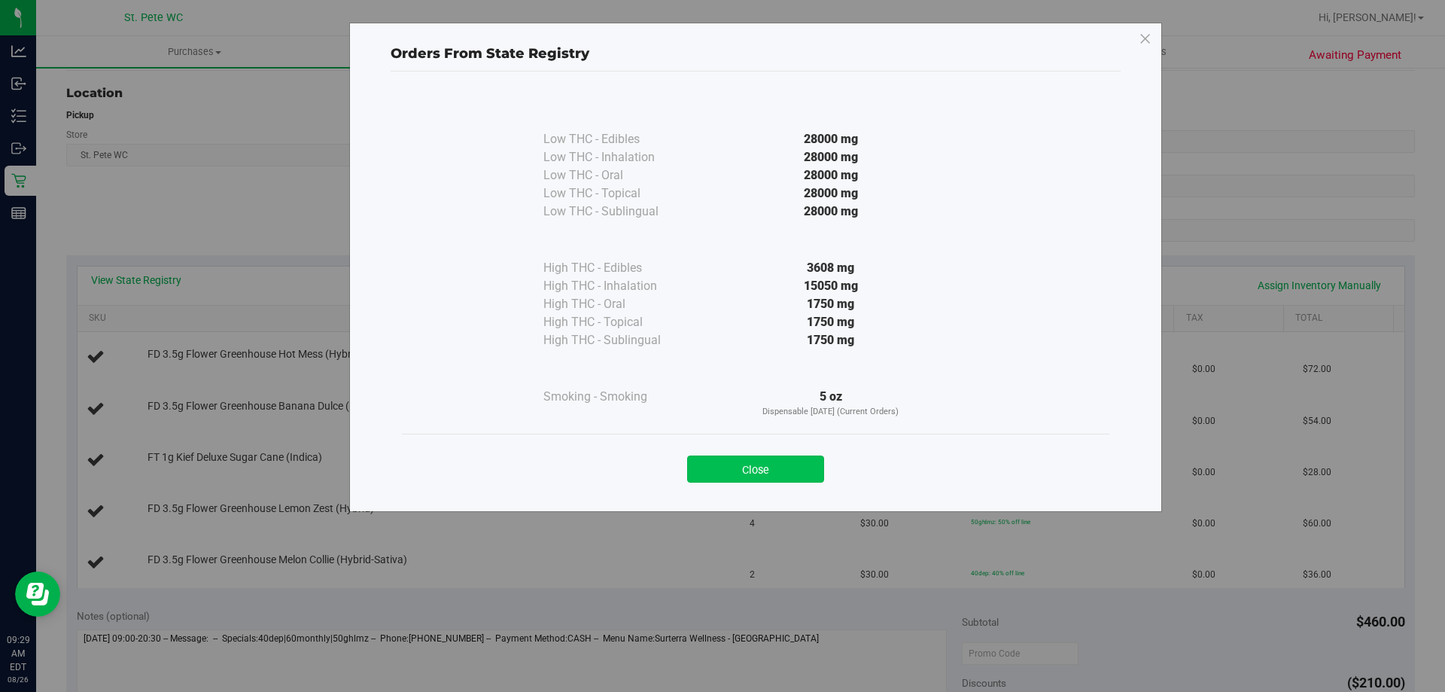
click at [796, 473] on button "Close" at bounding box center [755, 468] width 137 height 27
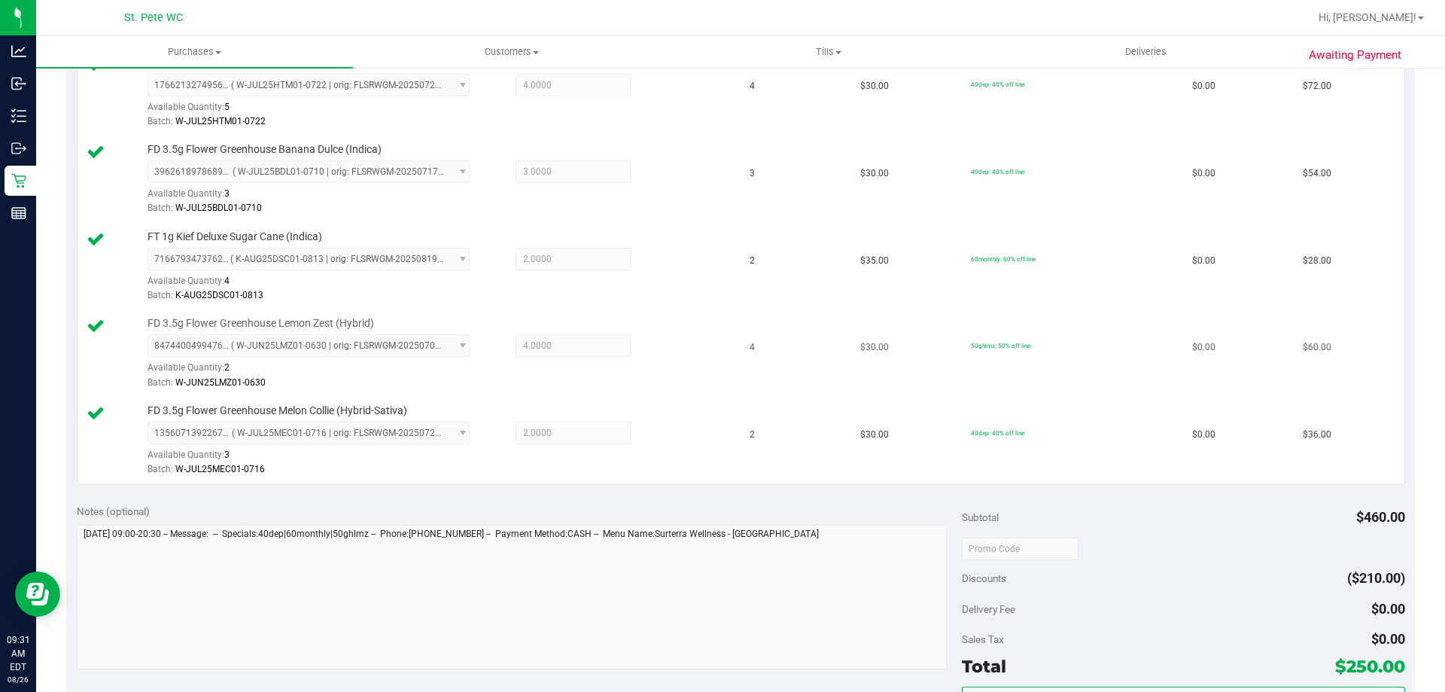
scroll to position [527, 0]
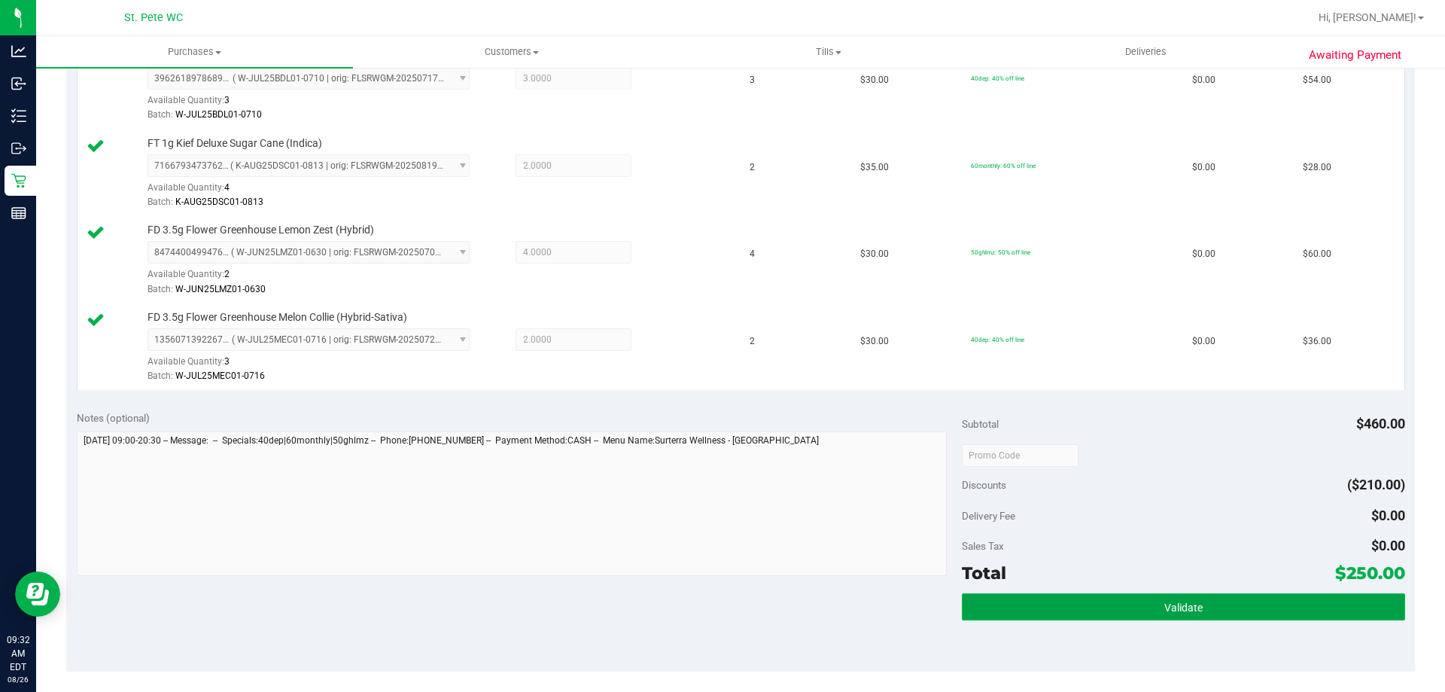
click at [1204, 613] on button "Validate" at bounding box center [1183, 606] width 443 height 27
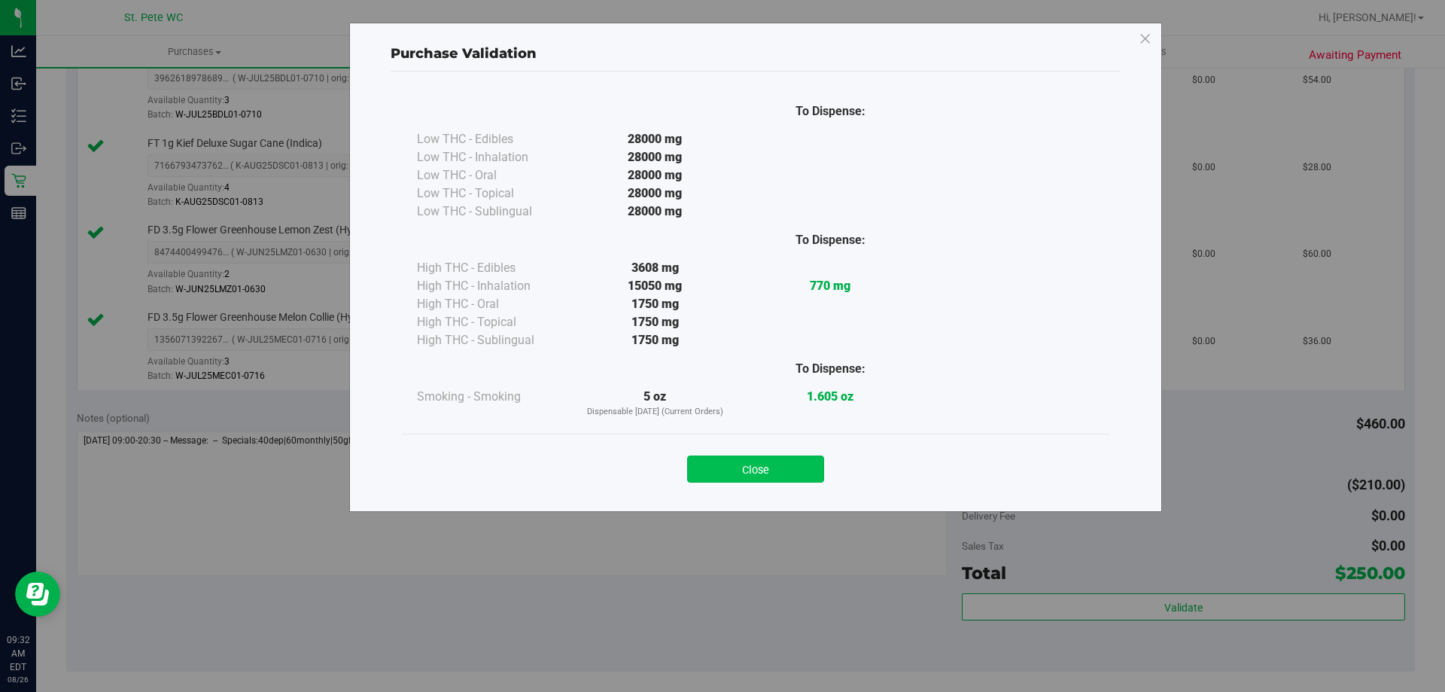
click at [770, 473] on button "Close" at bounding box center [755, 468] width 137 height 27
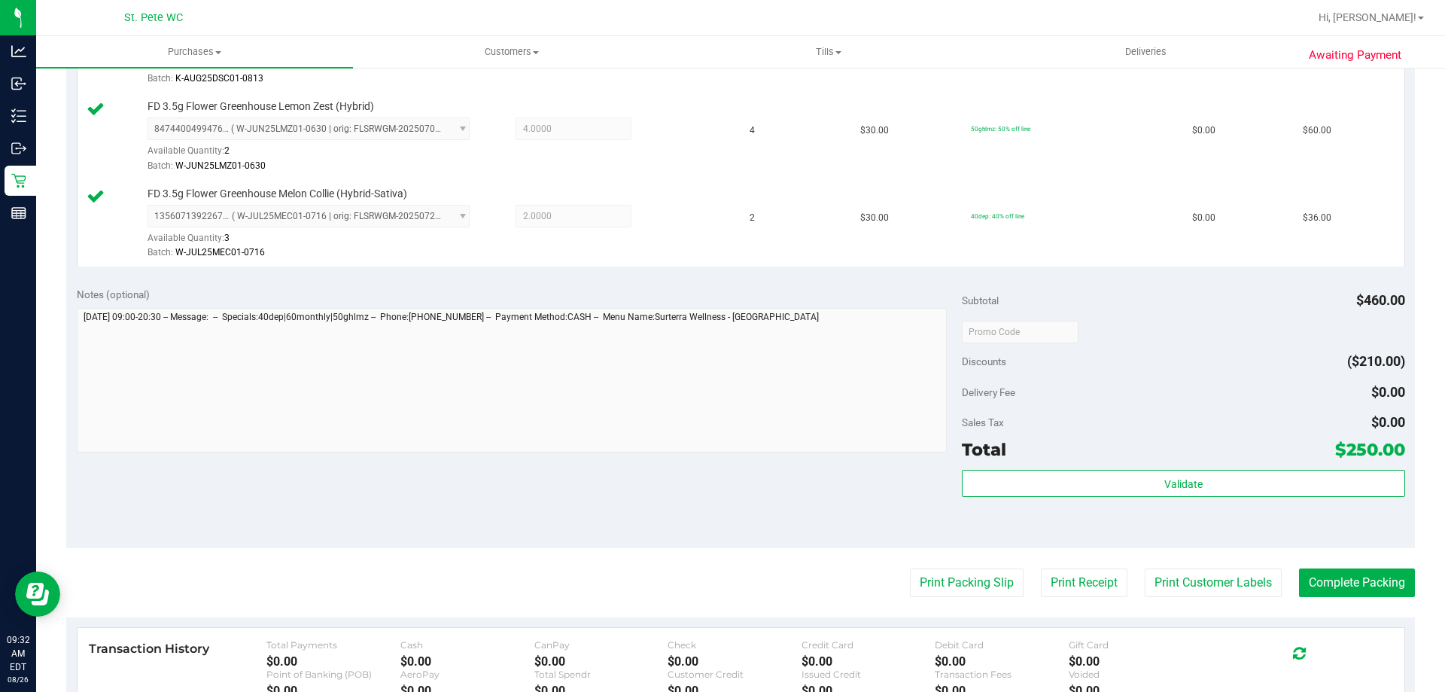
scroll to position [753, 0]
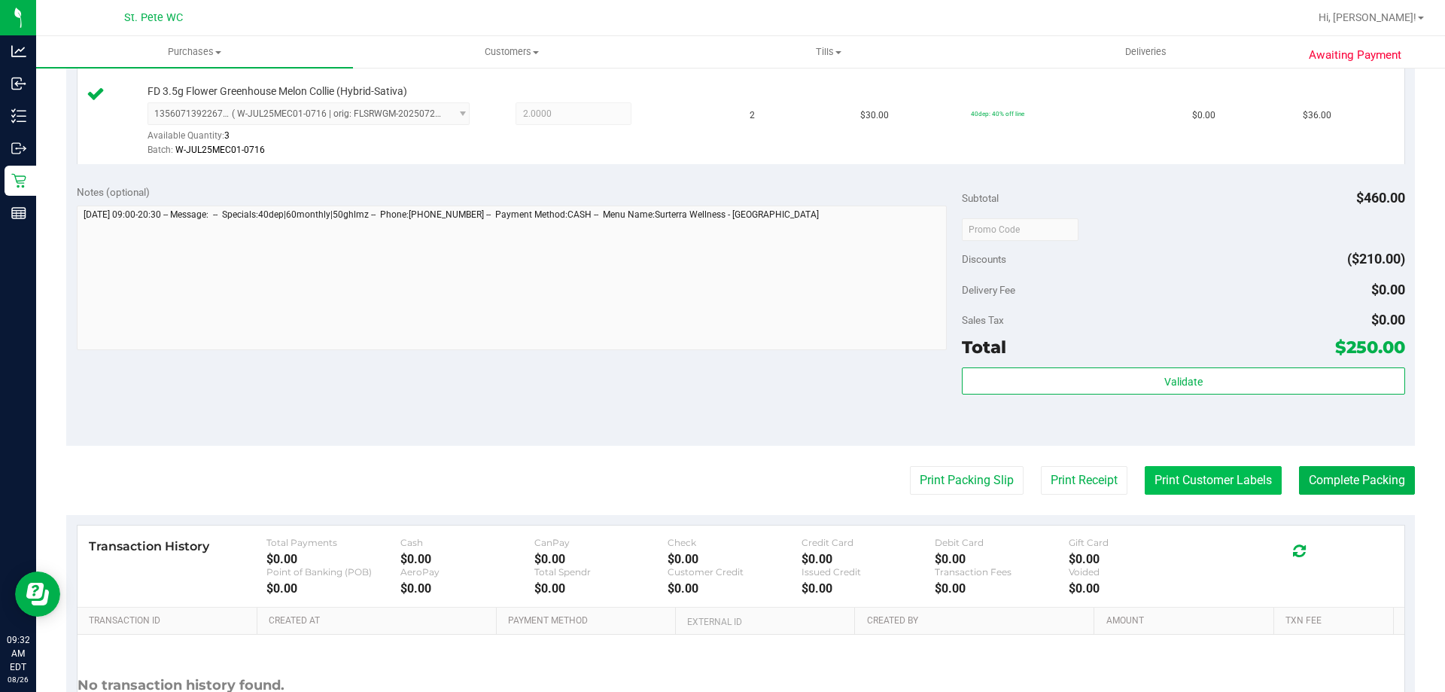
click at [1211, 475] on button "Print Customer Labels" at bounding box center [1213, 480] width 137 height 29
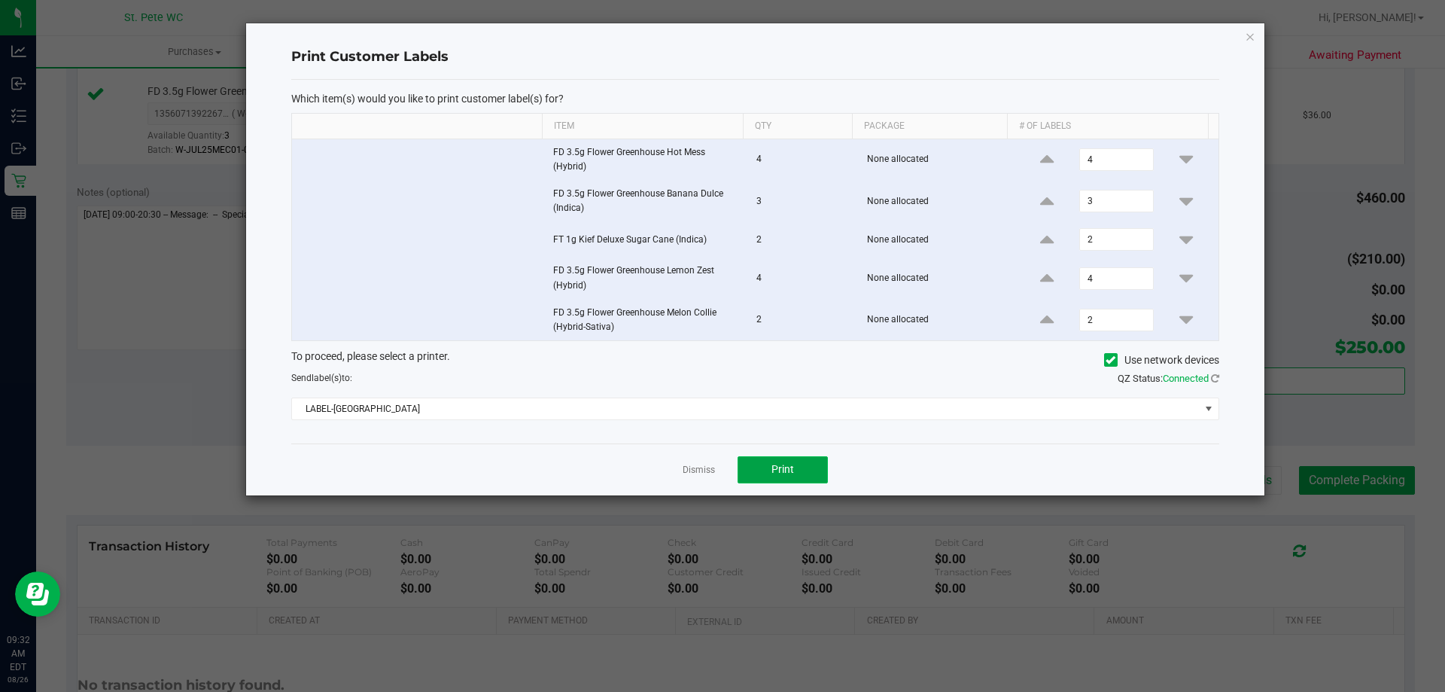
click at [772, 464] on span "Print" at bounding box center [783, 469] width 23 height 12
click at [692, 470] on link "Dismiss" at bounding box center [699, 470] width 32 height 13
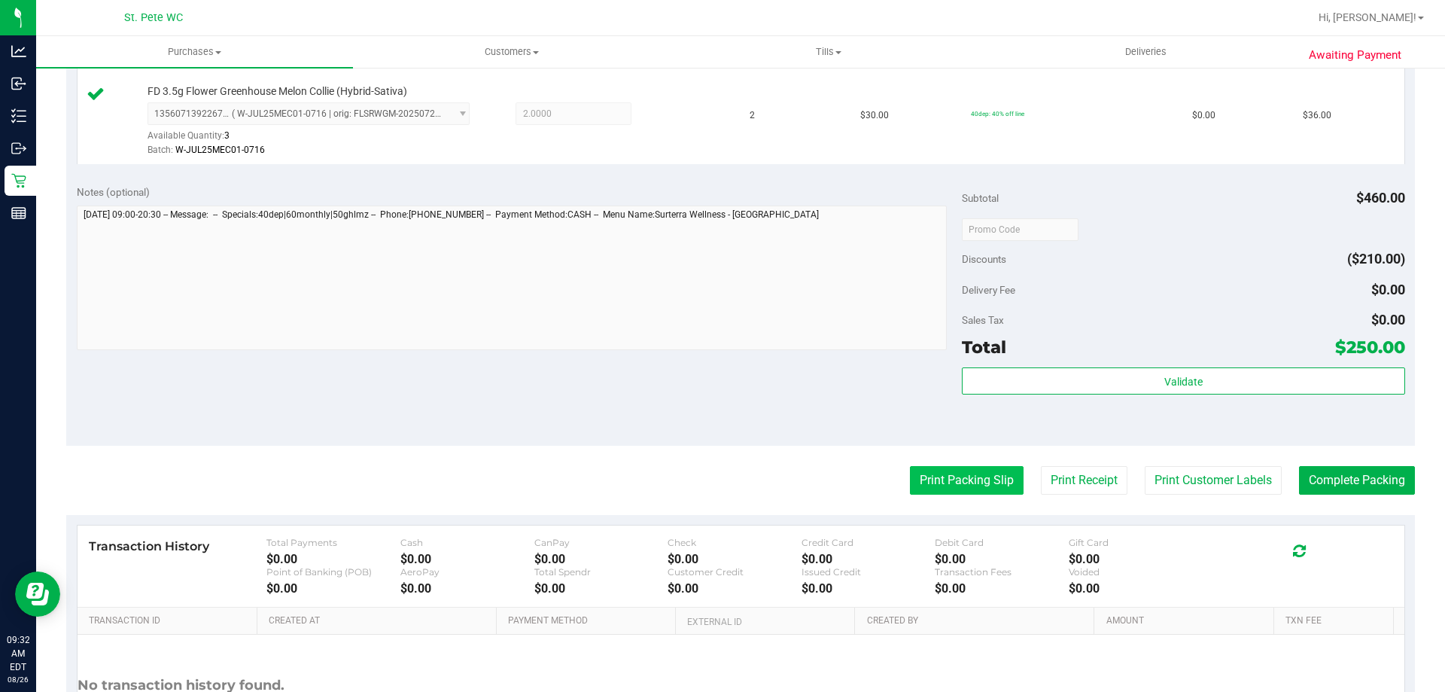
click at [970, 470] on button "Print Packing Slip" at bounding box center [967, 480] width 114 height 29
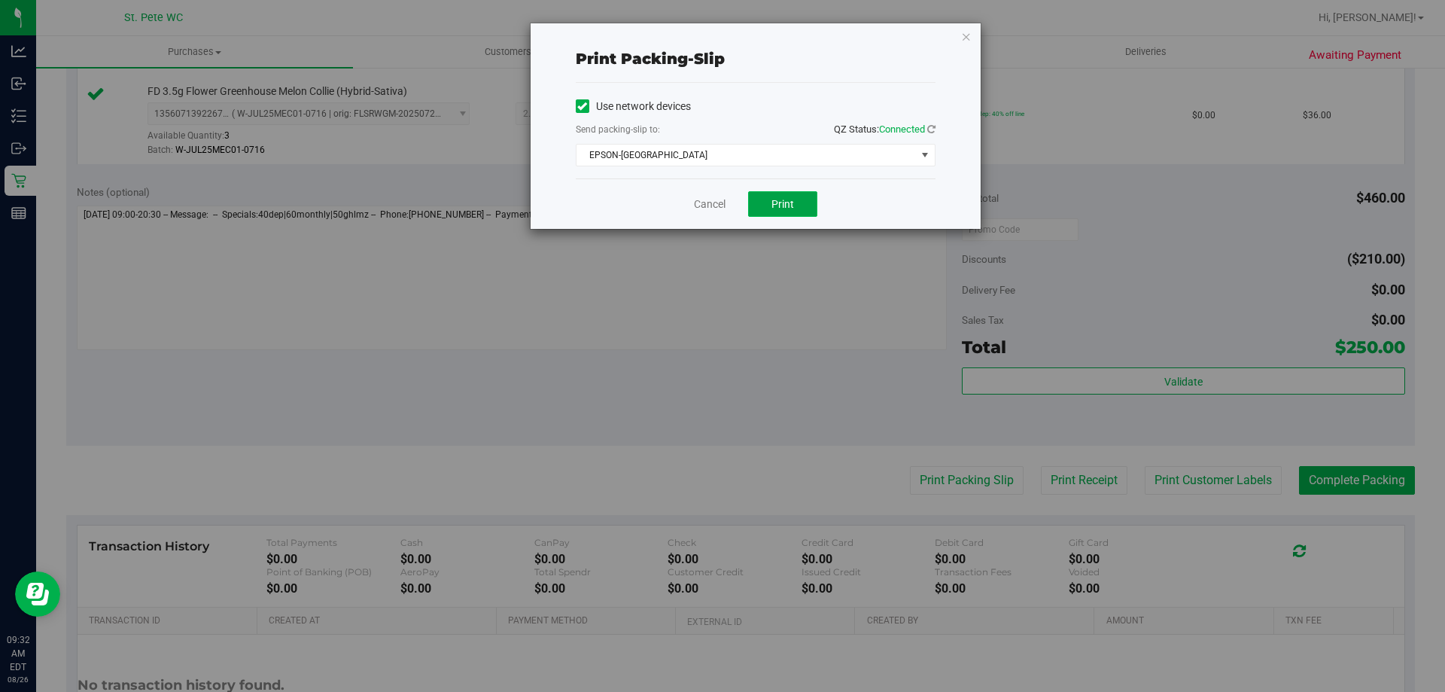
click at [792, 208] on span "Print" at bounding box center [783, 204] width 23 height 12
click at [714, 205] on link "Cancel" at bounding box center [710, 204] width 32 height 16
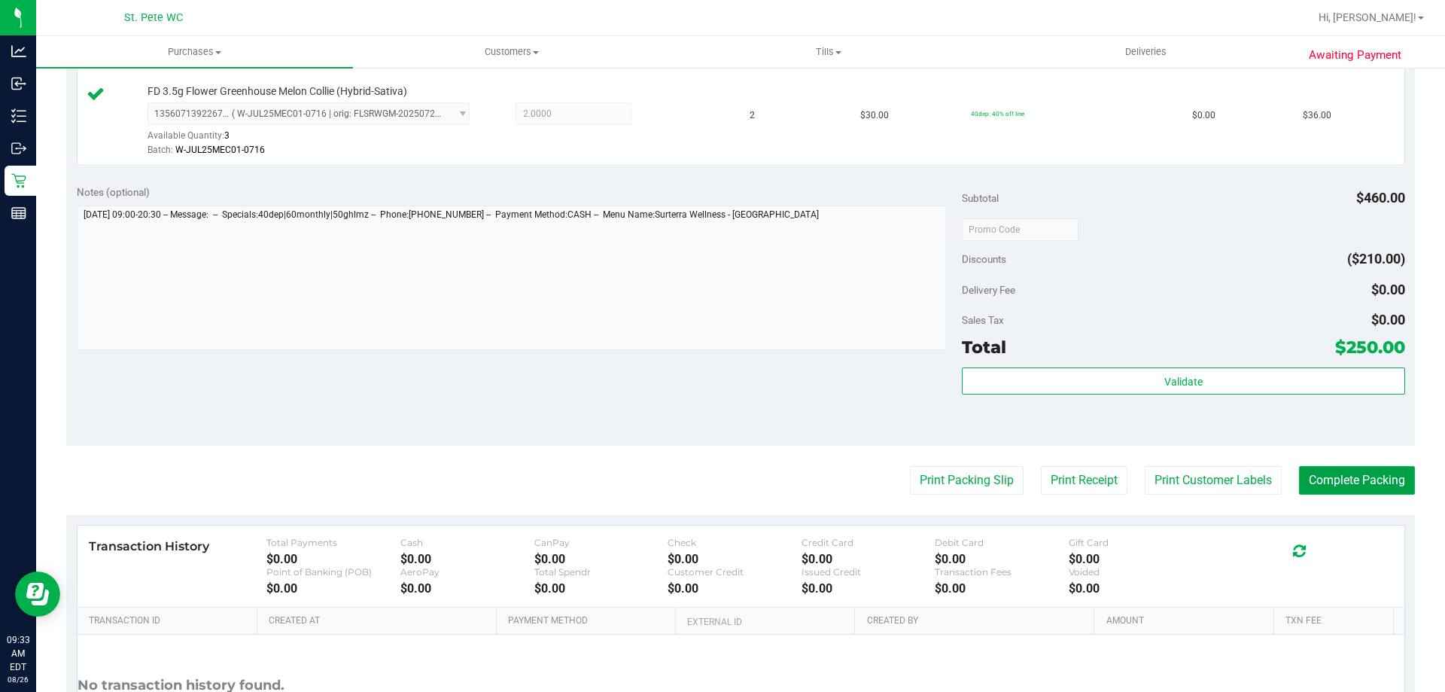
click at [1321, 492] on button "Complete Packing" at bounding box center [1357, 480] width 116 height 29
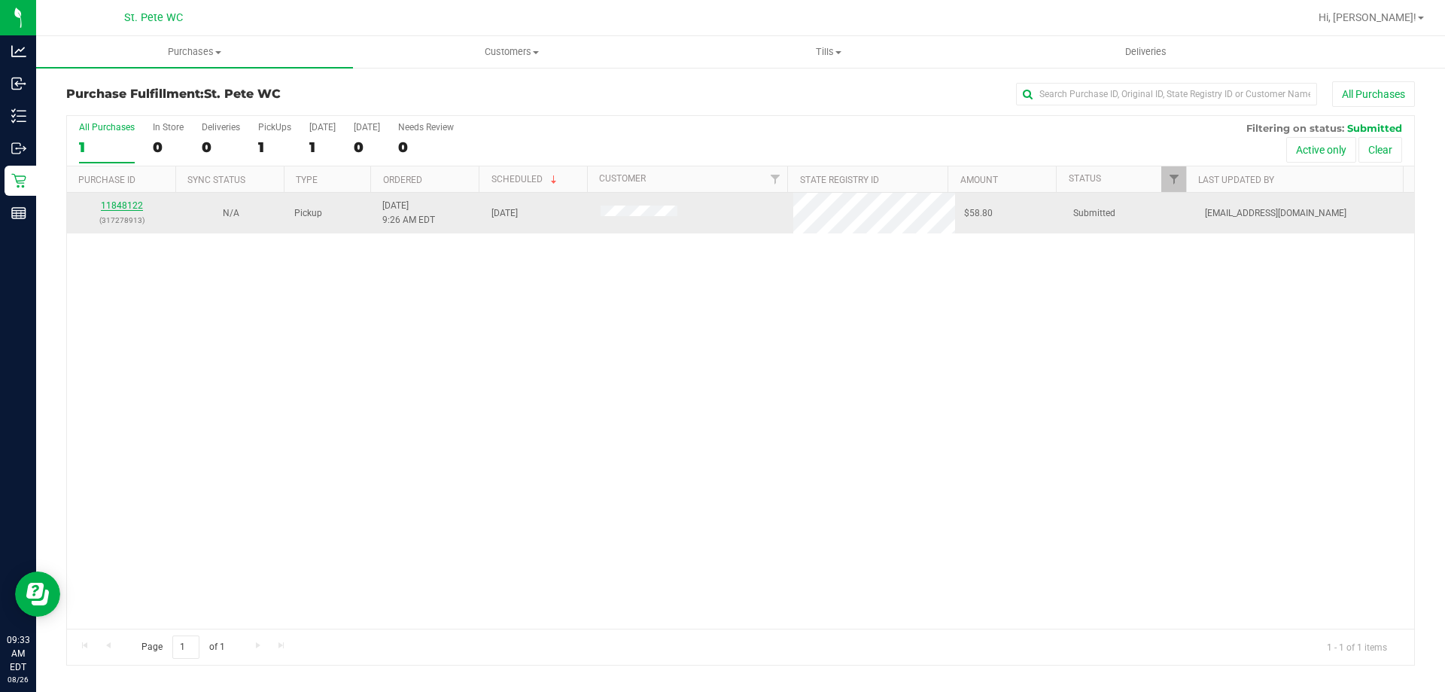
click at [130, 204] on link "11848122" at bounding box center [122, 205] width 42 height 11
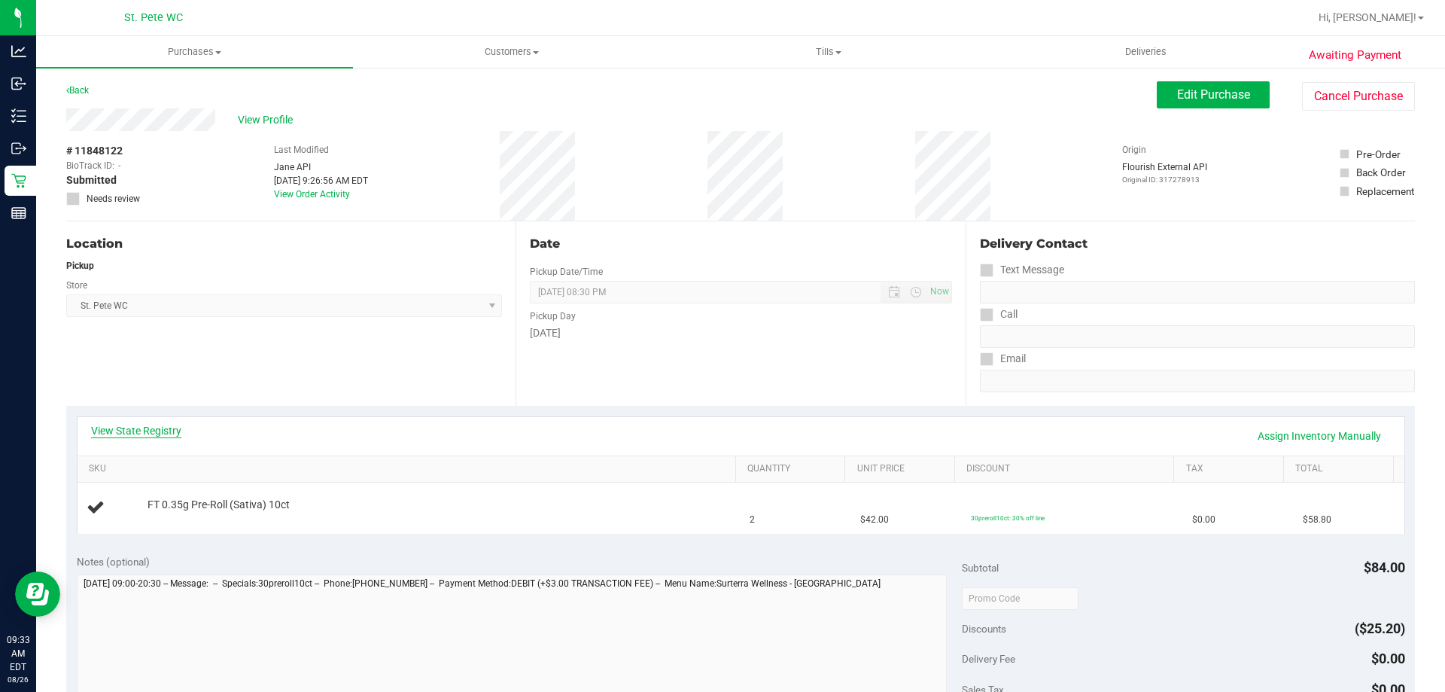
click at [154, 433] on link "View State Registry" at bounding box center [136, 430] width 90 height 15
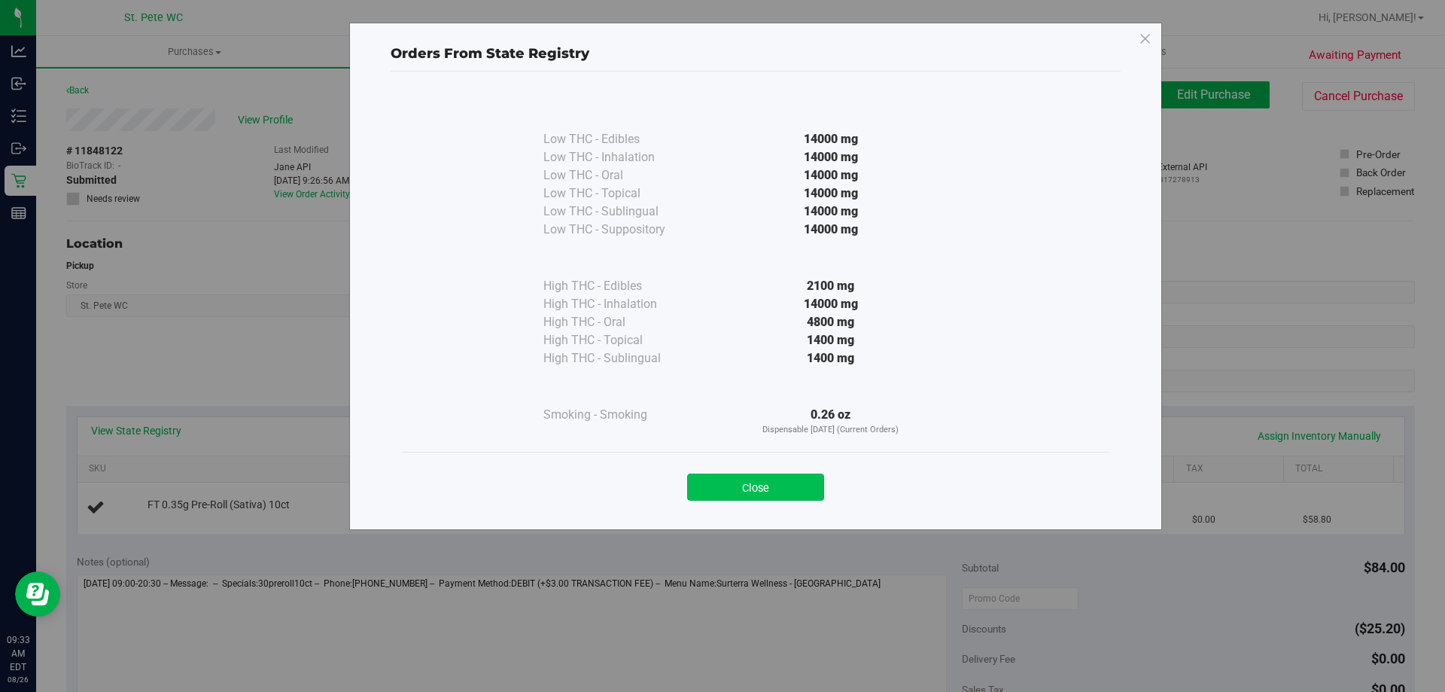
click at [714, 483] on button "Close" at bounding box center [755, 486] width 137 height 27
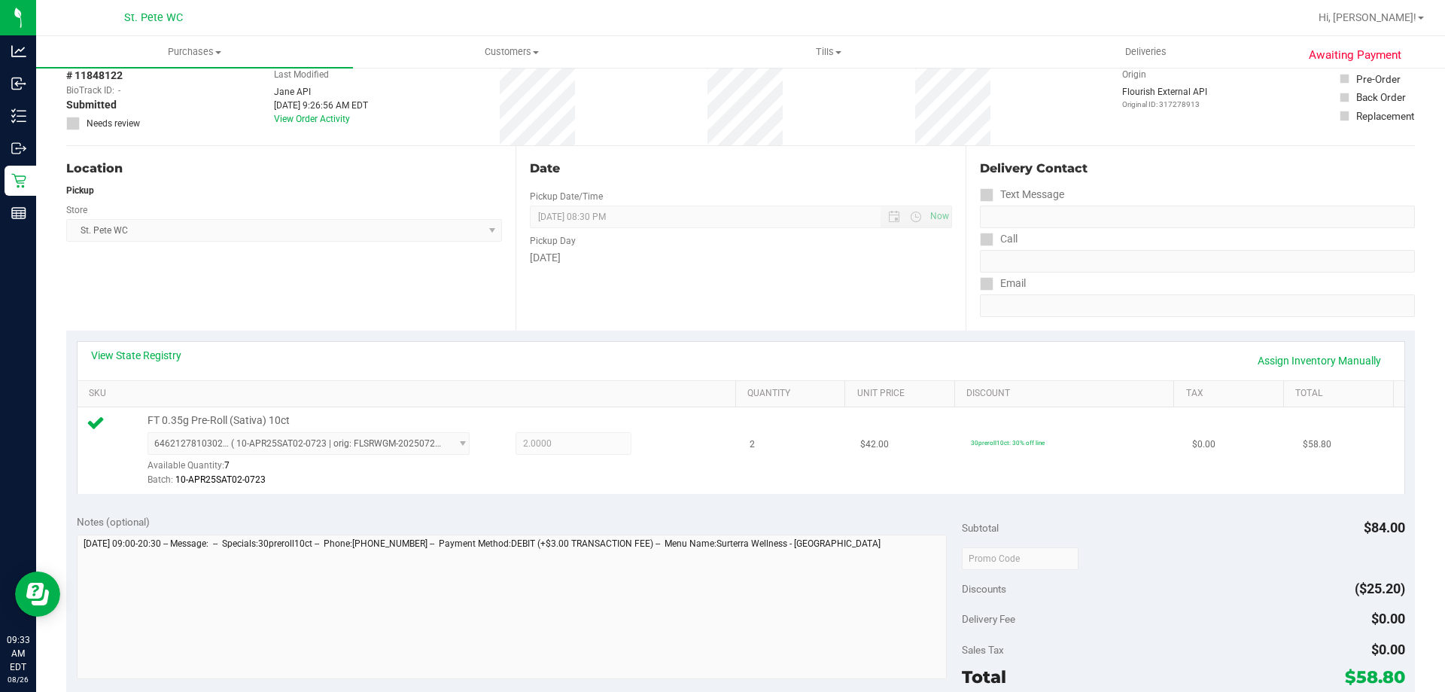
scroll to position [301, 0]
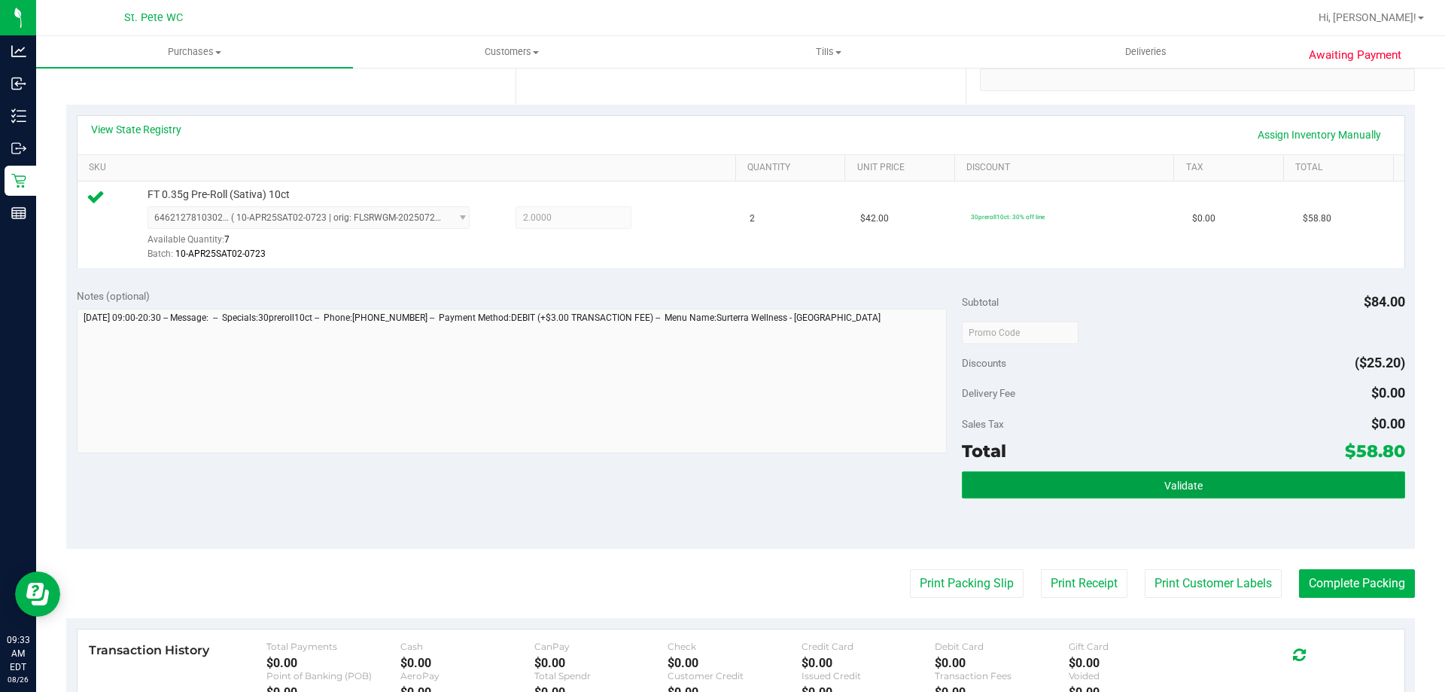
click at [1130, 484] on button "Validate" at bounding box center [1183, 484] width 443 height 27
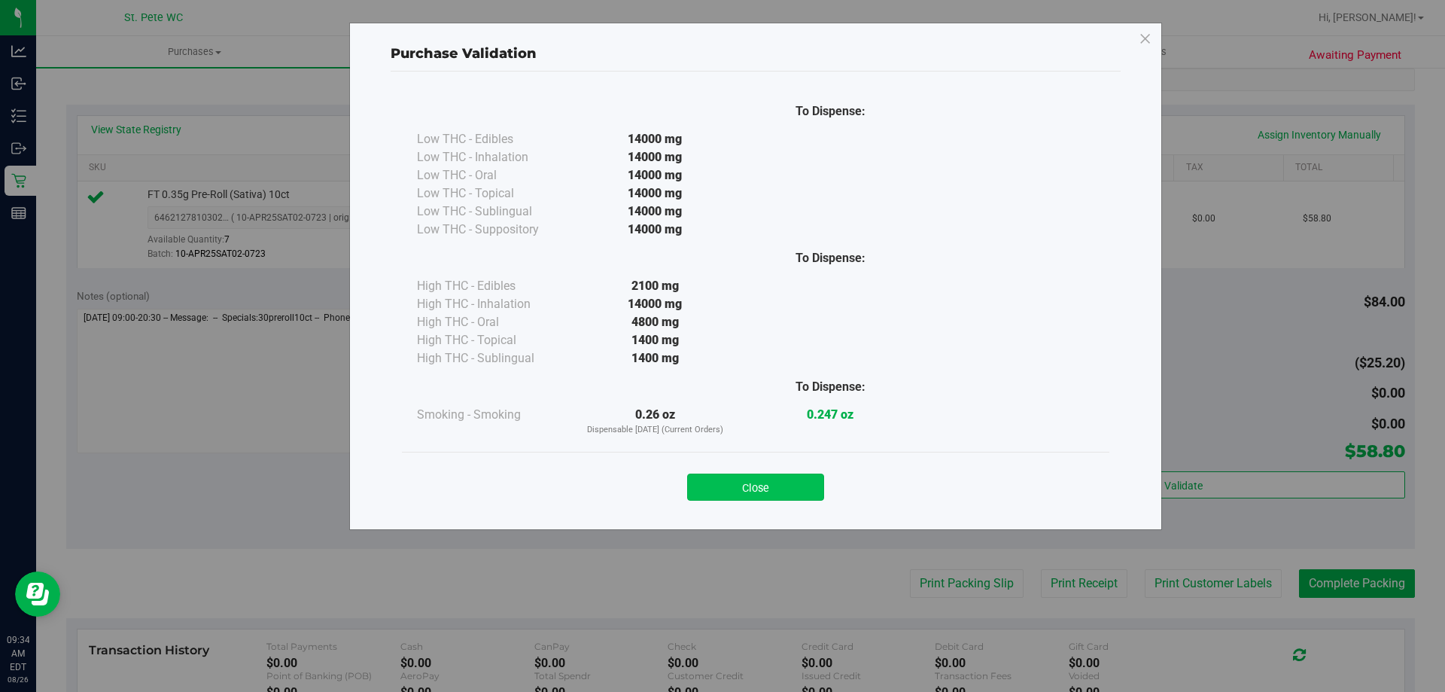
click at [741, 499] on button "Close" at bounding box center [755, 486] width 137 height 27
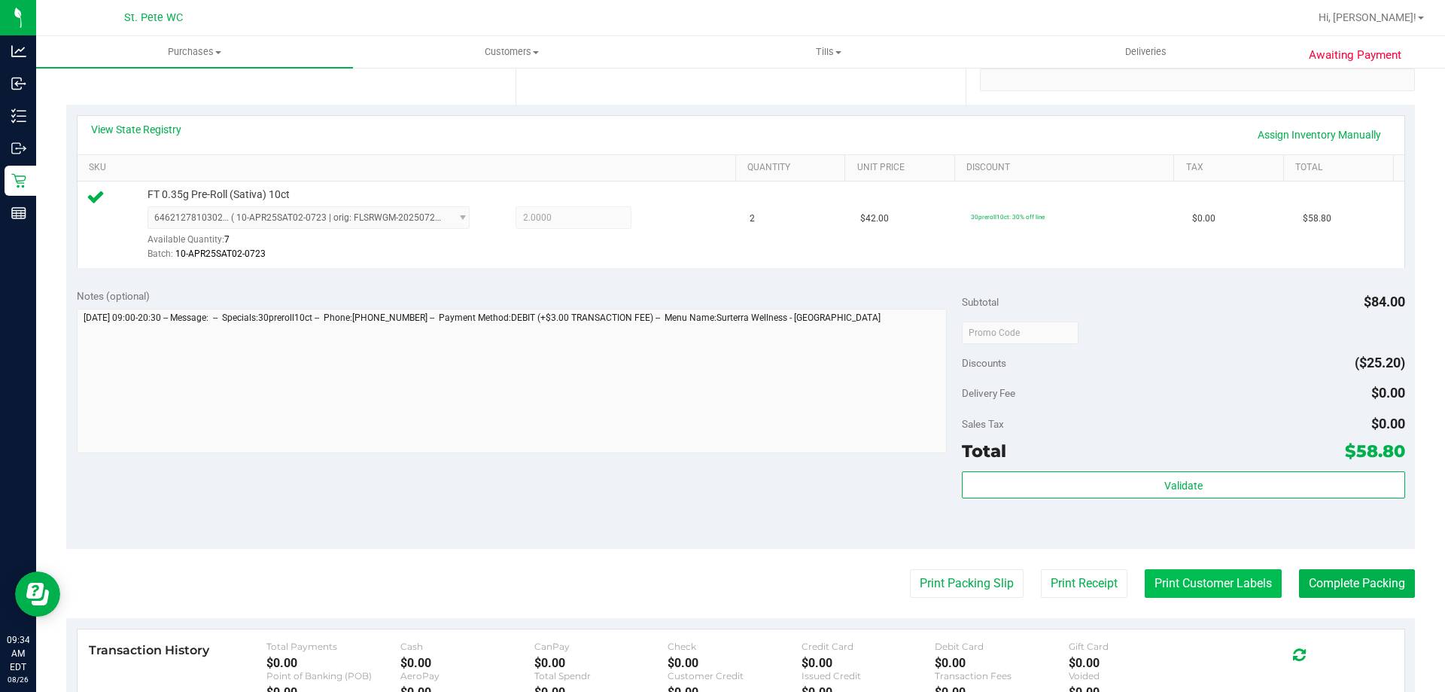
click at [1203, 579] on button "Print Customer Labels" at bounding box center [1213, 583] width 137 height 29
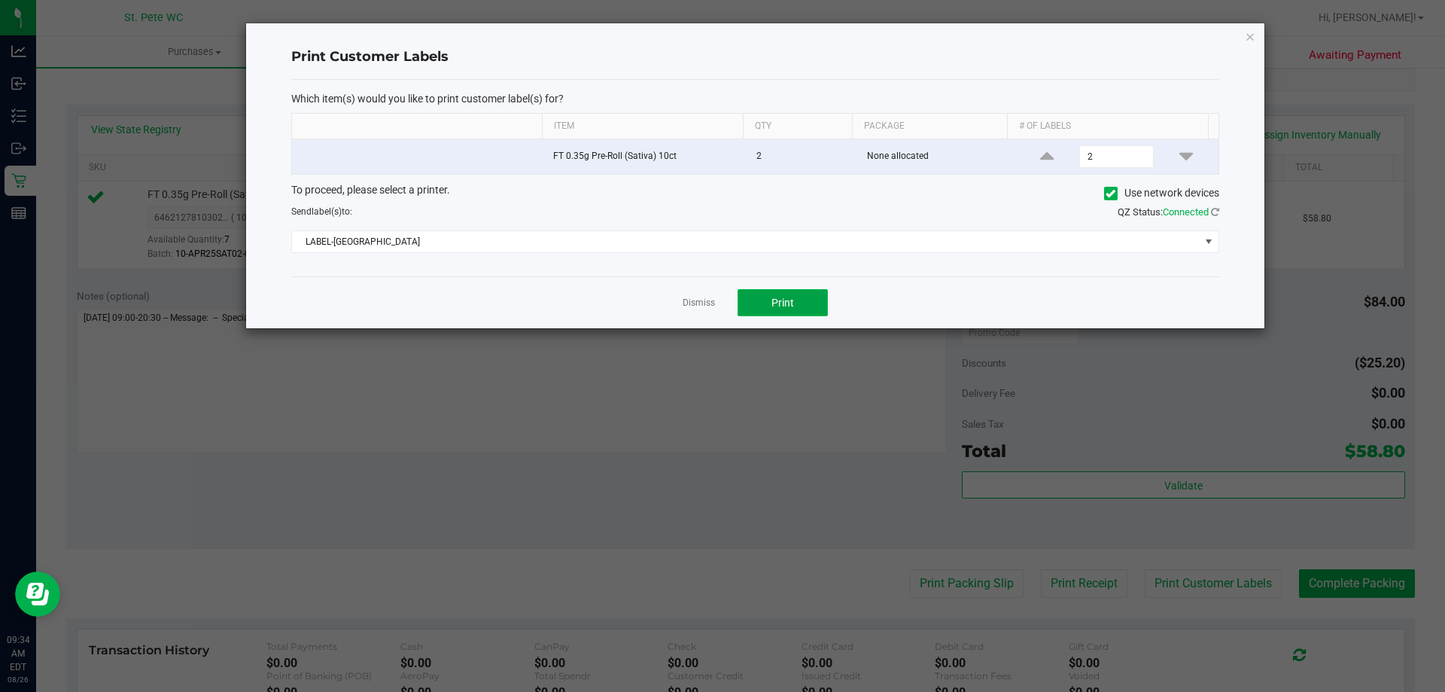
click at [778, 309] on button "Print" at bounding box center [783, 302] width 90 height 27
click at [692, 298] on link "Dismiss" at bounding box center [699, 303] width 32 height 13
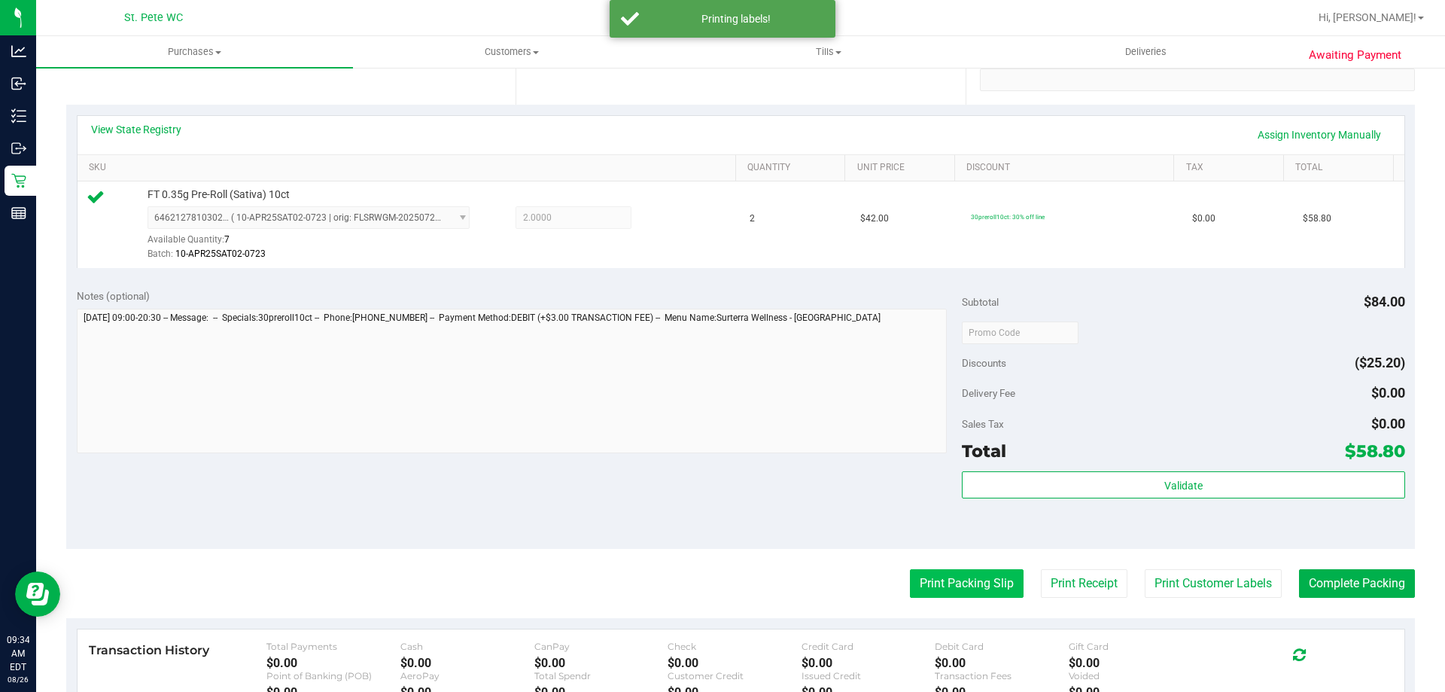
click at [931, 586] on button "Print Packing Slip" at bounding box center [967, 583] width 114 height 29
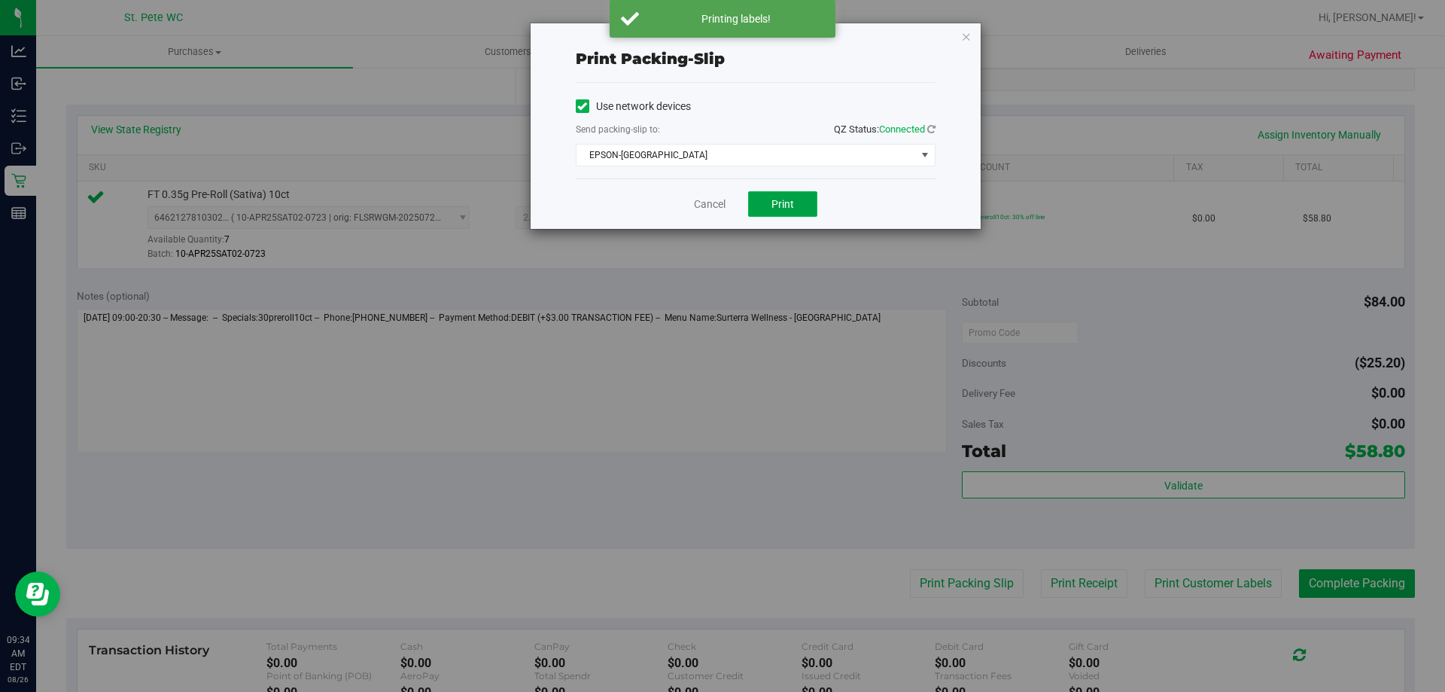
click at [769, 201] on button "Print" at bounding box center [782, 204] width 69 height 26
click at [711, 212] on link "Cancel" at bounding box center [710, 204] width 32 height 16
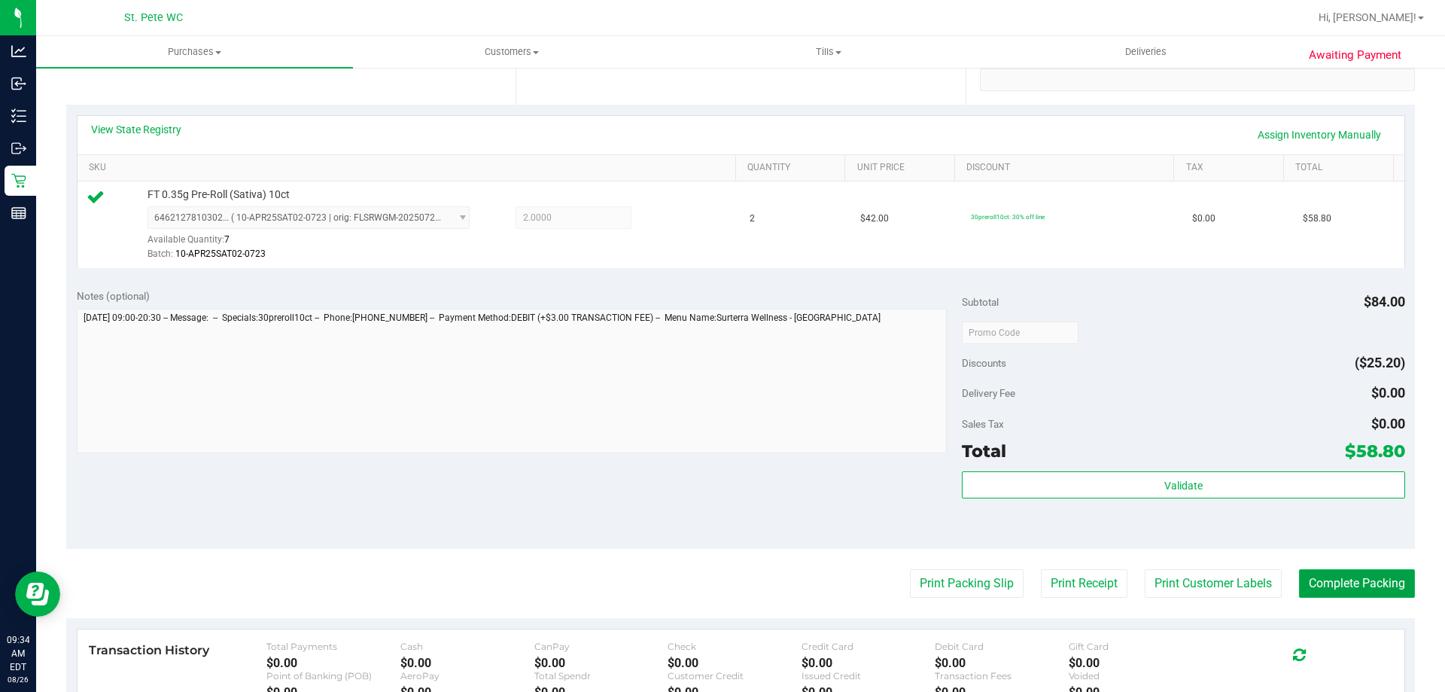
click at [1351, 586] on button "Complete Packing" at bounding box center [1357, 583] width 116 height 29
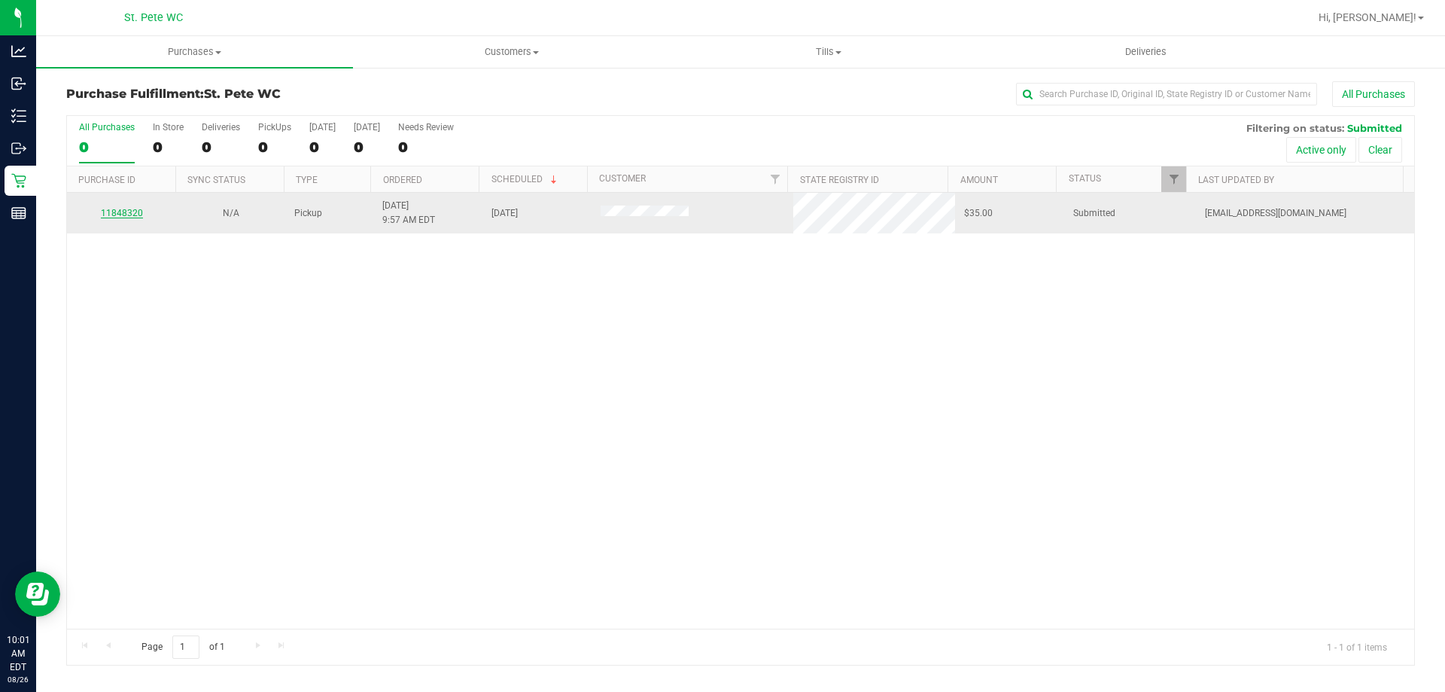
click at [105, 209] on link "11848320" at bounding box center [122, 213] width 42 height 11
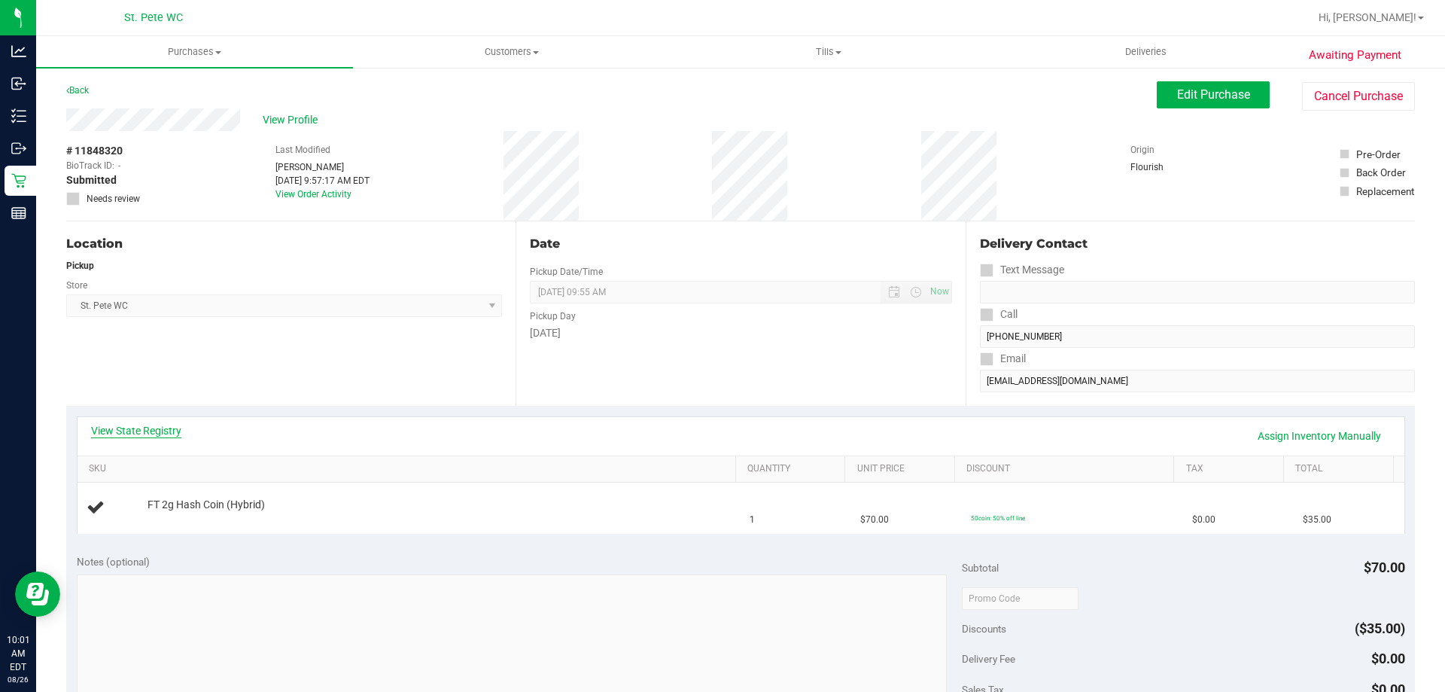
click at [157, 428] on link "View State Registry" at bounding box center [136, 430] width 90 height 15
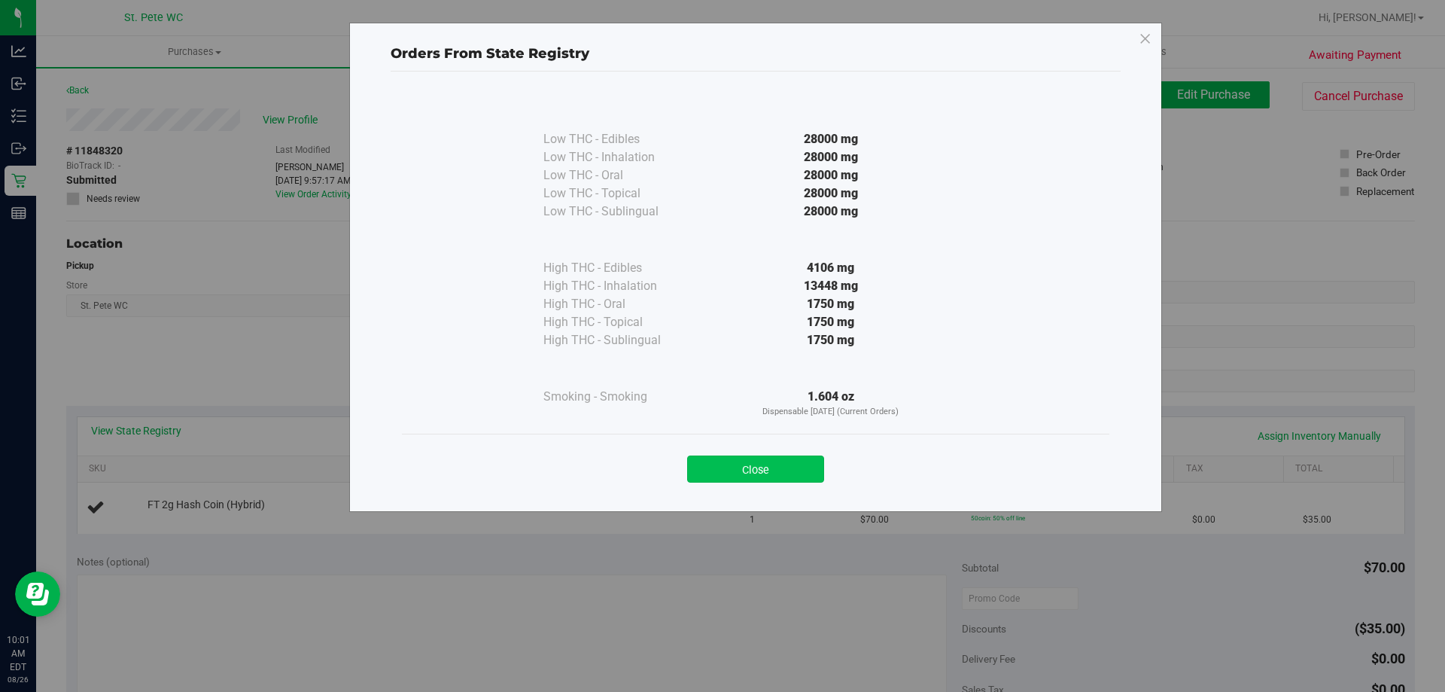
click at [726, 470] on button "Close" at bounding box center [755, 468] width 137 height 27
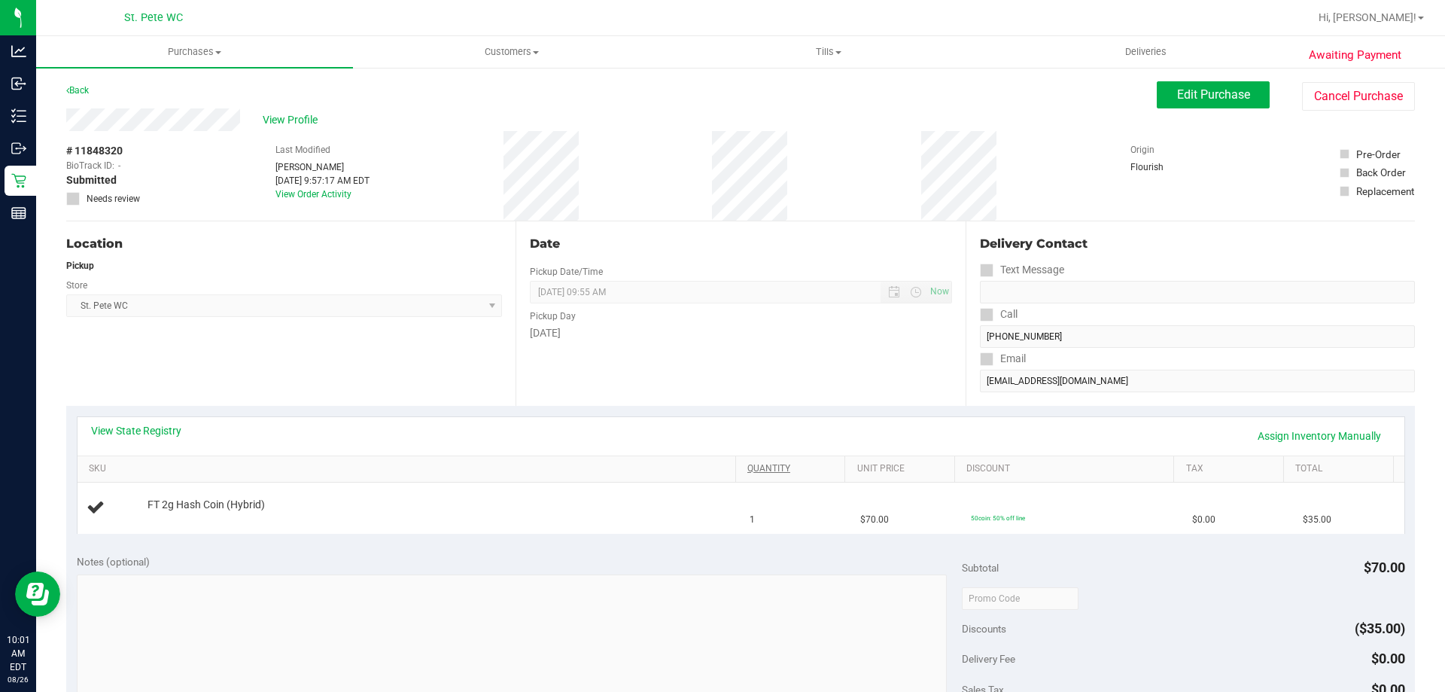
scroll to position [151, 0]
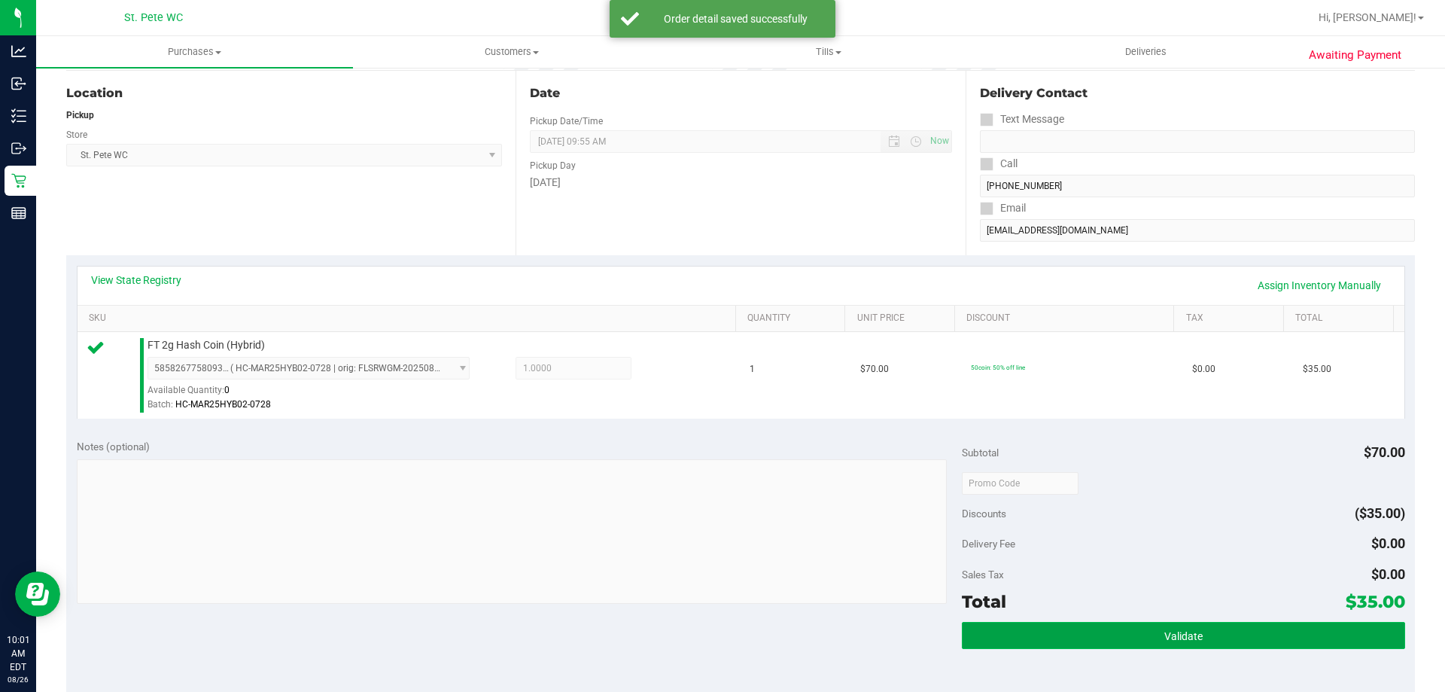
click at [1207, 635] on button "Validate" at bounding box center [1183, 635] width 443 height 27
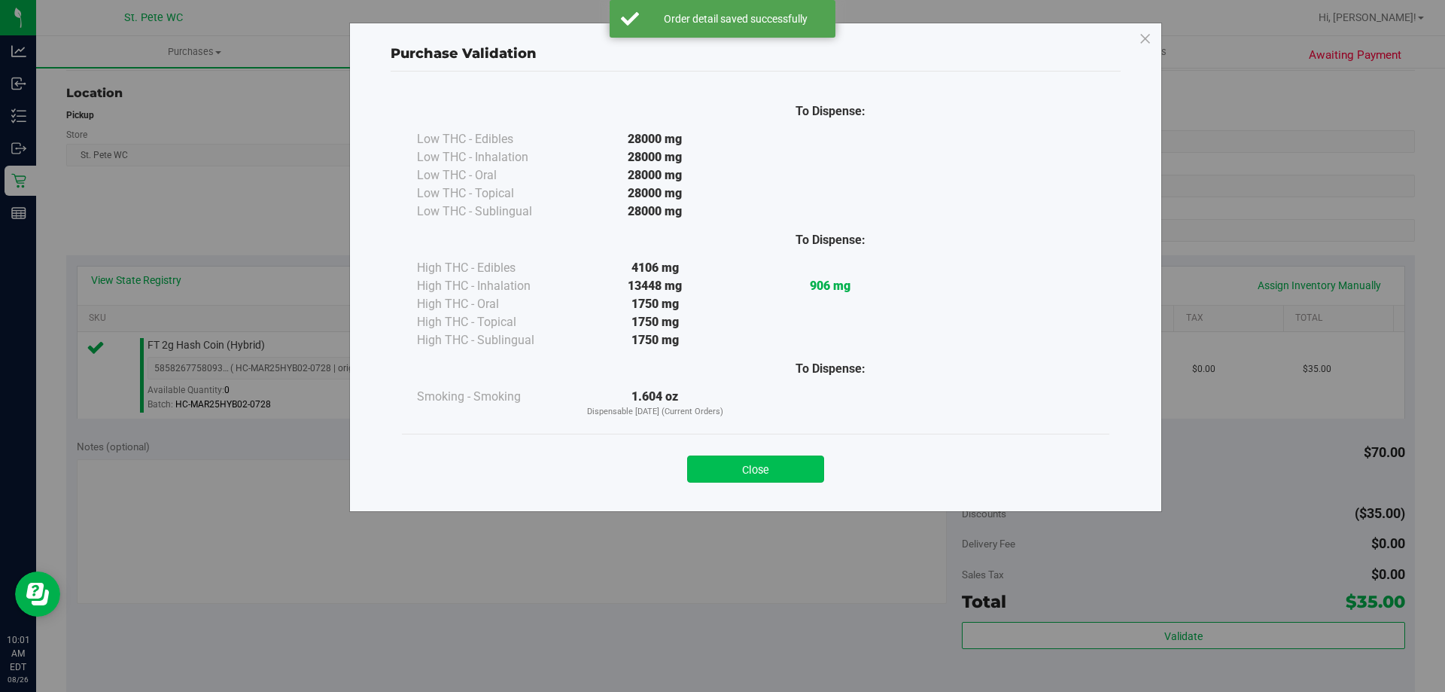
click at [756, 461] on button "Close" at bounding box center [755, 468] width 137 height 27
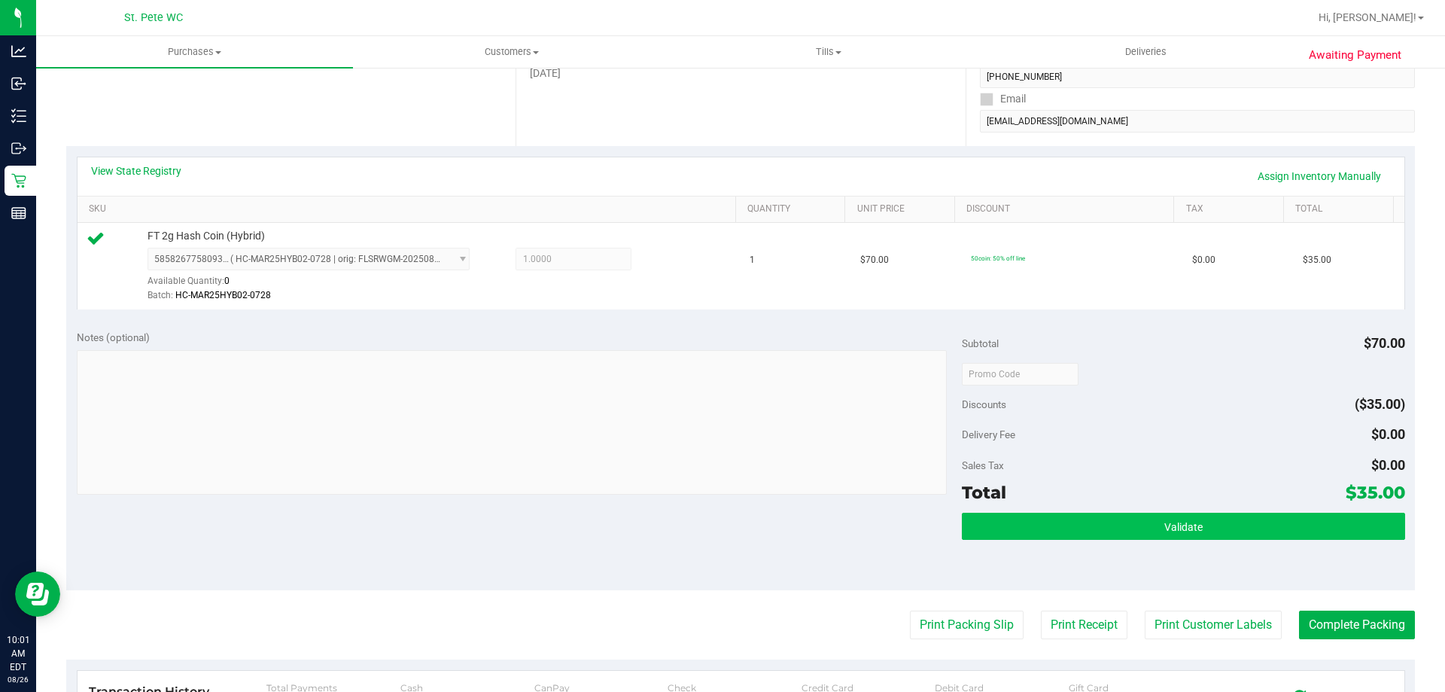
scroll to position [376, 0]
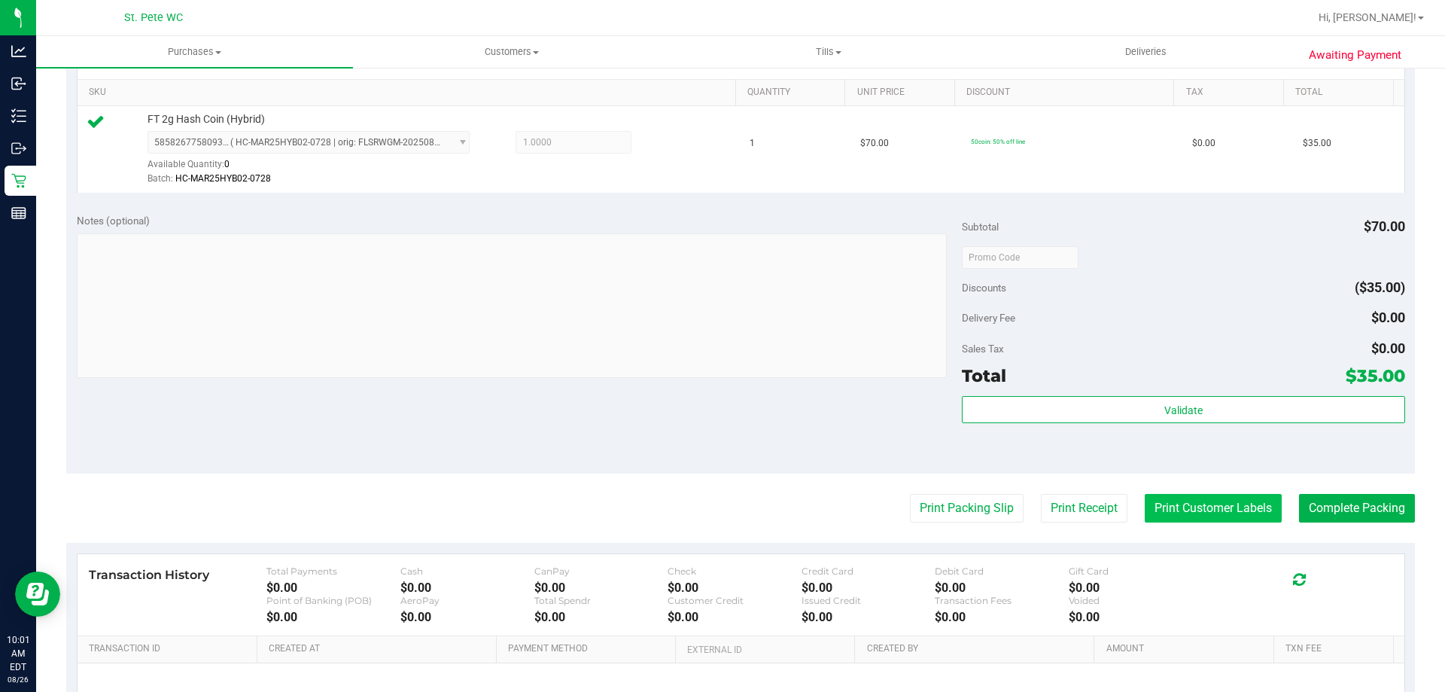
click at [1184, 515] on button "Print Customer Labels" at bounding box center [1213, 508] width 137 height 29
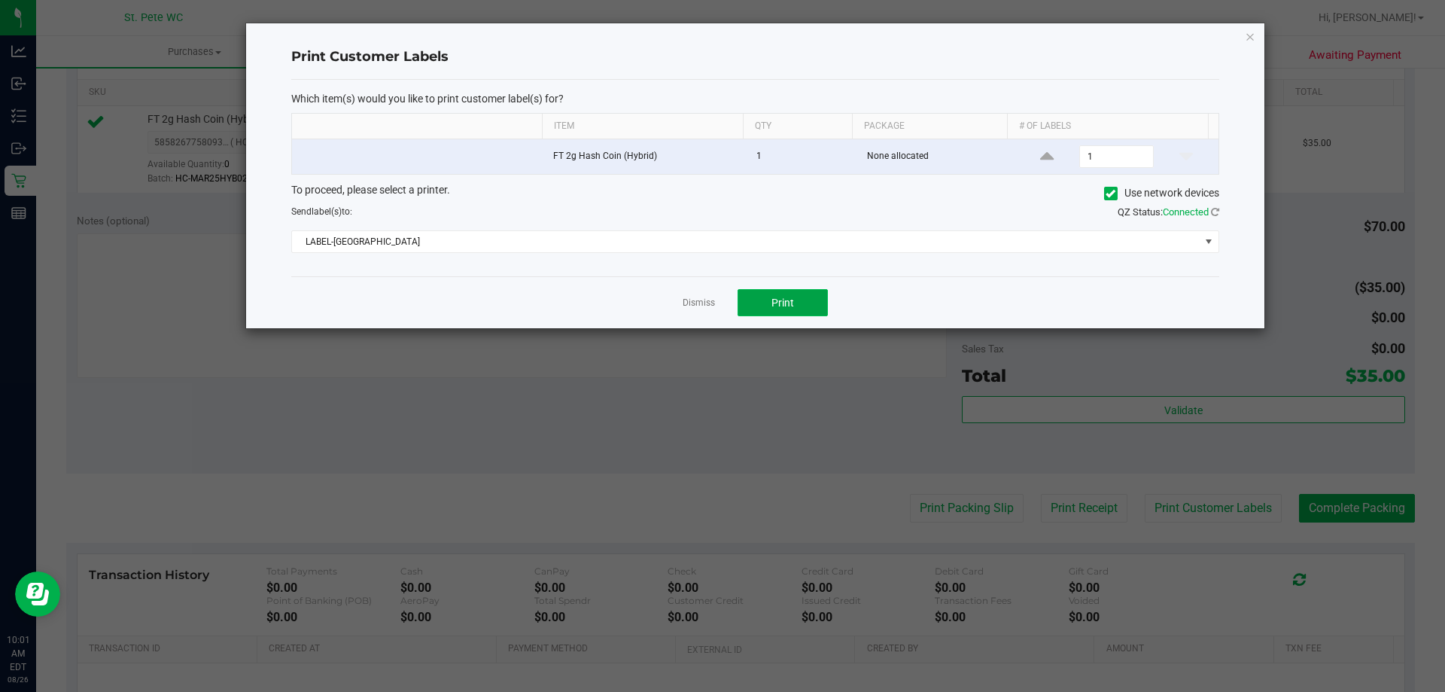
click at [788, 298] on span "Print" at bounding box center [783, 303] width 23 height 12
click at [705, 297] on link "Dismiss" at bounding box center [699, 303] width 32 height 13
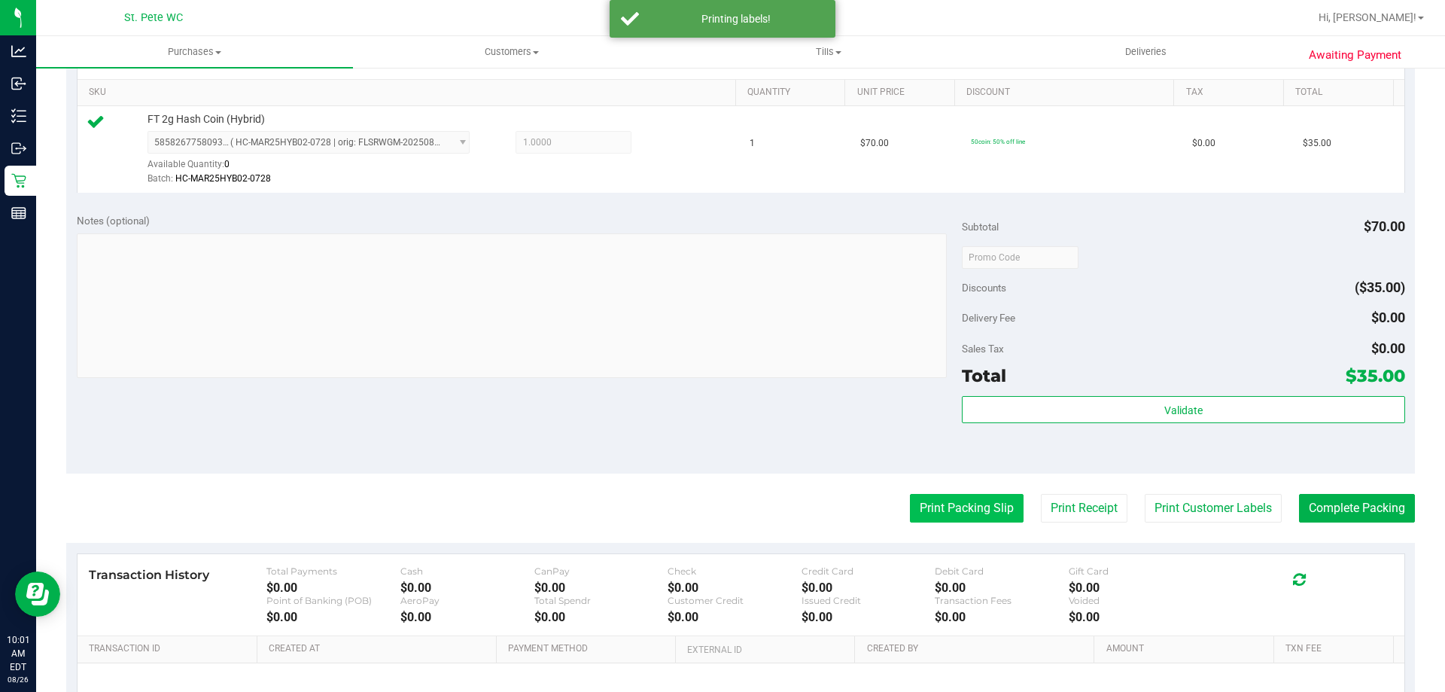
click at [922, 506] on button "Print Packing Slip" at bounding box center [967, 508] width 114 height 29
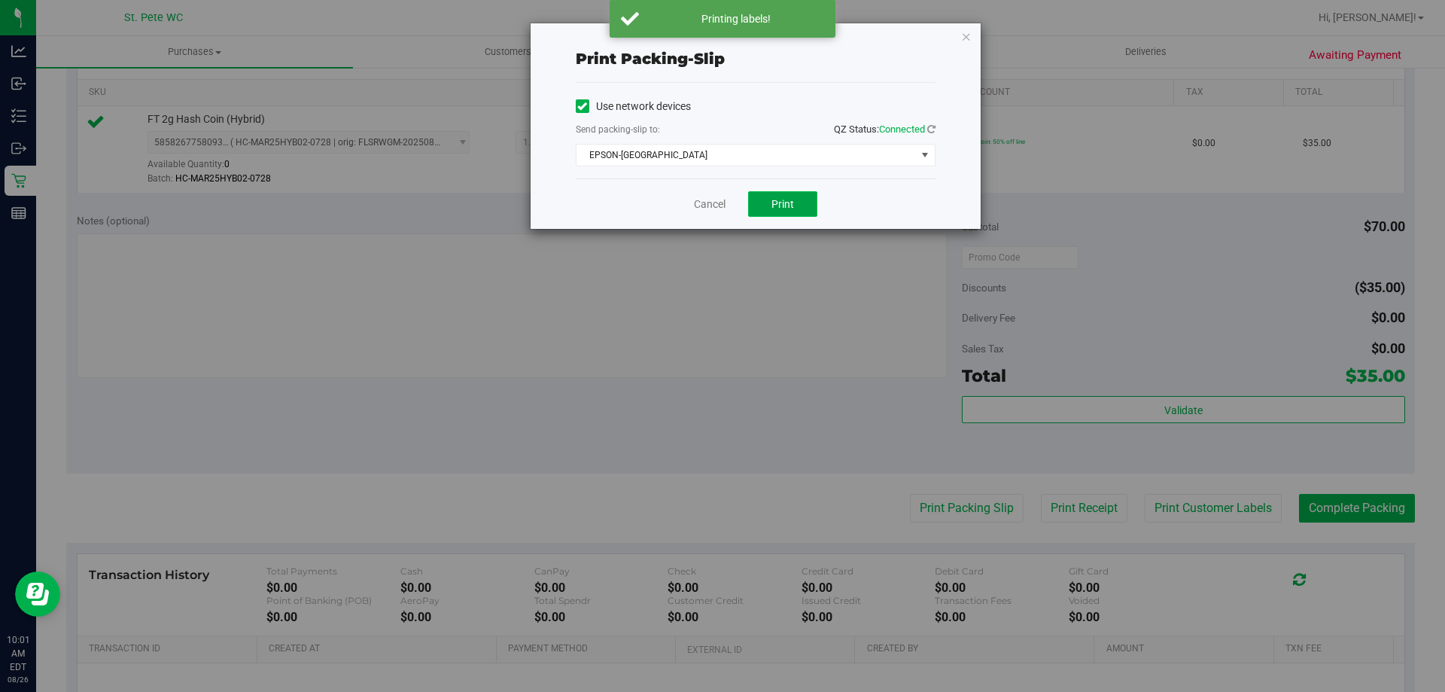
click at [763, 204] on button "Print" at bounding box center [782, 204] width 69 height 26
click at [718, 203] on link "Cancel" at bounding box center [710, 204] width 32 height 16
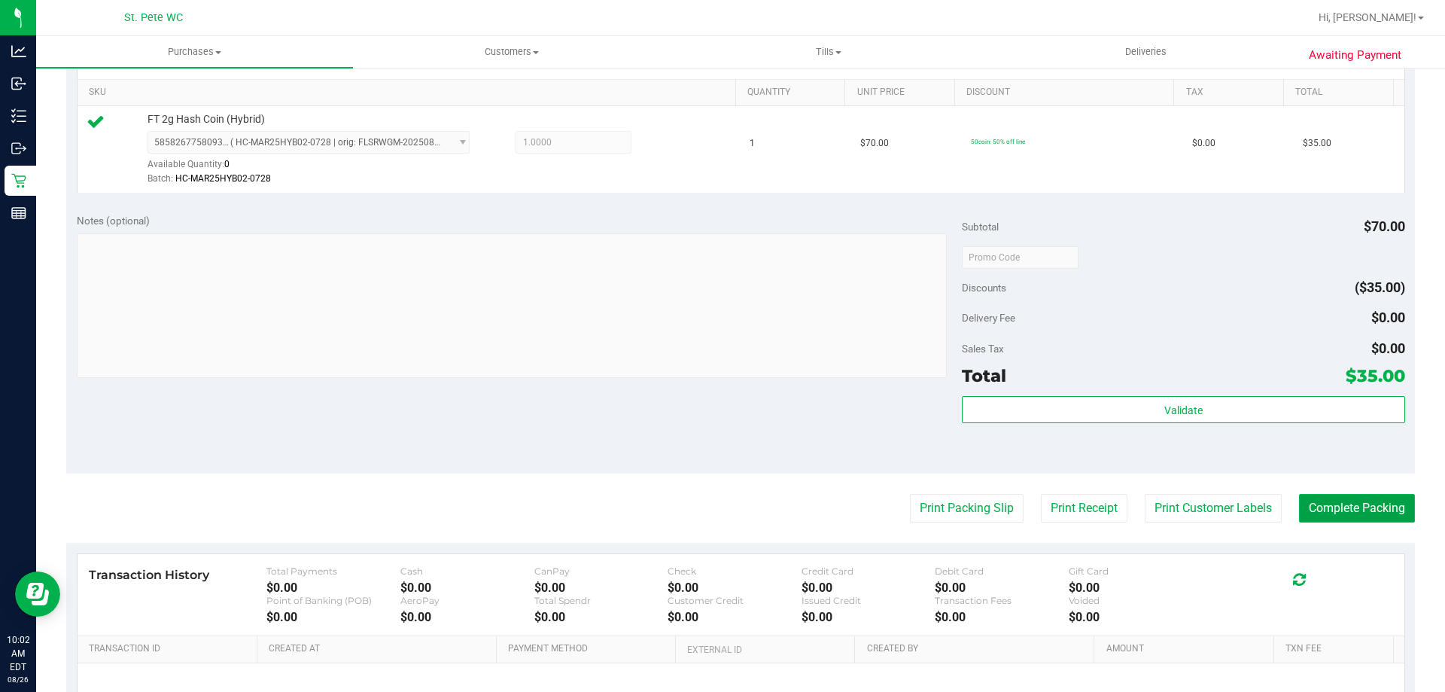
click at [1310, 512] on button "Complete Packing" at bounding box center [1357, 508] width 116 height 29
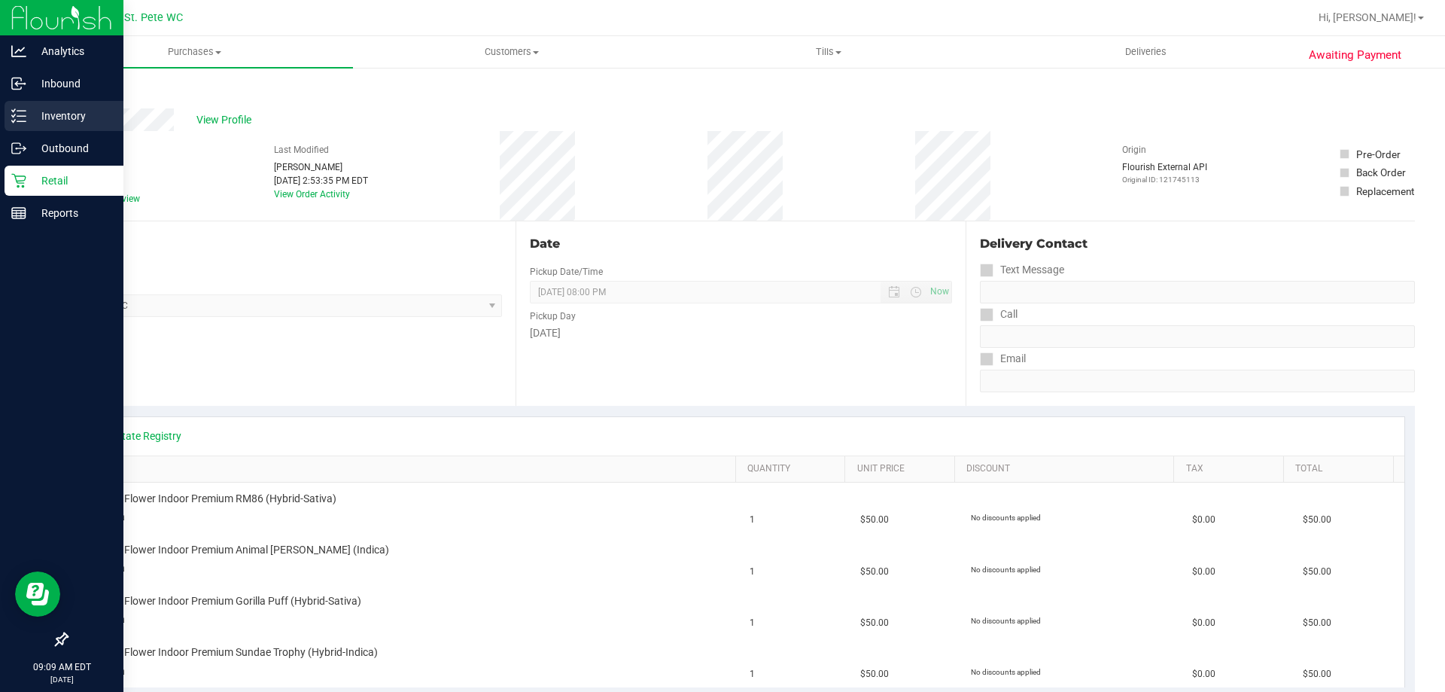
click at [81, 117] on p "Inventory" at bounding box center [71, 116] width 90 height 18
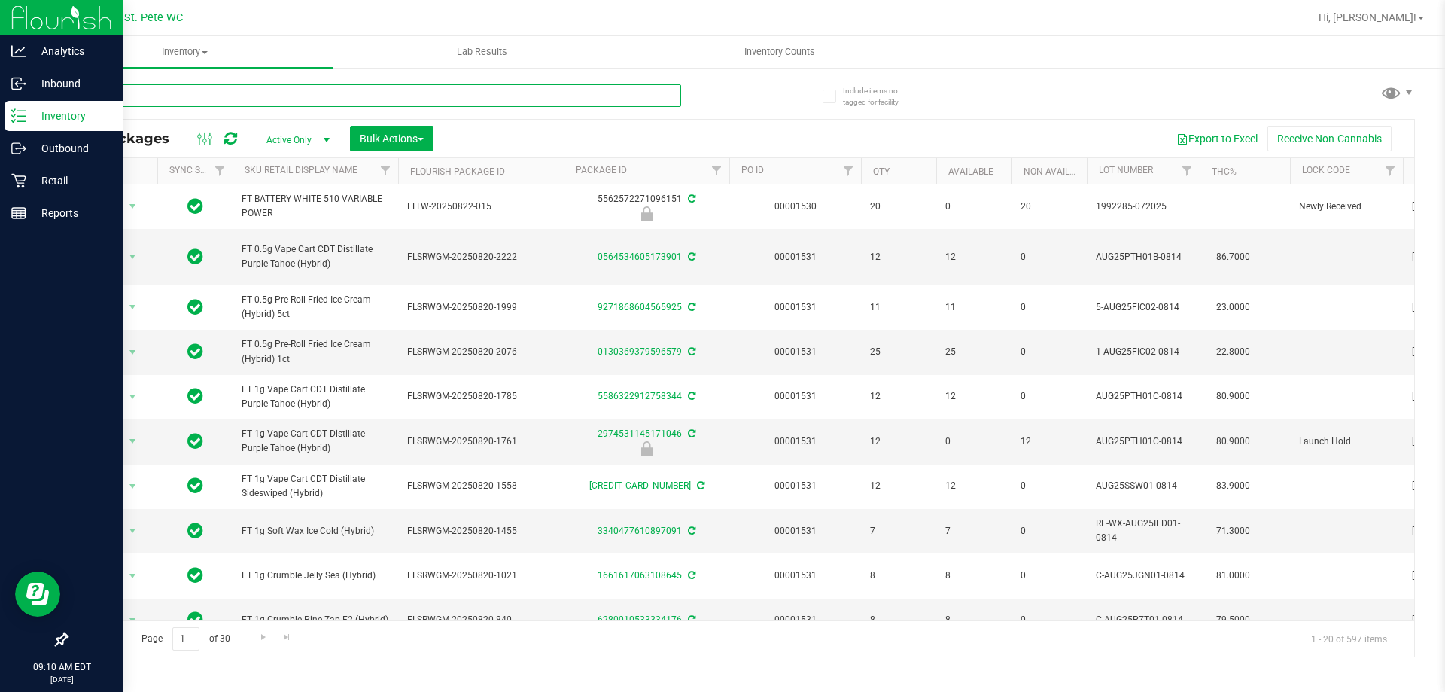
click at [169, 102] on input "text" at bounding box center [373, 95] width 615 height 23
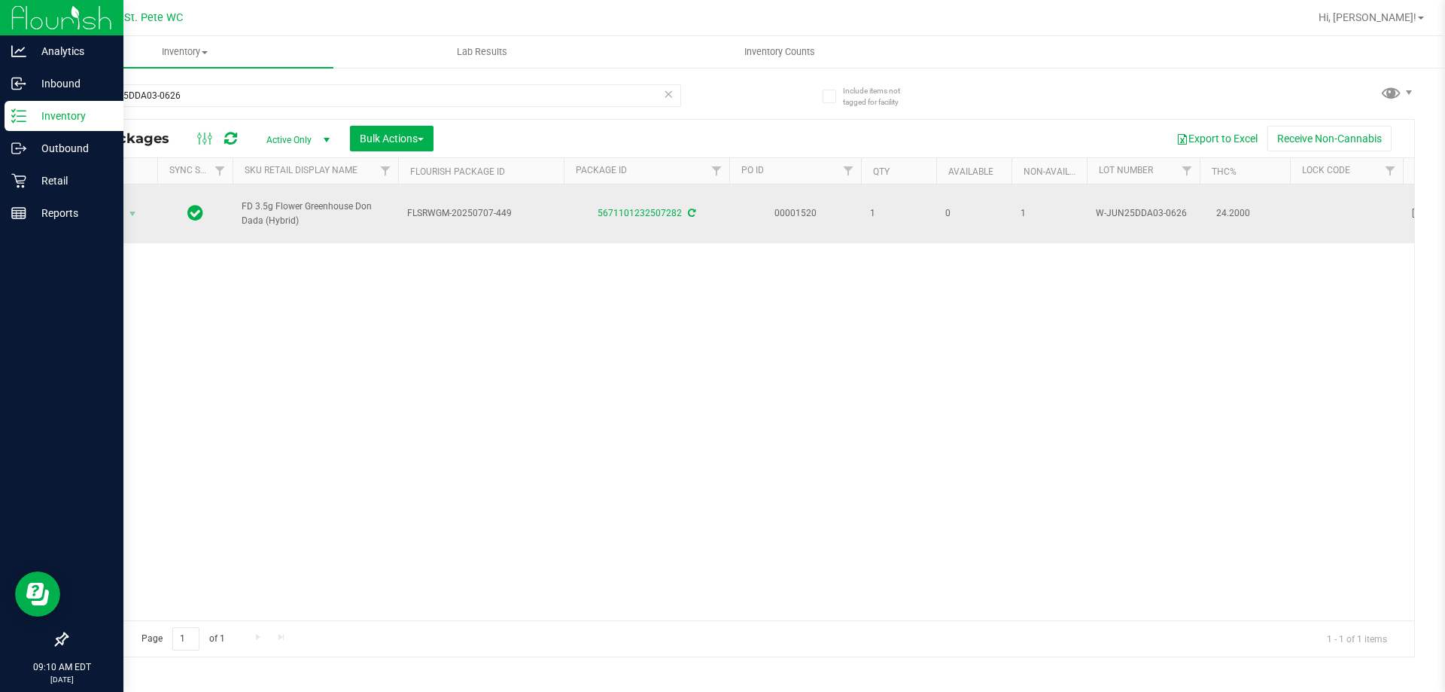
click at [263, 205] on span "FD 3.5g Flower Greenhouse Don Dada (Hybrid)" at bounding box center [316, 213] width 148 height 29
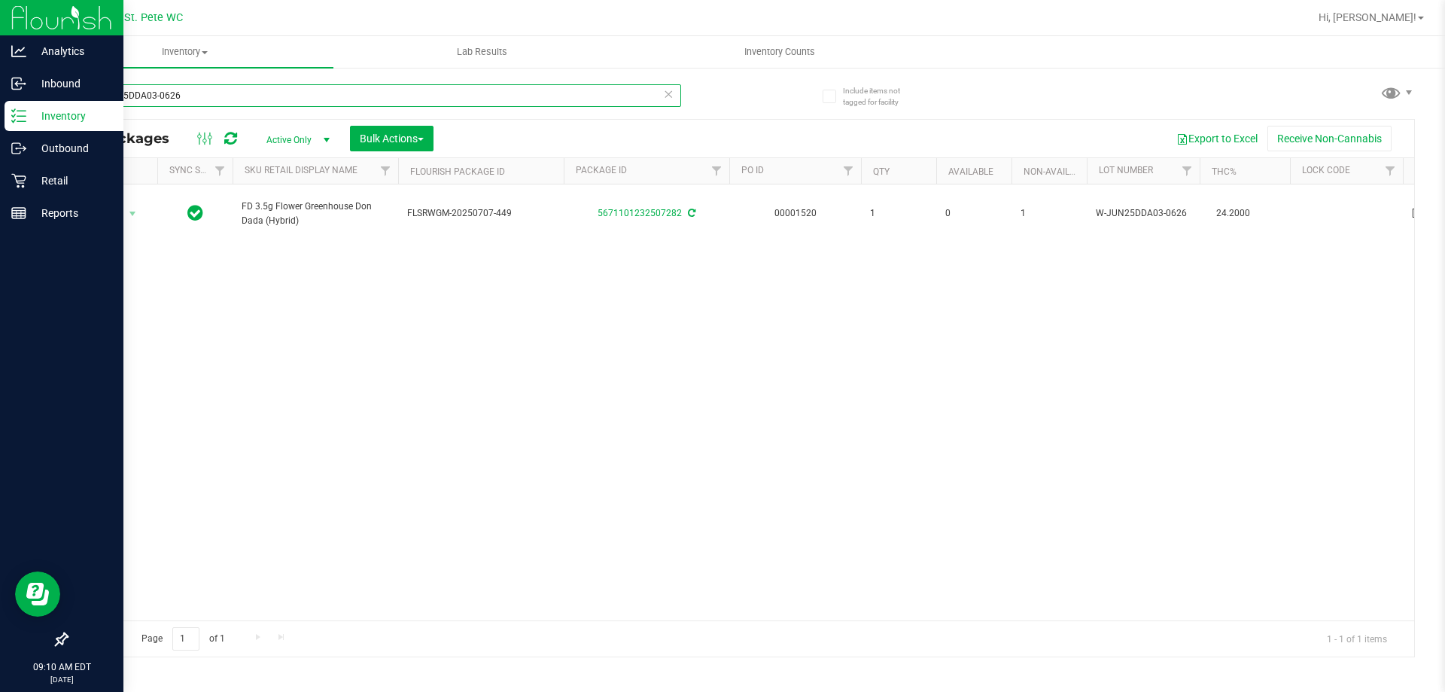
drag, startPoint x: 278, startPoint y: 94, endPoint x: 83, endPoint y: 94, distance: 195.0
click at [83, 94] on input "W-JUN25DDA03-0626" at bounding box center [373, 95] width 615 height 23
paste input "FD 3.5g Flower Greenhouse Don Dada (Hybrid)"
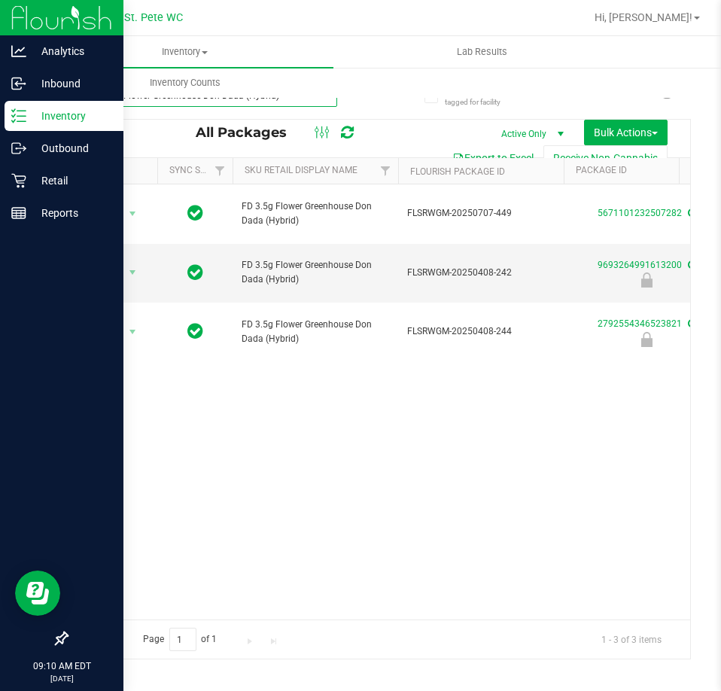
type input "FD 3.5g Flower Greenhouse Don Dada (Hybrid)"
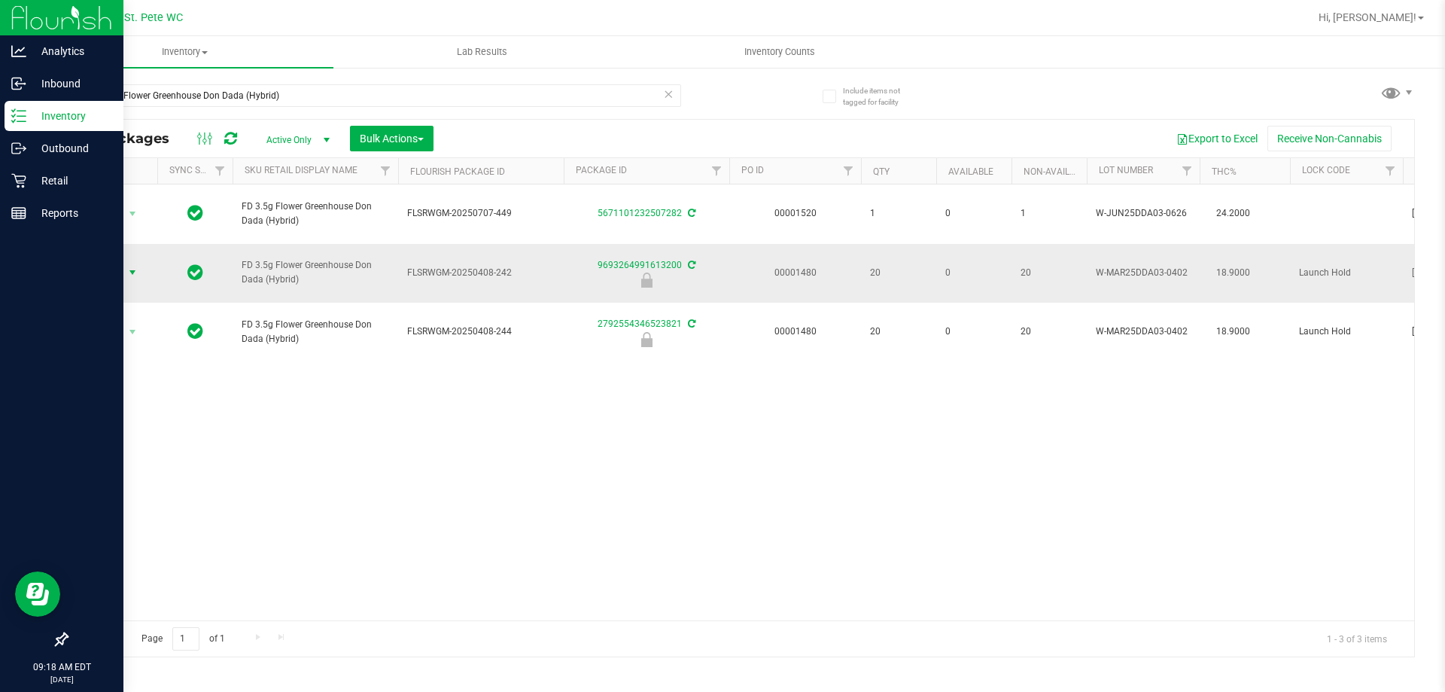
click at [134, 266] on span "select" at bounding box center [132, 272] width 12 height 12
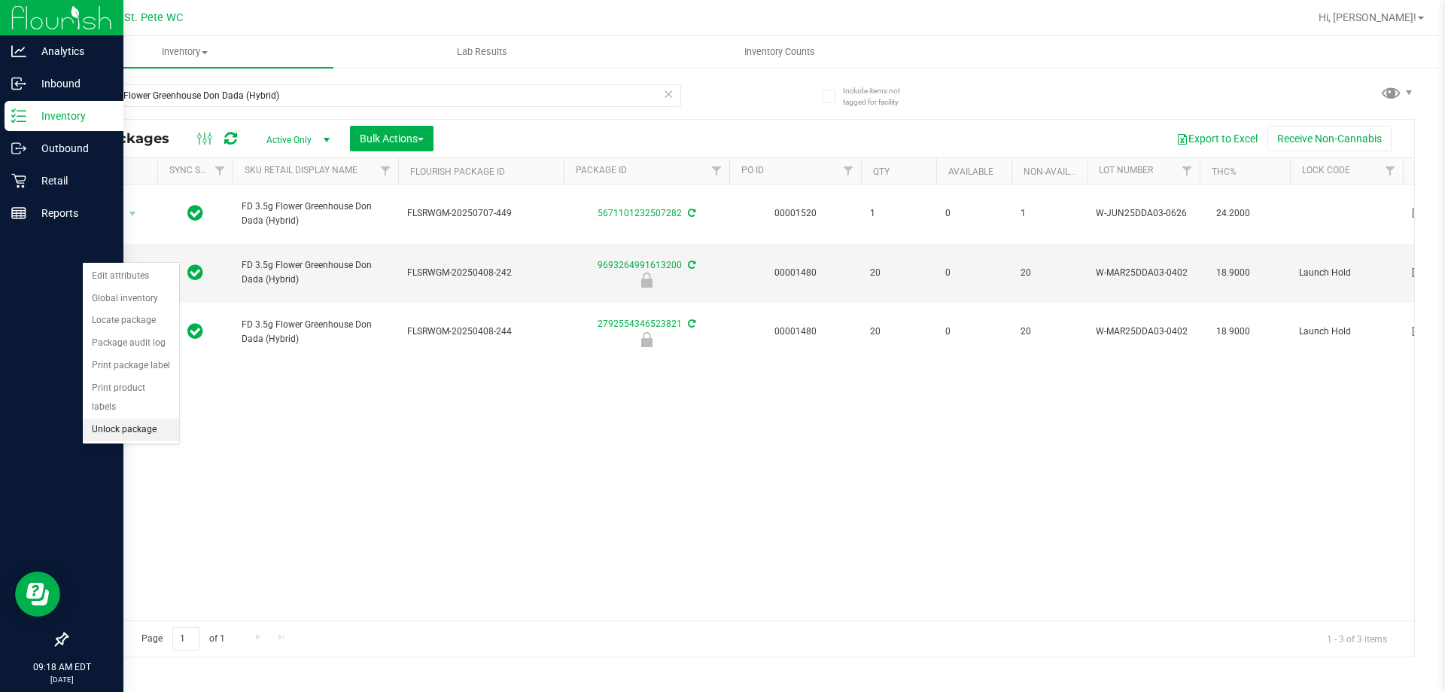
click at [147, 419] on li "Unlock package" at bounding box center [131, 430] width 96 height 23
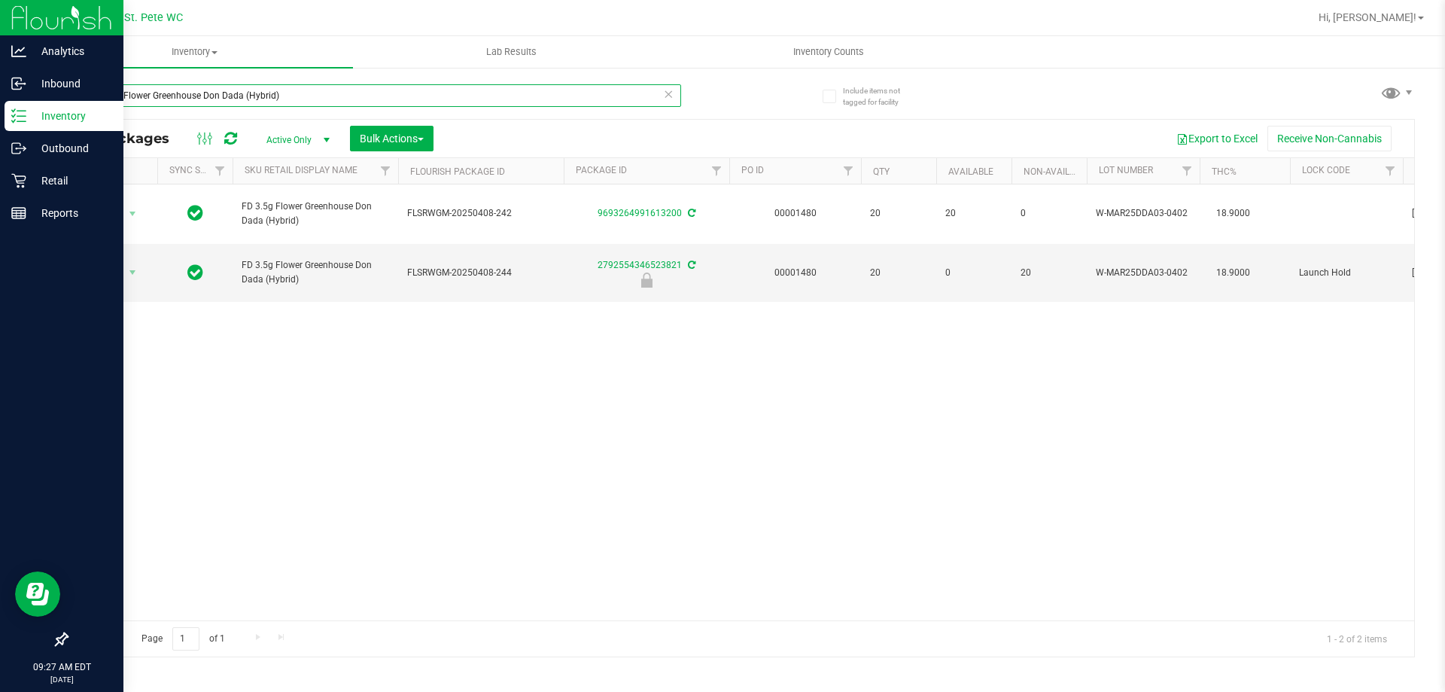
drag, startPoint x: 311, startPoint y: 102, endPoint x: 0, endPoint y: 101, distance: 310.9
click at [0, 101] on div "Analytics Inbound Inventory Outbound Retail Reports 09:27 AM EDT 08/26/2025 08/…" at bounding box center [722, 346] width 1445 height 692
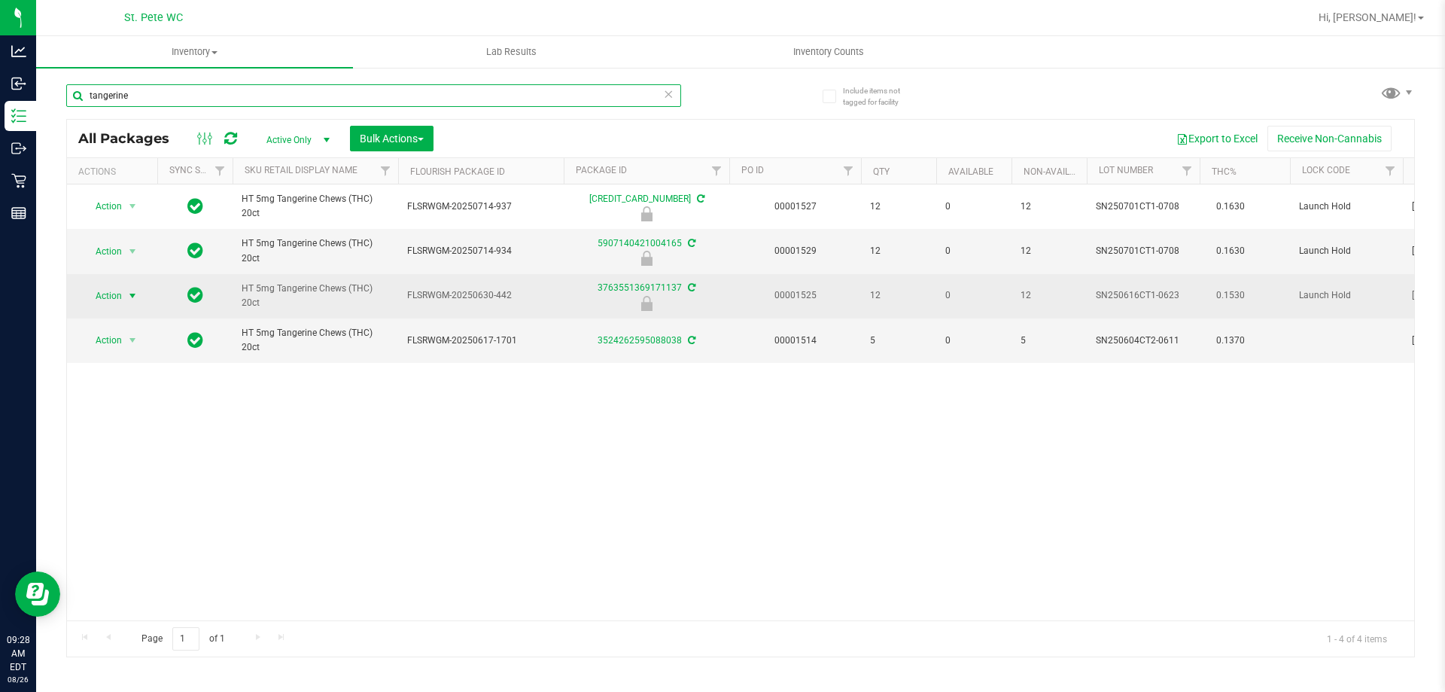
type input "tangerine"
click at [135, 294] on span "select" at bounding box center [132, 296] width 12 height 12
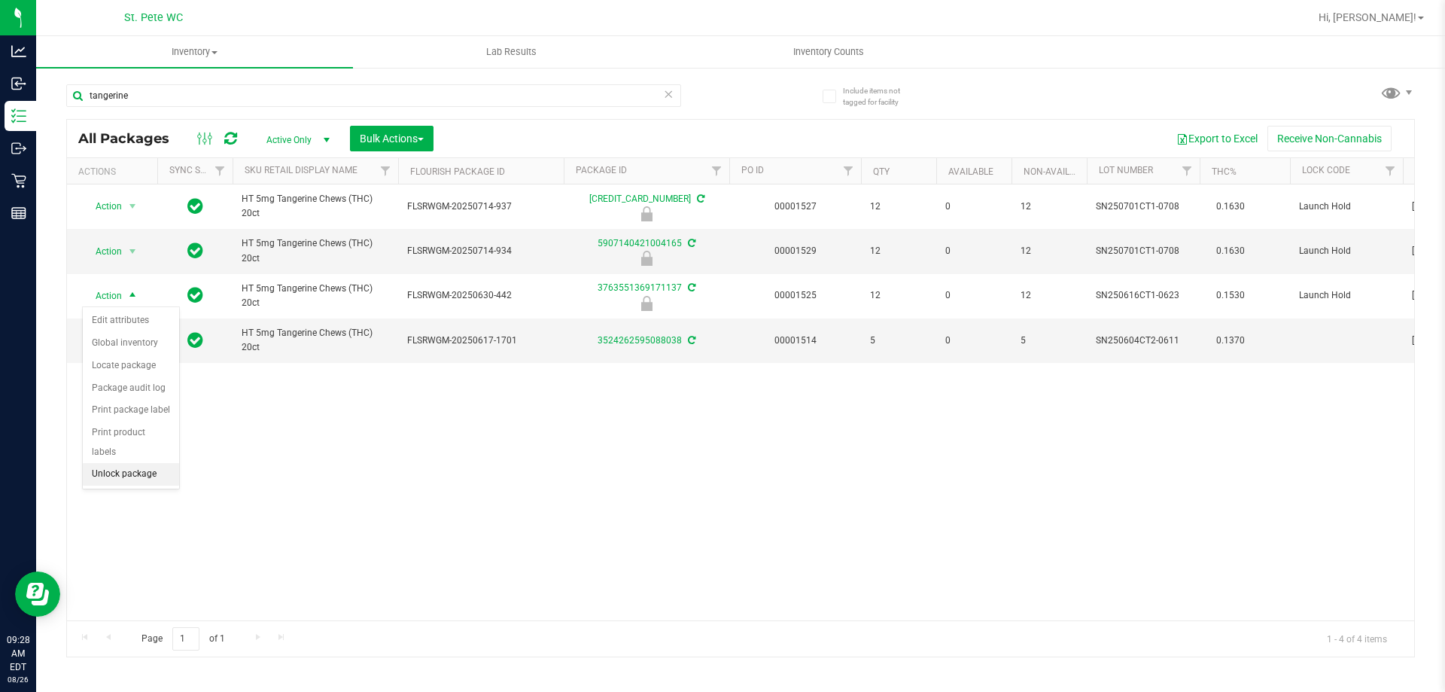
click at [132, 463] on li "Unlock package" at bounding box center [131, 474] width 96 height 23
